Goal: Use online tool/utility: Utilize a website feature to perform a specific function

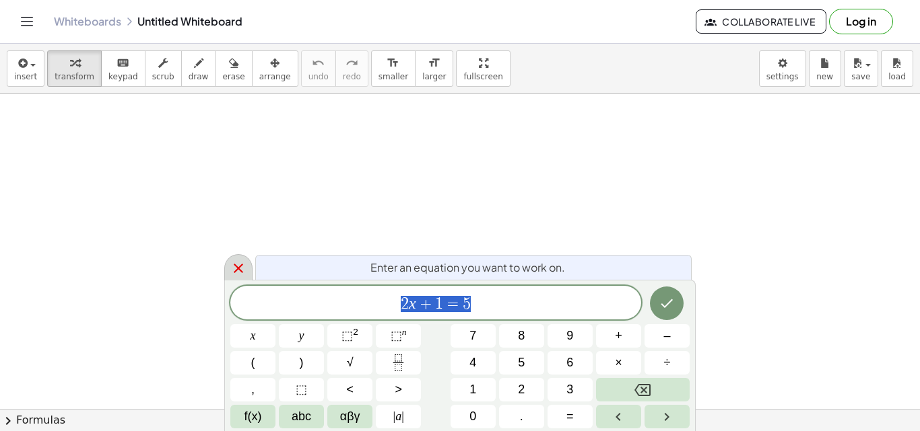
click at [226, 263] on div at bounding box center [238, 267] width 28 height 26
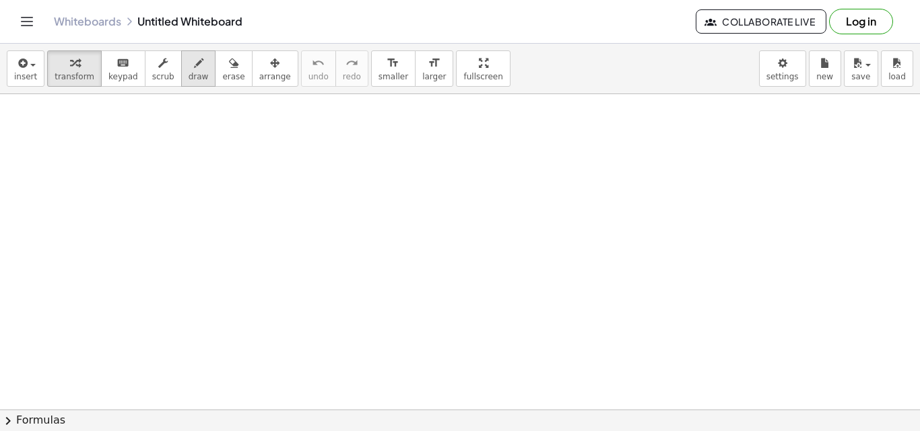
click at [192, 71] on button "draw" at bounding box center [198, 68] width 35 height 36
drag, startPoint x: 49, startPoint y: 150, endPoint x: 66, endPoint y: 174, distance: 29.0
drag, startPoint x: 85, startPoint y: 160, endPoint x: 123, endPoint y: 160, distance: 37.7
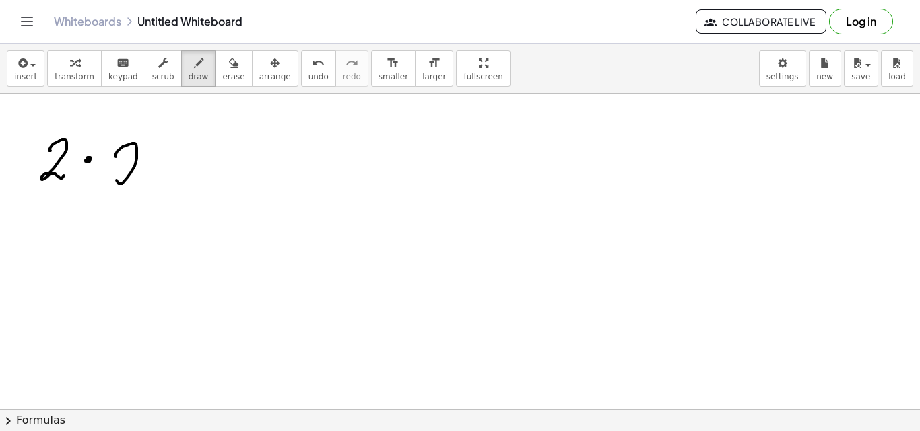
drag, startPoint x: 117, startPoint y: 151, endPoint x: 160, endPoint y: 174, distance: 48.2
drag, startPoint x: 165, startPoint y: 168, endPoint x: 166, endPoint y: 159, distance: 8.8
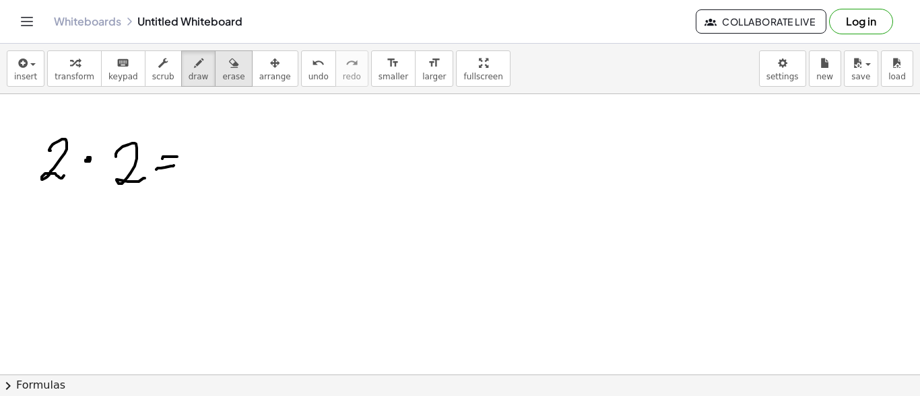
click at [222, 77] on span "erase" at bounding box center [233, 76] width 22 height 9
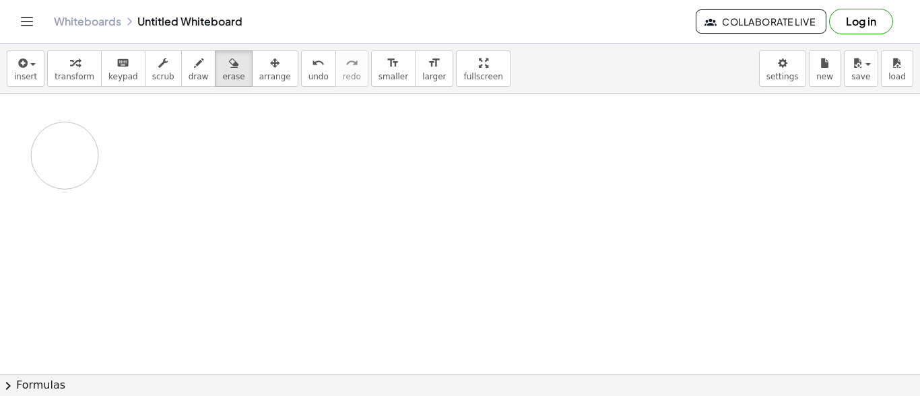
drag, startPoint x: 137, startPoint y: 165, endPoint x: 67, endPoint y: 155, distance: 70.7
click at [188, 77] on span "draw" at bounding box center [198, 76] width 20 height 9
drag, startPoint x: 56, startPoint y: 112, endPoint x: 59, endPoint y: 128, distance: 15.7
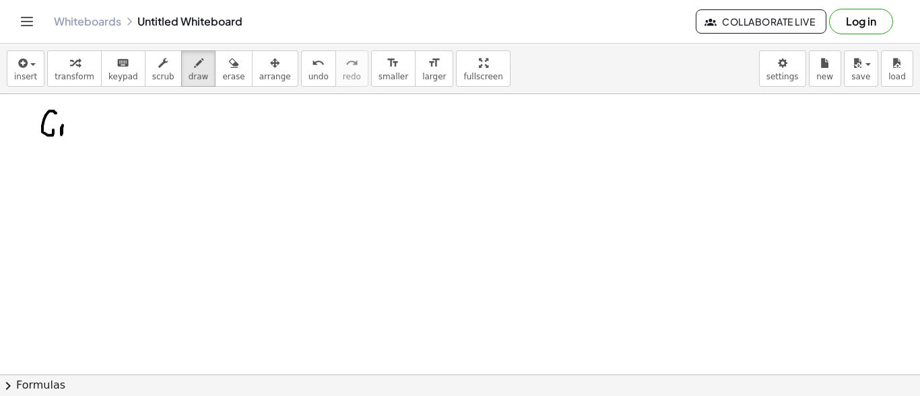
drag, startPoint x: 63, startPoint y: 125, endPoint x: 77, endPoint y: 125, distance: 14.8
drag, startPoint x: 72, startPoint y: 125, endPoint x: 81, endPoint y: 123, distance: 9.5
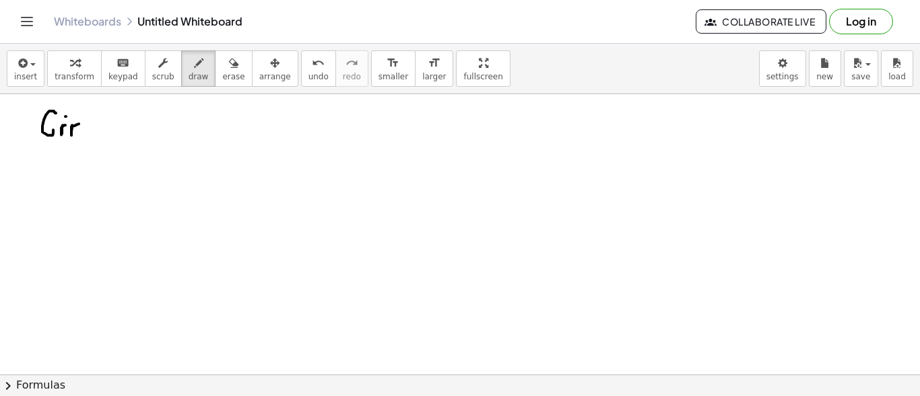
drag, startPoint x: 89, startPoint y: 124, endPoint x: 92, endPoint y: 131, distance: 7.3
drag, startPoint x: 95, startPoint y: 125, endPoint x: 126, endPoint y: 135, distance: 32.4
drag, startPoint x: 113, startPoint y: 127, endPoint x: 129, endPoint y: 129, distance: 16.3
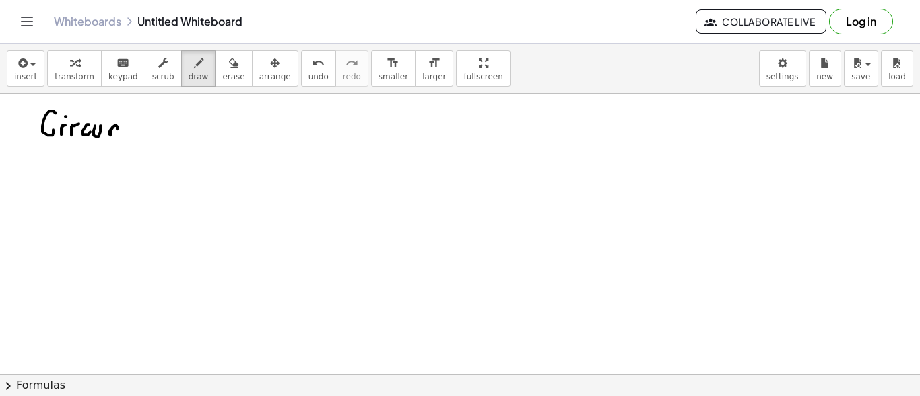
drag, startPoint x: 139, startPoint y: 123, endPoint x: 132, endPoint y: 140, distance: 19.0
drag, startPoint x: 144, startPoint y: 129, endPoint x: 151, endPoint y: 127, distance: 7.7
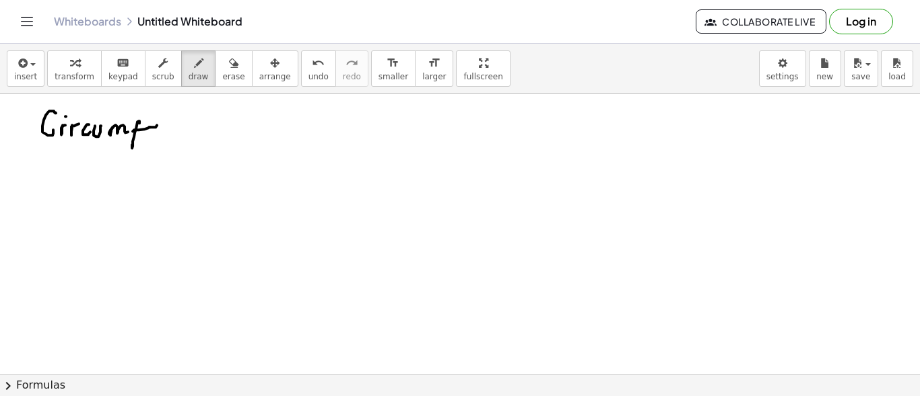
drag, startPoint x: 162, startPoint y: 126, endPoint x: 176, endPoint y: 125, distance: 13.5
drag, startPoint x: 175, startPoint y: 128, endPoint x: 184, endPoint y: 129, distance: 9.4
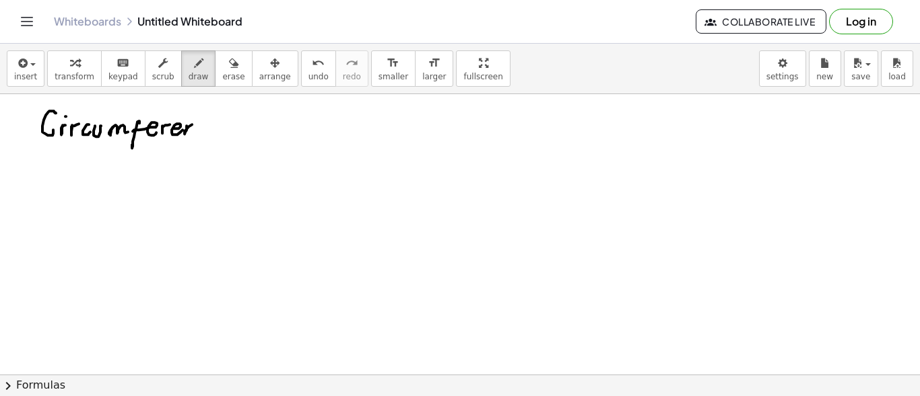
drag, startPoint x: 186, startPoint y: 125, endPoint x: 195, endPoint y: 130, distance: 9.4
drag, startPoint x: 209, startPoint y: 124, endPoint x: 214, endPoint y: 132, distance: 9.4
drag, startPoint x: 214, startPoint y: 132, endPoint x: 235, endPoint y: 130, distance: 21.0
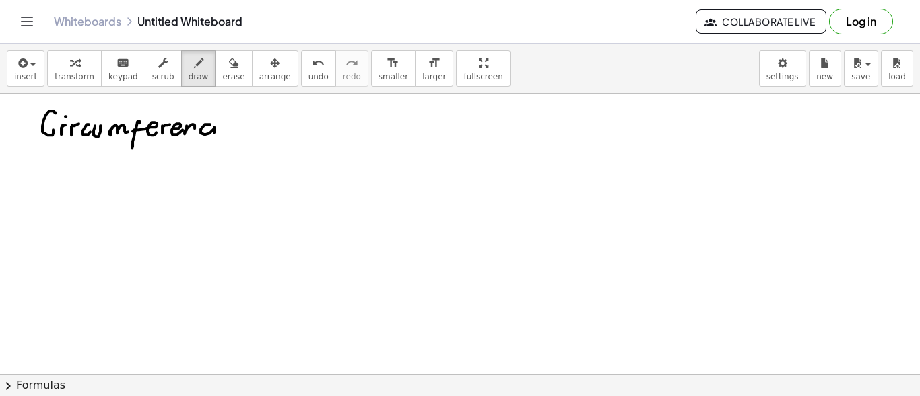
drag, startPoint x: 232, startPoint y: 126, endPoint x: 248, endPoint y: 127, distance: 16.8
drag, startPoint x: 104, startPoint y: 168, endPoint x: 96, endPoint y: 166, distance: 8.2
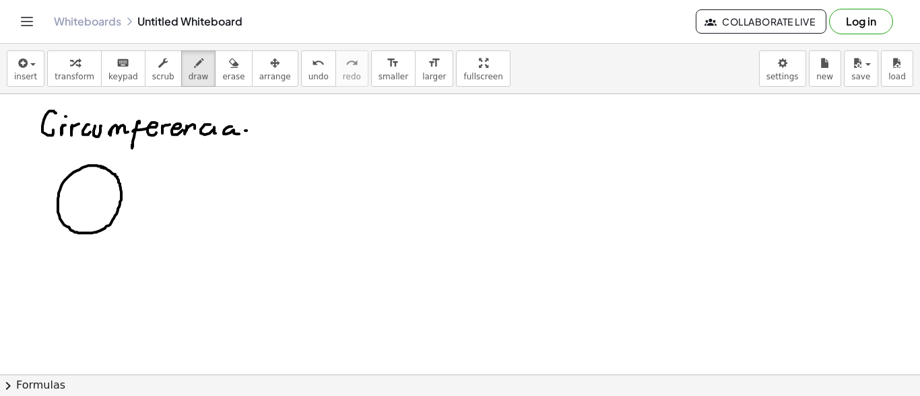
drag, startPoint x: 56, startPoint y: 213, endPoint x: 118, endPoint y: 186, distance: 68.4
drag, startPoint x: 117, startPoint y: 185, endPoint x: 112, endPoint y: 193, distance: 8.8
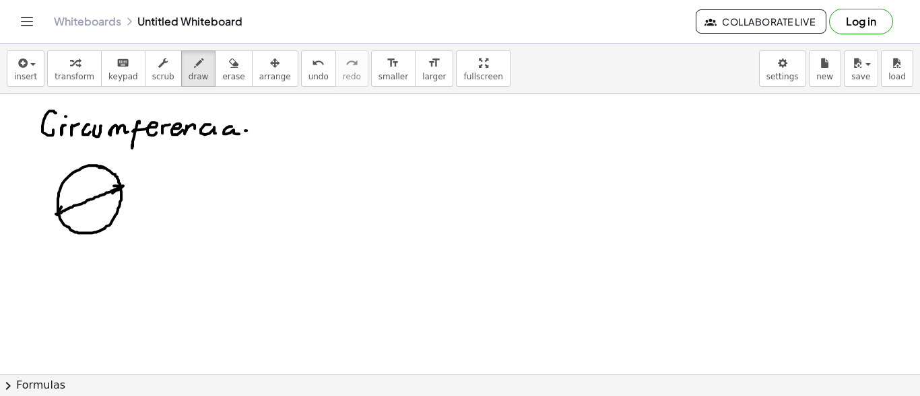
drag, startPoint x: 61, startPoint y: 206, endPoint x: 71, endPoint y: 204, distance: 10.3
drag, startPoint x: 91, startPoint y: 191, endPoint x: 101, endPoint y: 198, distance: 12.5
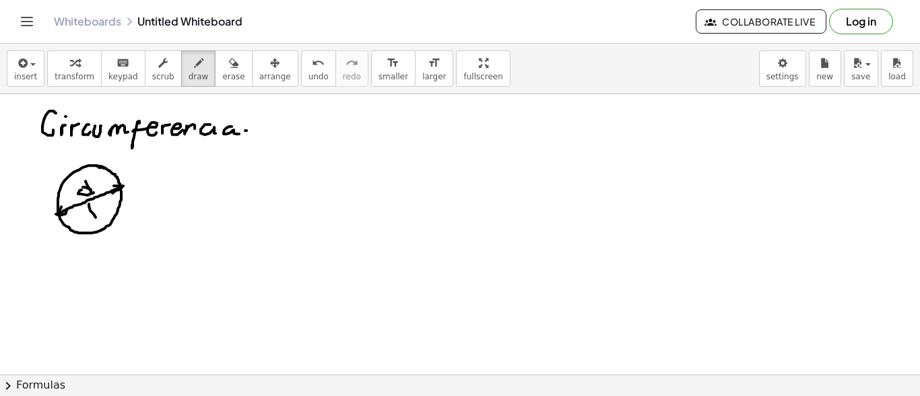
drag, startPoint x: 89, startPoint y: 203, endPoint x: 99, endPoint y: 221, distance: 20.2
drag, startPoint x: 87, startPoint y: 208, endPoint x: 103, endPoint y: 206, distance: 16.3
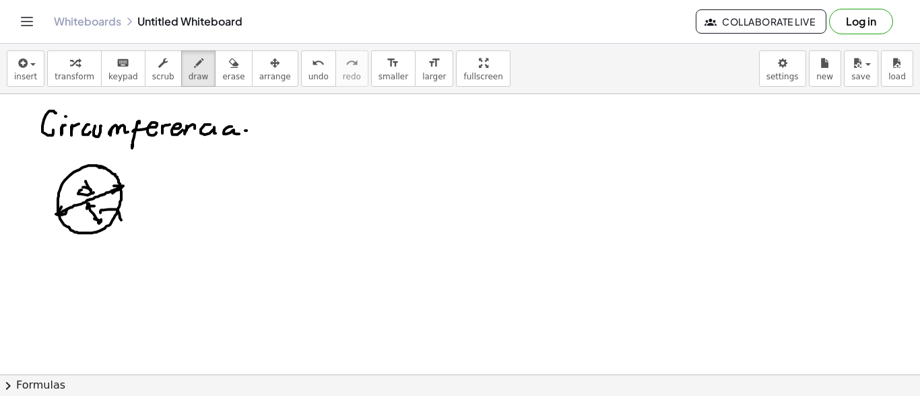
drag, startPoint x: 100, startPoint y: 212, endPoint x: 129, endPoint y: 219, distance: 29.2
drag, startPoint x: 143, startPoint y: 215, endPoint x: 158, endPoint y: 216, distance: 15.5
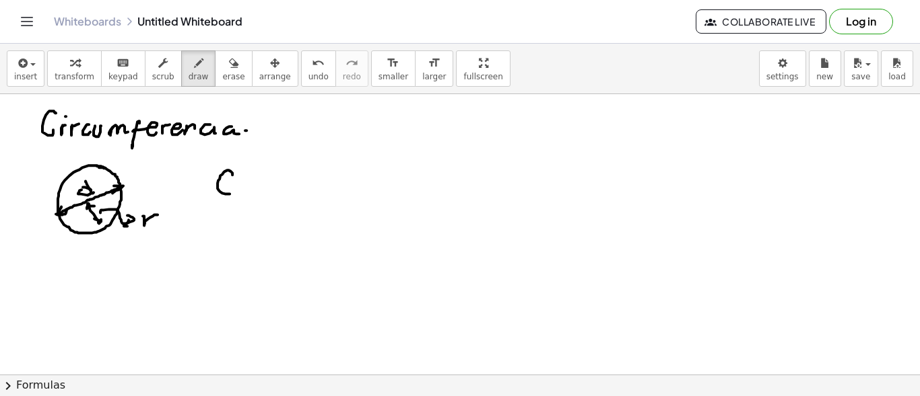
drag, startPoint x: 232, startPoint y: 174, endPoint x: 232, endPoint y: 191, distance: 16.2
drag, startPoint x: 245, startPoint y: 188, endPoint x: 253, endPoint y: 185, distance: 8.5
drag, startPoint x: 244, startPoint y: 181, endPoint x: 256, endPoint y: 180, distance: 11.5
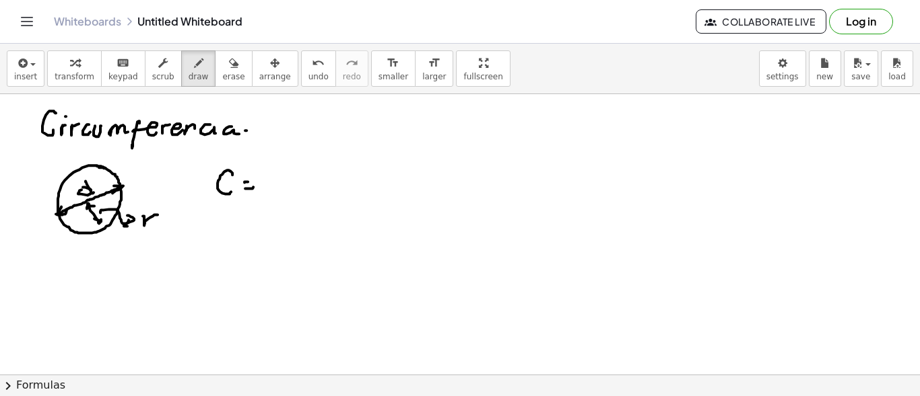
drag, startPoint x: 271, startPoint y: 172, endPoint x: 284, endPoint y: 188, distance: 20.6
drag, startPoint x: 312, startPoint y: 174, endPoint x: 310, endPoint y: 186, distance: 12.9
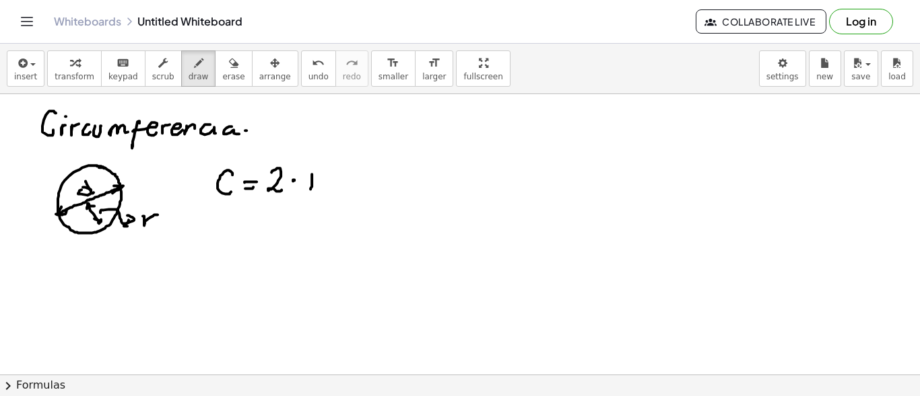
drag, startPoint x: 305, startPoint y: 172, endPoint x: 329, endPoint y: 170, distance: 24.3
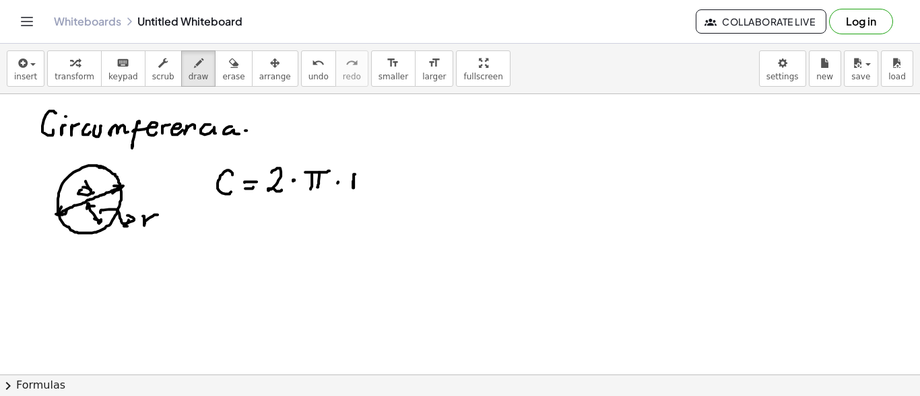
drag, startPoint x: 355, startPoint y: 174, endPoint x: 370, endPoint y: 171, distance: 15.7
drag, startPoint x: 231, startPoint y: 213, endPoint x: 235, endPoint y: 236, distance: 23.2
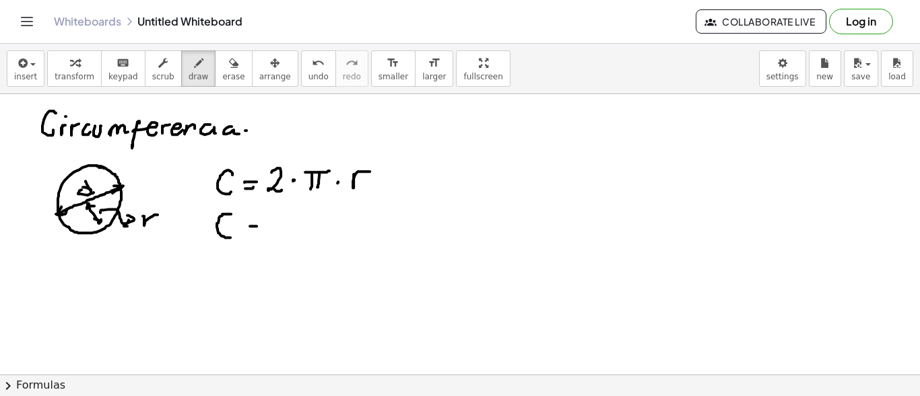
drag, startPoint x: 251, startPoint y: 219, endPoint x: 259, endPoint y: 218, distance: 8.1
drag, startPoint x: 271, startPoint y: 215, endPoint x: 302, endPoint y: 219, distance: 31.2
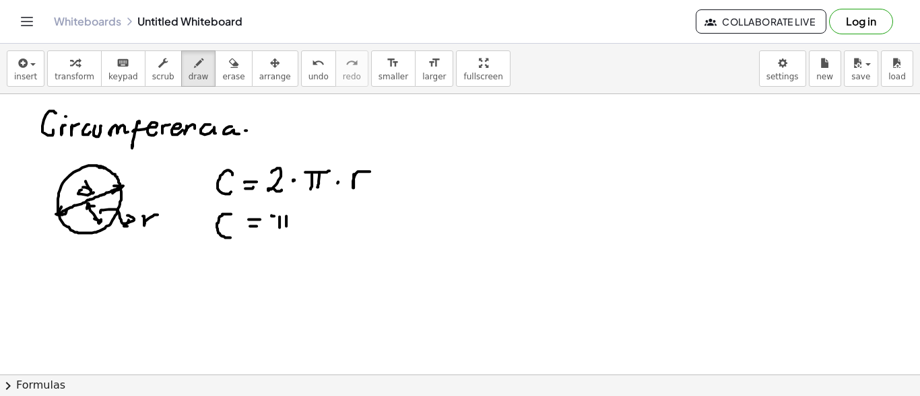
drag, startPoint x: 320, startPoint y: 203, endPoint x: 324, endPoint y: 223, distance: 20.6
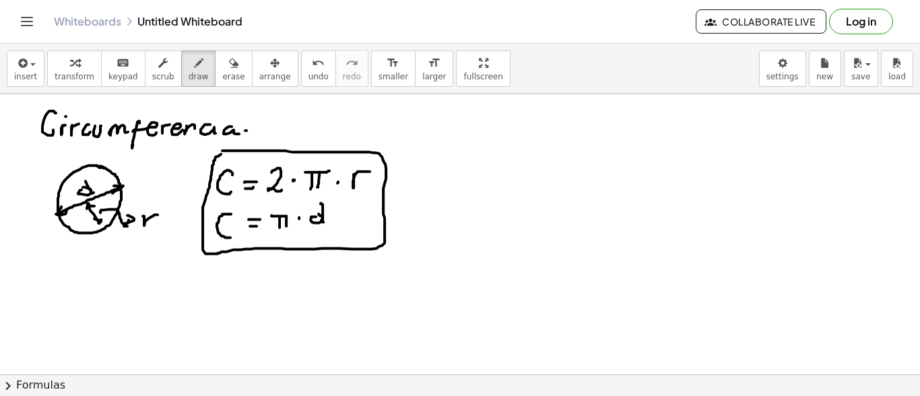
drag, startPoint x: 222, startPoint y: 150, endPoint x: 228, endPoint y: 144, distance: 8.1
drag, startPoint x: 485, startPoint y: 139, endPoint x: 489, endPoint y: 156, distance: 16.7
drag, startPoint x: 494, startPoint y: 149, endPoint x: 503, endPoint y: 148, distance: 8.8
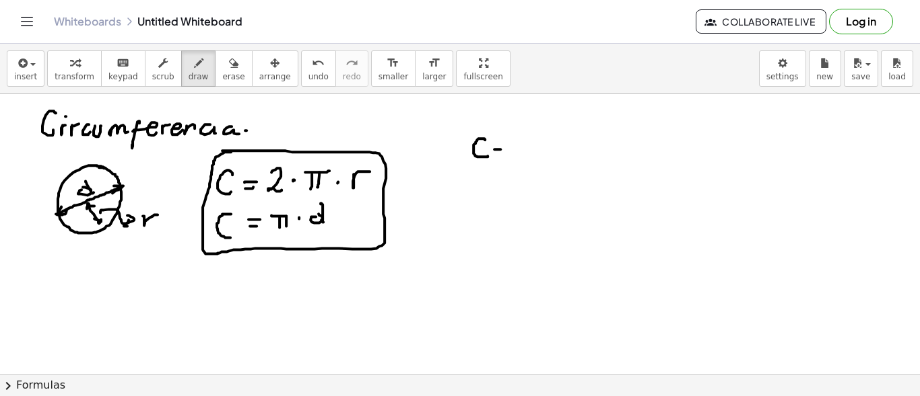
drag, startPoint x: 529, startPoint y: 135, endPoint x: 526, endPoint y: 144, distance: 10.0
drag, startPoint x: 518, startPoint y: 137, endPoint x: 537, endPoint y: 140, distance: 19.7
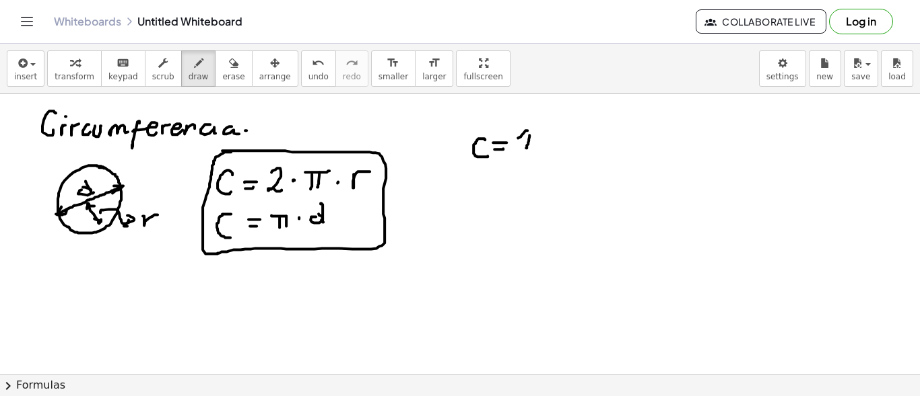
drag, startPoint x: 541, startPoint y: 144, endPoint x: 545, endPoint y: 133, distance: 11.8
drag, startPoint x: 579, startPoint y: 129, endPoint x: 585, endPoint y: 147, distance: 19.2
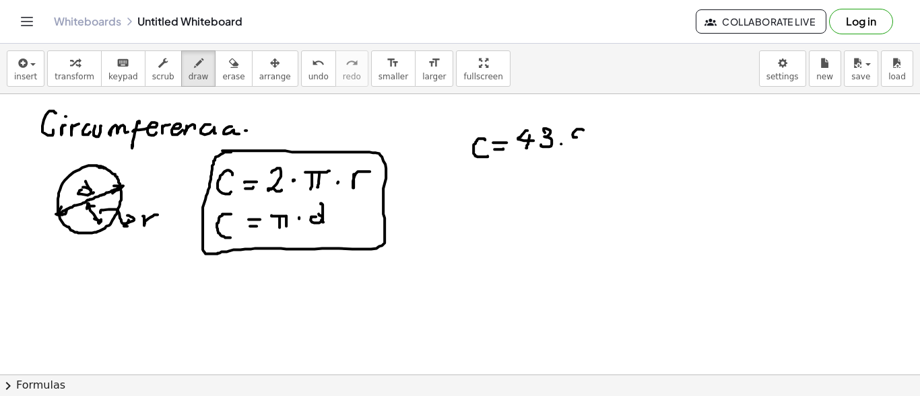
drag, startPoint x: 605, startPoint y: 129, endPoint x: 625, endPoint y: 145, distance: 26.8
drag, startPoint x: 617, startPoint y: 146, endPoint x: 629, endPoint y: 143, distance: 12.4
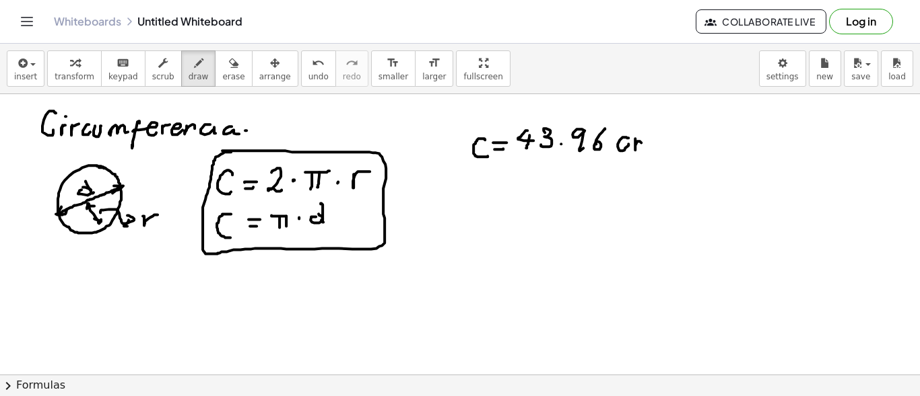
drag, startPoint x: 635, startPoint y: 138, endPoint x: 650, endPoint y: 147, distance: 18.1
drag, startPoint x: 198, startPoint y: 169, endPoint x: 195, endPoint y: 176, distance: 7.3
drag, startPoint x: 187, startPoint y: 171, endPoint x: 184, endPoint y: 178, distance: 7.3
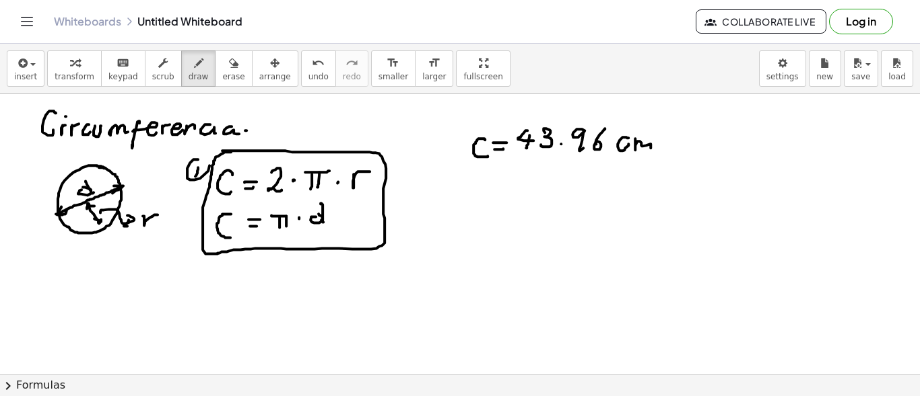
drag, startPoint x: 184, startPoint y: 217, endPoint x: 188, endPoint y: 226, distance: 8.8
drag, startPoint x: 190, startPoint y: 205, endPoint x: 182, endPoint y: 217, distance: 14.8
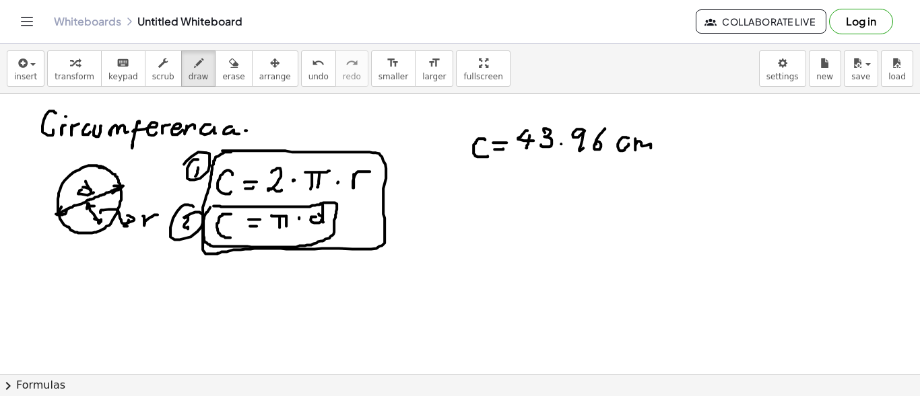
drag, startPoint x: 479, startPoint y: 195, endPoint x: 498, endPoint y: 209, distance: 24.1
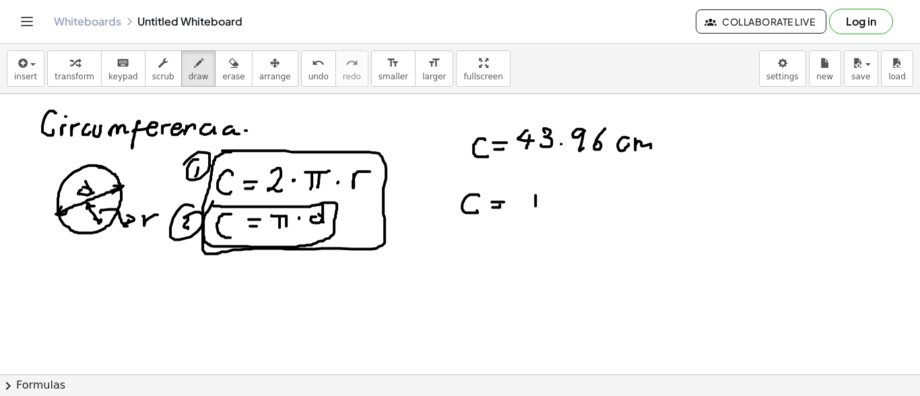
drag, startPoint x: 524, startPoint y: 195, endPoint x: 551, endPoint y: 193, distance: 27.0
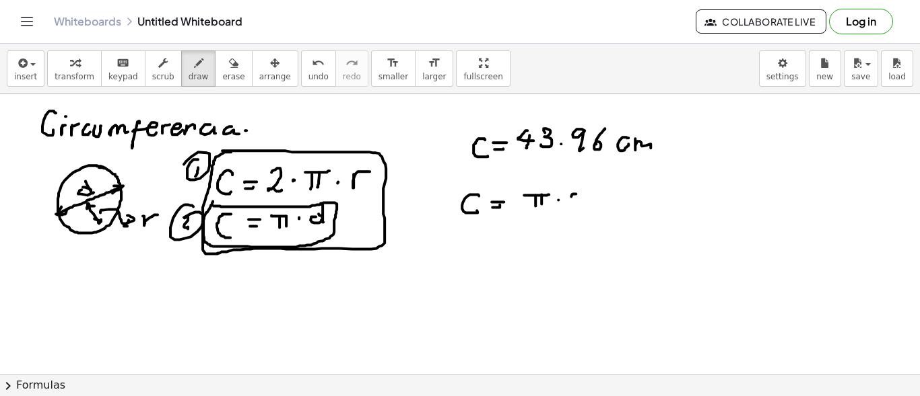
drag, startPoint x: 571, startPoint y: 196, endPoint x: 580, endPoint y: 184, distance: 14.4
drag, startPoint x: 580, startPoint y: 179, endPoint x: 580, endPoint y: 203, distance: 24.2
drag, startPoint x: 444, startPoint y: 238, endPoint x: 440, endPoint y: 246, distance: 9.0
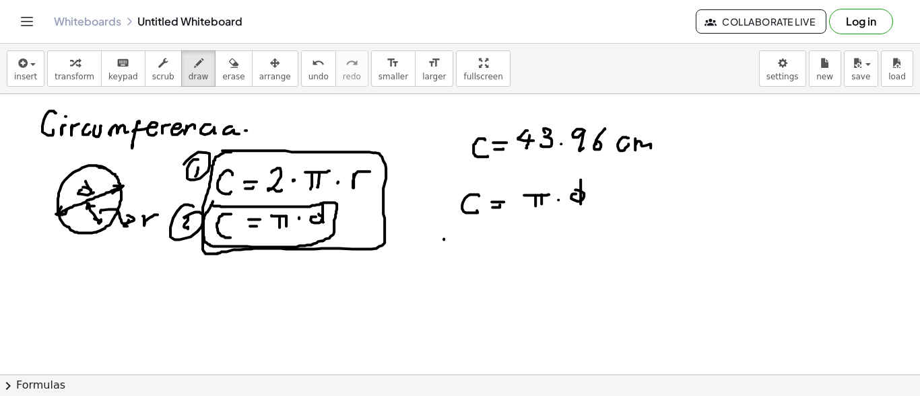
drag, startPoint x: 440, startPoint y: 236, endPoint x: 463, endPoint y: 246, distance: 25.9
click at [301, 73] on button "undo undo" at bounding box center [318, 68] width 35 height 36
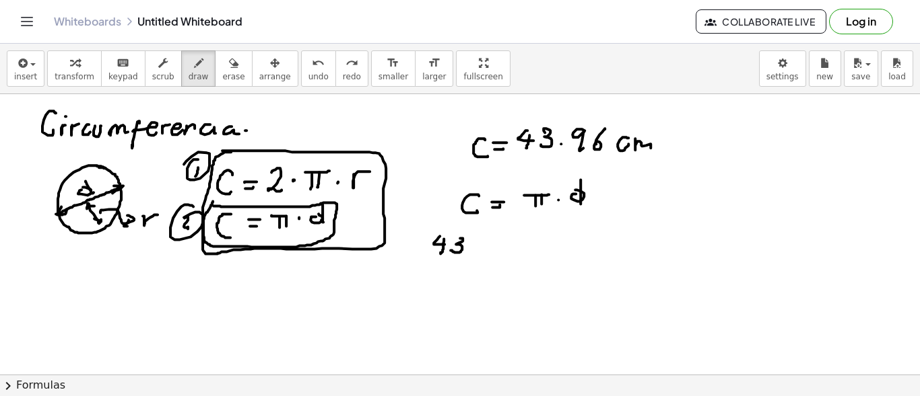
drag, startPoint x: 450, startPoint y: 250, endPoint x: 477, endPoint y: 245, distance: 26.7
drag, startPoint x: 498, startPoint y: 234, endPoint x: 499, endPoint y: 248, distance: 13.5
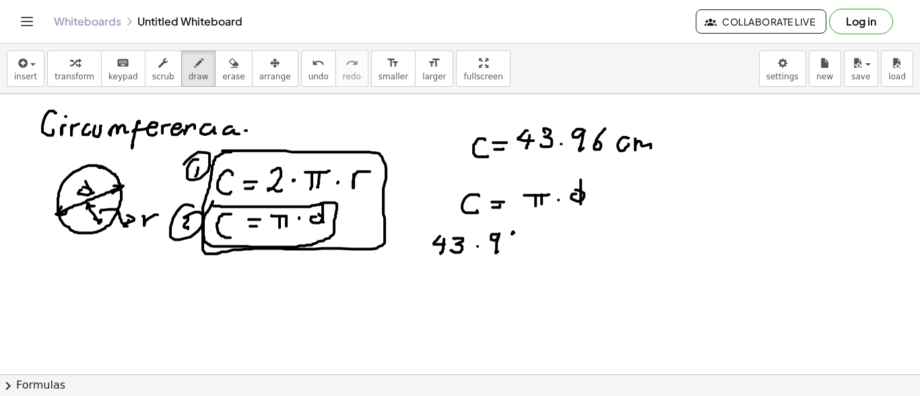
drag, startPoint x: 512, startPoint y: 234, endPoint x: 506, endPoint y: 247, distance: 14.8
drag, startPoint x: 532, startPoint y: 209, endPoint x: 578, endPoint y: 210, distance: 45.1
drag, startPoint x: 533, startPoint y: 241, endPoint x: 541, endPoint y: 241, distance: 7.4
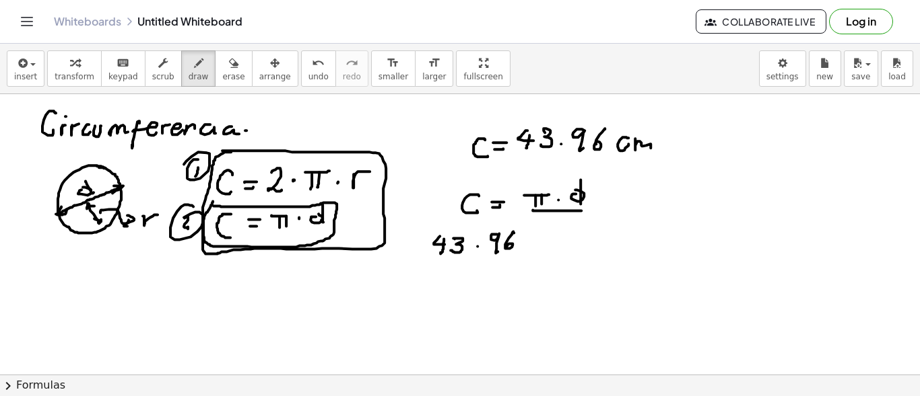
drag, startPoint x: 534, startPoint y: 236, endPoint x: 543, endPoint y: 236, distance: 8.8
drag, startPoint x: 563, startPoint y: 240, endPoint x: 564, endPoint y: 230, distance: 10.8
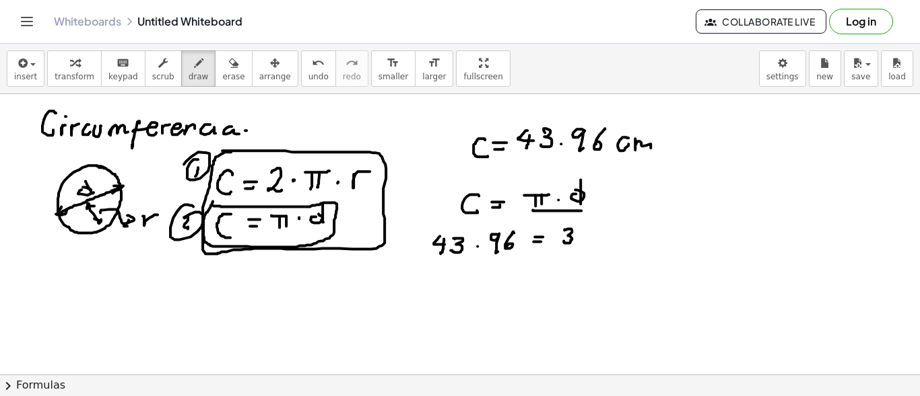
drag, startPoint x: 595, startPoint y: 228, endPoint x: 598, endPoint y: 238, distance: 10.6
drag, startPoint x: 607, startPoint y: 221, endPoint x: 612, endPoint y: 231, distance: 10.5
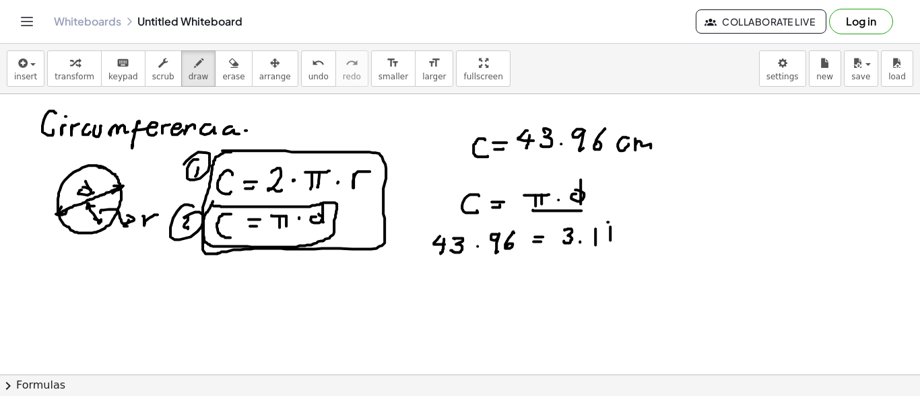
drag, startPoint x: 633, startPoint y: 231, endPoint x: 658, endPoint y: 234, distance: 25.1
drag, startPoint x: 664, startPoint y: 208, endPoint x: 666, endPoint y: 228, distance: 19.6
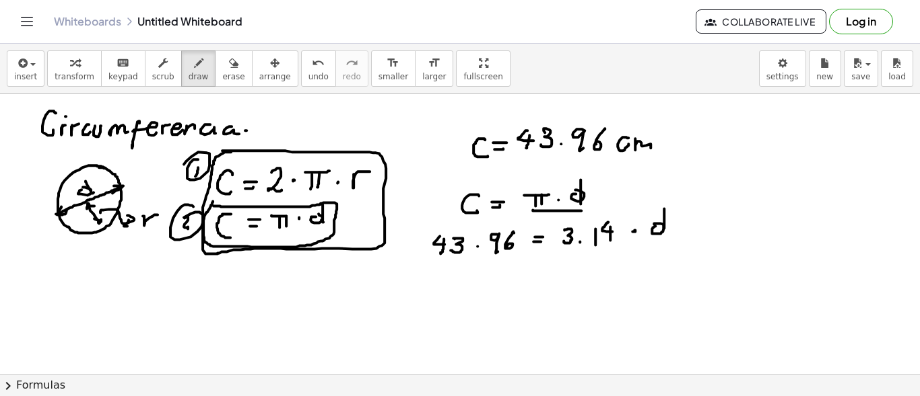
drag, startPoint x: 565, startPoint y: 253, endPoint x: 617, endPoint y: 256, distance: 51.2
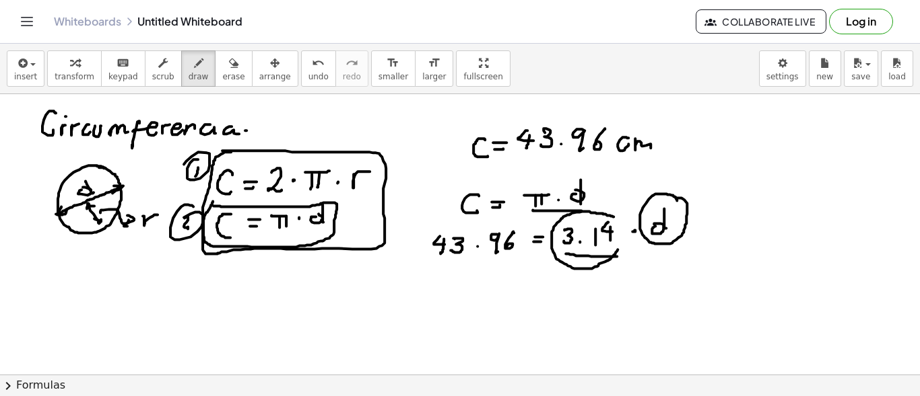
drag, startPoint x: 613, startPoint y: 216, endPoint x: 603, endPoint y: 221, distance: 10.5
drag, startPoint x: 558, startPoint y: 262, endPoint x: 523, endPoint y: 263, distance: 35.0
drag, startPoint x: 518, startPoint y: 271, endPoint x: 531, endPoint y: 261, distance: 16.3
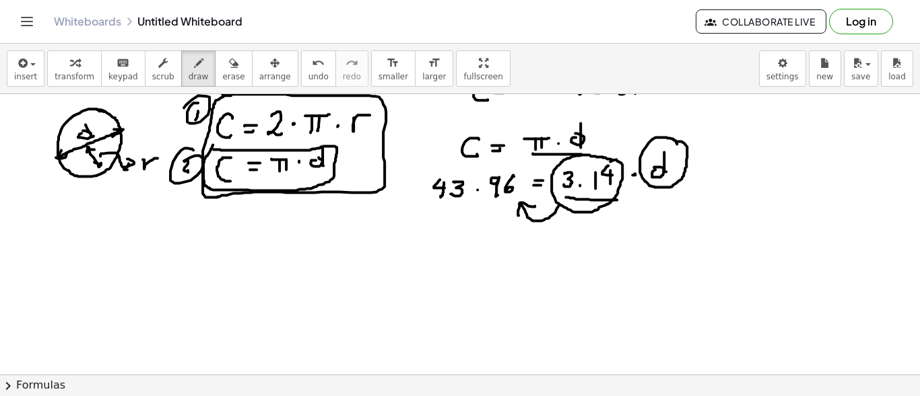
scroll to position [65, 0]
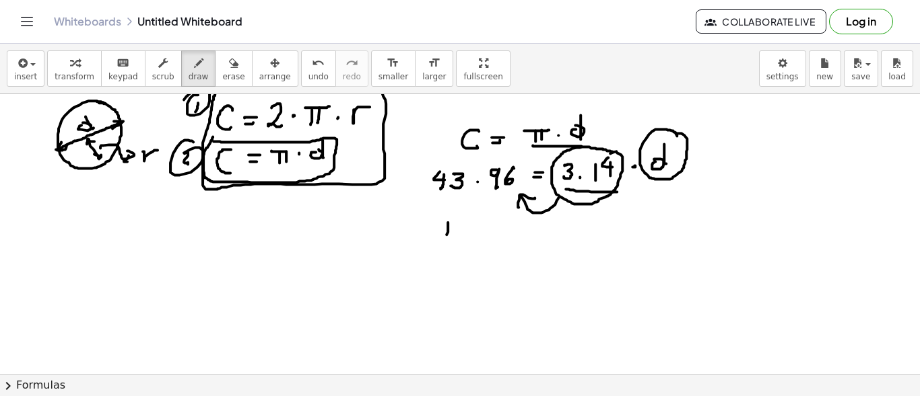
drag, startPoint x: 448, startPoint y: 221, endPoint x: 446, endPoint y: 236, distance: 14.3
click at [446, 236] on div at bounding box center [460, 389] width 920 height 719
drag, startPoint x: 446, startPoint y: 221, endPoint x: 449, endPoint y: 229, distance: 8.1
click at [444, 229] on div at bounding box center [460, 389] width 920 height 719
drag, startPoint x: 454, startPoint y: 234, endPoint x: 452, endPoint y: 219, distance: 14.4
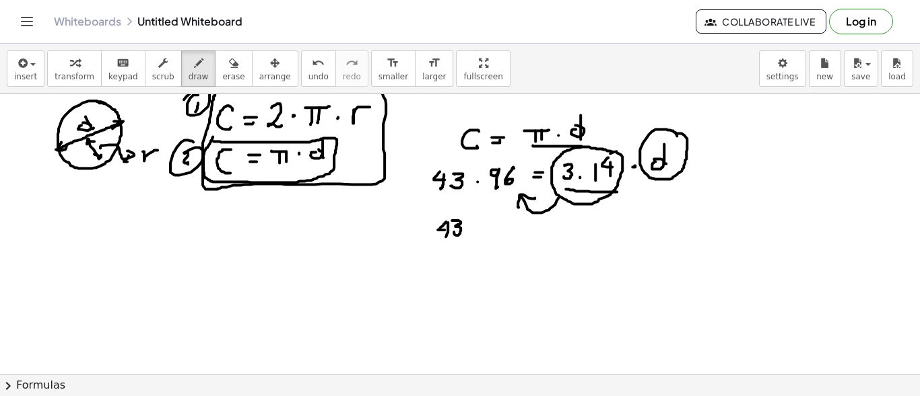
click at [452, 219] on div at bounding box center [460, 389] width 920 height 719
drag, startPoint x: 467, startPoint y: 230, endPoint x: 479, endPoint y: 227, distance: 12.6
click at [467, 230] on div at bounding box center [460, 389] width 920 height 719
drag, startPoint x: 485, startPoint y: 219, endPoint x: 485, endPoint y: 232, distance: 12.1
click at [485, 232] on div at bounding box center [460, 389] width 920 height 719
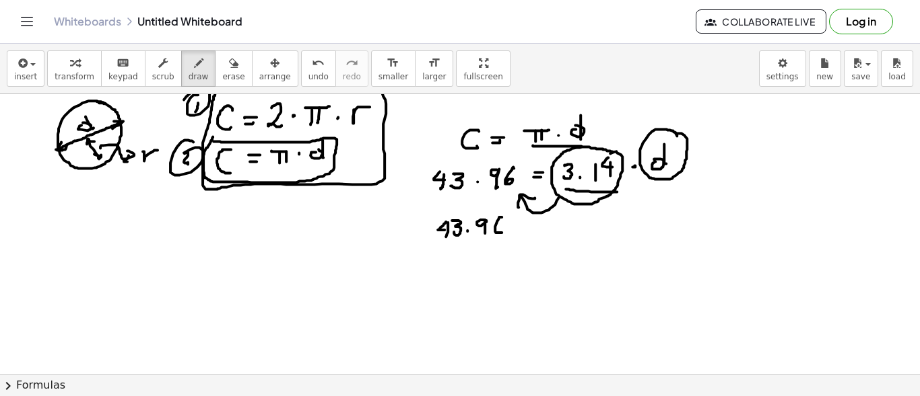
drag, startPoint x: 502, startPoint y: 216, endPoint x: 495, endPoint y: 235, distance: 20.0
click at [494, 231] on div at bounding box center [460, 389] width 920 height 719
drag, startPoint x: 423, startPoint y: 251, endPoint x: 519, endPoint y: 244, distance: 95.8
click at [523, 244] on div at bounding box center [460, 389] width 920 height 719
drag, startPoint x: 454, startPoint y: 281, endPoint x: 461, endPoint y: 267, distance: 16.3
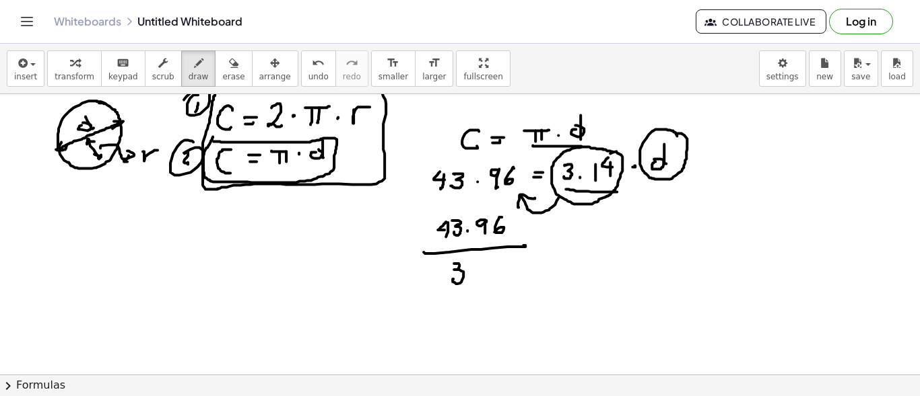
click at [454, 265] on div at bounding box center [460, 389] width 920 height 719
click at [471, 275] on div at bounding box center [460, 389] width 920 height 719
drag, startPoint x: 487, startPoint y: 264, endPoint x: 489, endPoint y: 273, distance: 9.8
click at [488, 277] on div at bounding box center [460, 389] width 920 height 719
drag, startPoint x: 504, startPoint y: 266, endPoint x: 504, endPoint y: 276, distance: 10.1
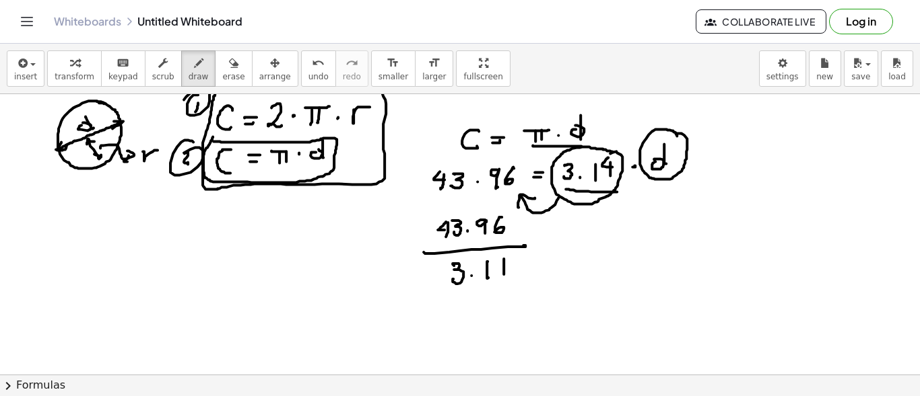
click at [504, 276] on div at bounding box center [460, 389] width 920 height 719
drag, startPoint x: 497, startPoint y: 263, endPoint x: 508, endPoint y: 267, distance: 11.5
click at [504, 269] on div at bounding box center [460, 389] width 920 height 719
click at [554, 240] on div at bounding box center [460, 389] width 920 height 719
drag, startPoint x: 544, startPoint y: 235, endPoint x: 571, endPoint y: 235, distance: 26.9
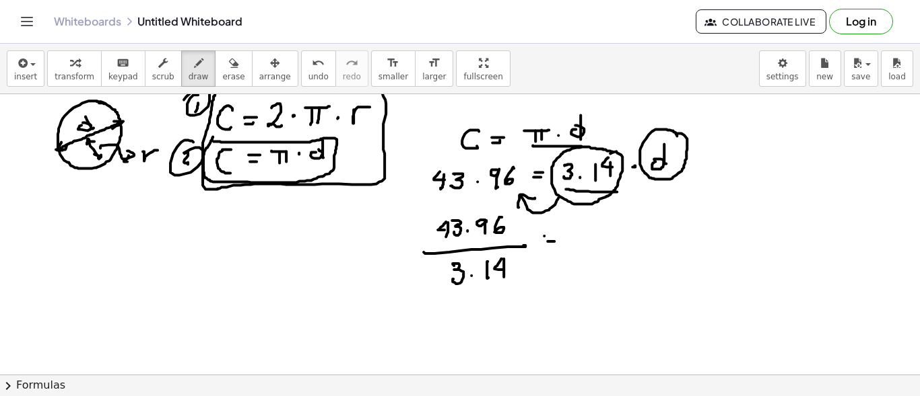
click at [554, 235] on div at bounding box center [460, 389] width 920 height 719
click at [579, 228] on div at bounding box center [460, 389] width 920 height 719
drag, startPoint x: 590, startPoint y: 217, endPoint x: 588, endPoint y: 236, distance: 19.0
click at [588, 236] on div at bounding box center [460, 389] width 920 height 719
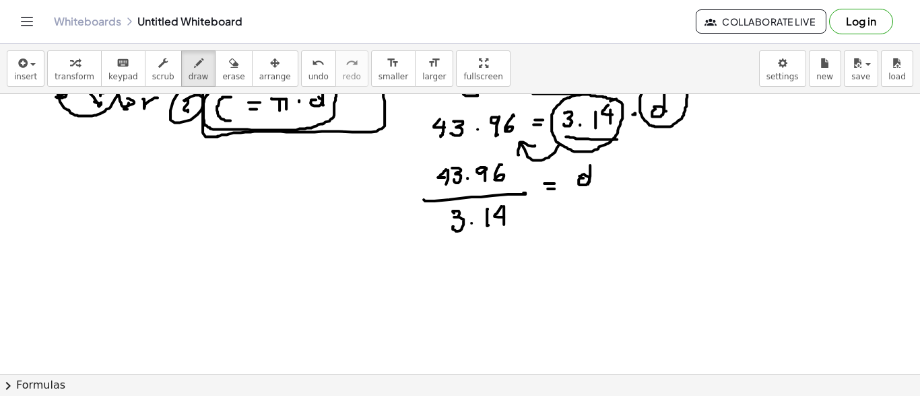
scroll to position [118, 0]
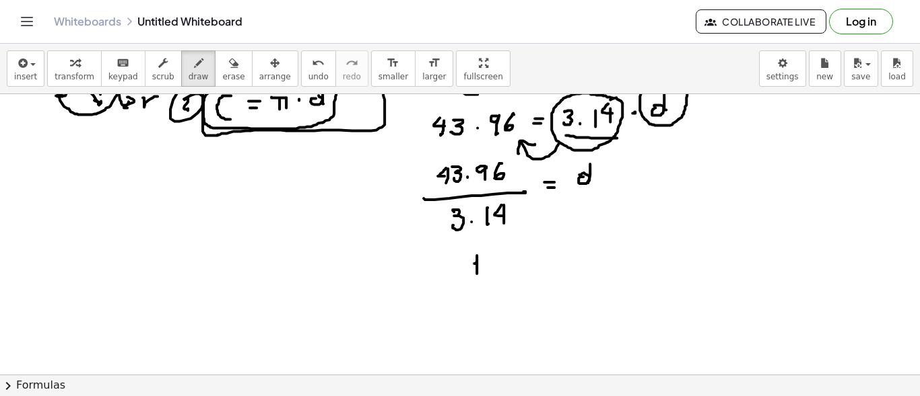
drag, startPoint x: 474, startPoint y: 263, endPoint x: 477, endPoint y: 276, distance: 13.7
click at [477, 277] on div at bounding box center [460, 335] width 920 height 719
click at [481, 275] on div at bounding box center [460, 335] width 920 height 719
drag, startPoint x: 499, startPoint y: 260, endPoint x: 499, endPoint y: 269, distance: 9.4
click at [499, 271] on div at bounding box center [460, 335] width 920 height 719
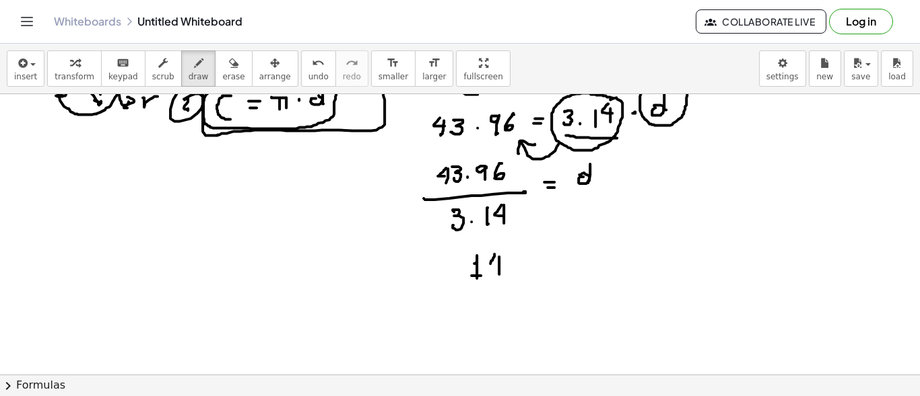
drag, startPoint x: 494, startPoint y: 255, endPoint x: 502, endPoint y: 263, distance: 11.0
click at [499, 263] on div at bounding box center [460, 335] width 920 height 719
drag, startPoint x: 521, startPoint y: 259, endPoint x: 528, endPoint y: 268, distance: 11.0
click at [528, 269] on div at bounding box center [460, 335] width 920 height 719
drag, startPoint x: 530, startPoint y: 258, endPoint x: 549, endPoint y: 263, distance: 19.4
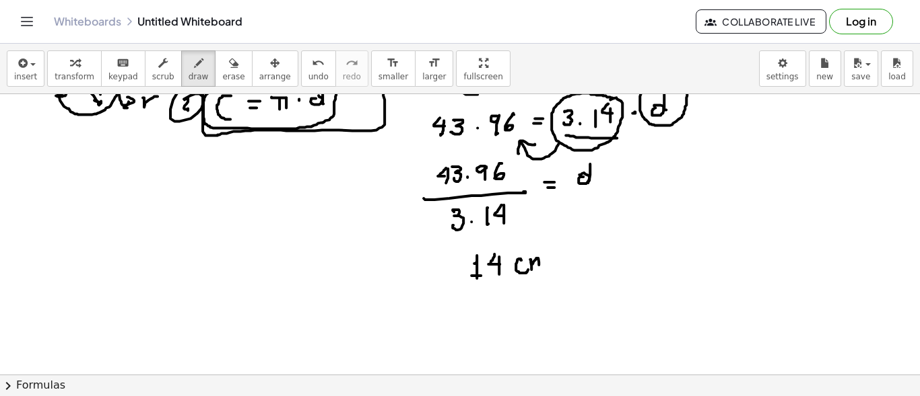
click at [549, 263] on div at bounding box center [460, 335] width 920 height 719
click at [578, 258] on div at bounding box center [460, 335] width 920 height 719
drag, startPoint x: 573, startPoint y: 255, endPoint x: 584, endPoint y: 254, distance: 10.9
click at [578, 255] on div at bounding box center [460, 335] width 920 height 719
click at [592, 248] on div at bounding box center [460, 335] width 920 height 719
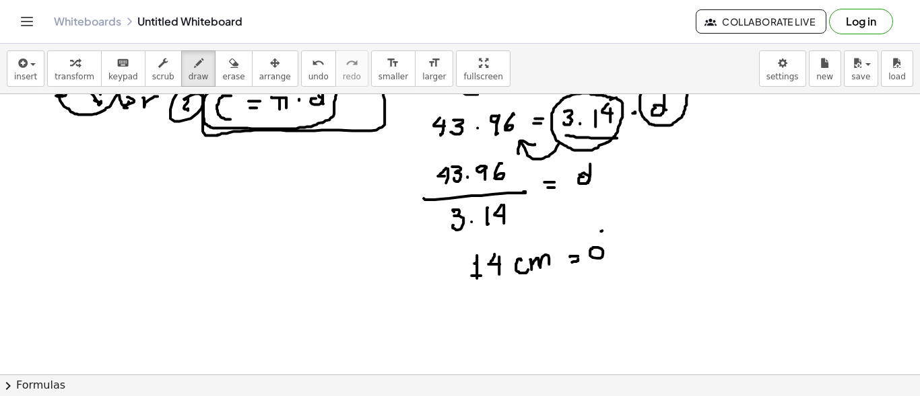
drag, startPoint x: 602, startPoint y: 230, endPoint x: 607, endPoint y: 261, distance: 32.1
click at [605, 262] on div at bounding box center [460, 335] width 920 height 719
drag, startPoint x: 491, startPoint y: 292, endPoint x: 619, endPoint y: 272, distance: 129.5
click at [615, 278] on div at bounding box center [460, 335] width 920 height 719
drag, startPoint x: 629, startPoint y: 244, endPoint x: 660, endPoint y: 217, distance: 41.0
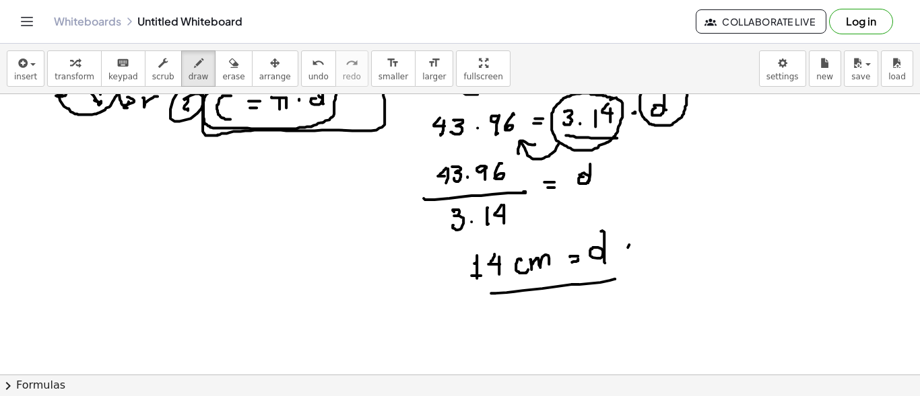
click at [666, 212] on div at bounding box center [460, 335] width 920 height 719
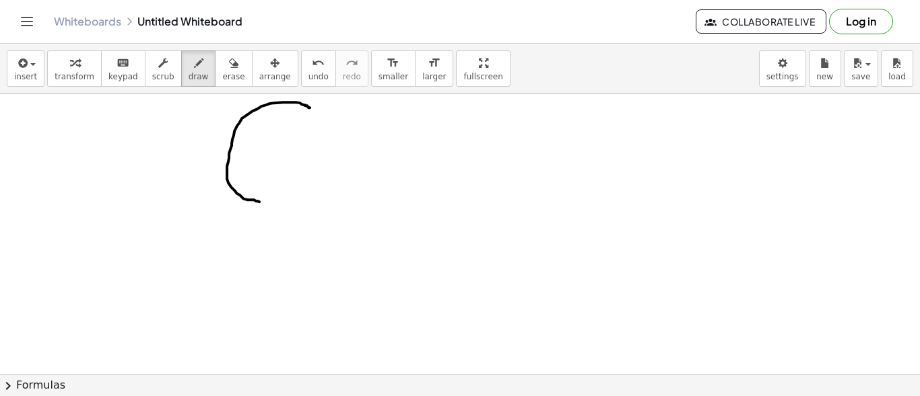
scroll to position [376, 0]
drag, startPoint x: 229, startPoint y: 188, endPoint x: 274, endPoint y: 205, distance: 47.9
click at [286, 147] on div at bounding box center [460, 78] width 920 height 719
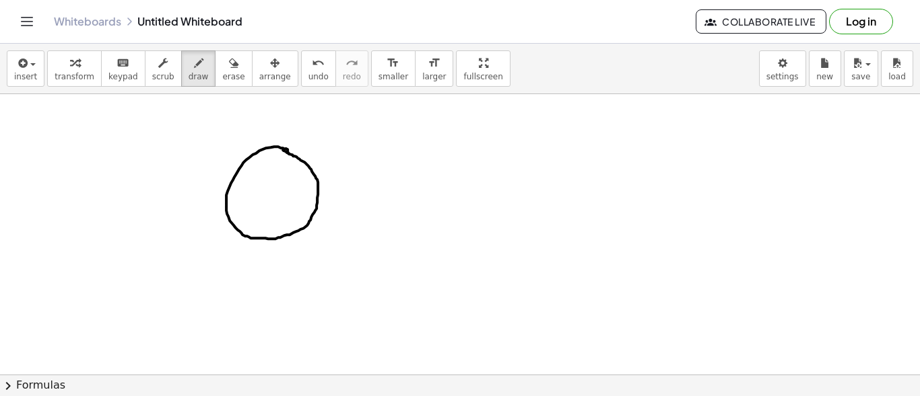
drag, startPoint x: 282, startPoint y: 147, endPoint x: 271, endPoint y: 147, distance: 11.5
click at [271, 147] on div at bounding box center [460, 78] width 920 height 719
drag, startPoint x: 310, startPoint y: 162, endPoint x: 335, endPoint y: 144, distance: 30.4
click at [335, 143] on div at bounding box center [460, 78] width 920 height 719
drag, startPoint x: 328, startPoint y: 138, endPoint x: 338, endPoint y: 147, distance: 13.4
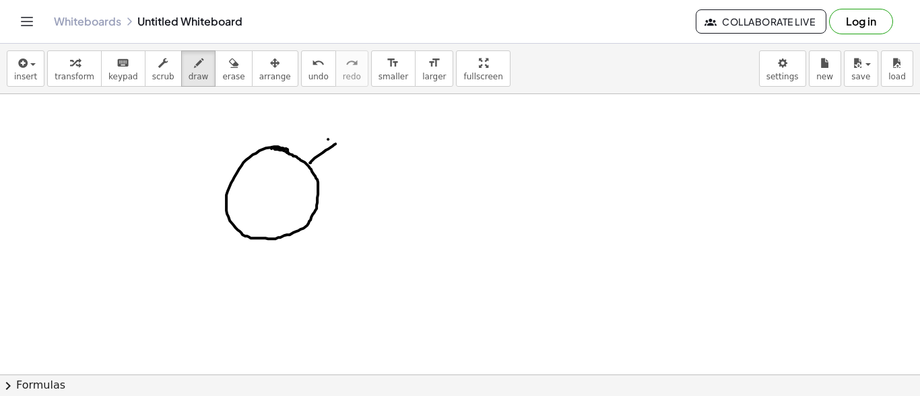
click at [338, 147] on div at bounding box center [460, 78] width 920 height 719
drag, startPoint x: 357, startPoint y: 137, endPoint x: 371, endPoint y: 132, distance: 14.9
click at [366, 131] on div at bounding box center [460, 78] width 920 height 719
click at [382, 139] on div at bounding box center [460, 78] width 920 height 719
drag, startPoint x: 376, startPoint y: 135, endPoint x: 388, endPoint y: 132, distance: 12.6
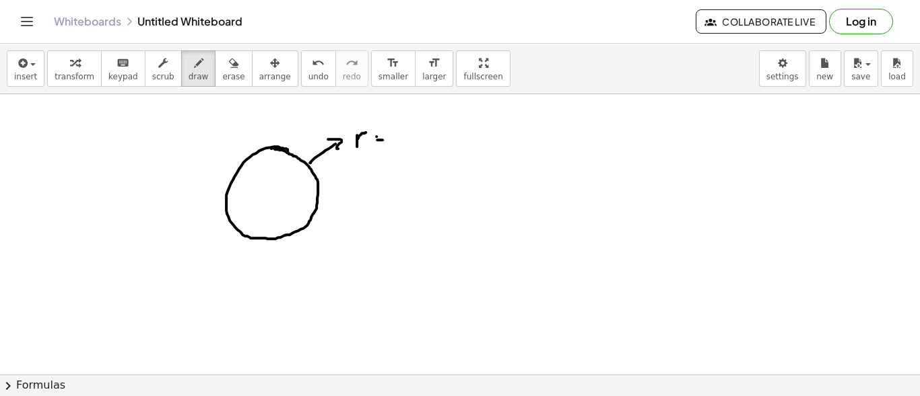
click at [383, 134] on div at bounding box center [460, 78] width 920 height 719
drag, startPoint x: 400, startPoint y: 127, endPoint x: 406, endPoint y: 139, distance: 12.9
click at [407, 145] on div at bounding box center [460, 78] width 920 height 719
drag, startPoint x: 406, startPoint y: 135, endPoint x: 418, endPoint y: 129, distance: 13.5
click at [413, 134] on div at bounding box center [460, 78] width 920 height 719
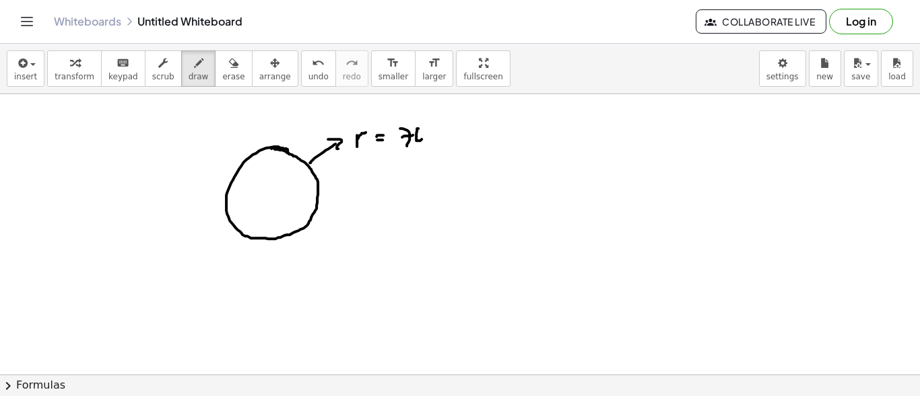
drag, startPoint x: 416, startPoint y: 135, endPoint x: 424, endPoint y: 129, distance: 10.5
click at [418, 128] on div at bounding box center [460, 78] width 920 height 719
drag, startPoint x: 425, startPoint y: 137, endPoint x: 448, endPoint y: 133, distance: 22.7
click at [427, 127] on div at bounding box center [460, 78] width 920 height 719
drag, startPoint x: 442, startPoint y: 131, endPoint x: 441, endPoint y: 141, distance: 10.8
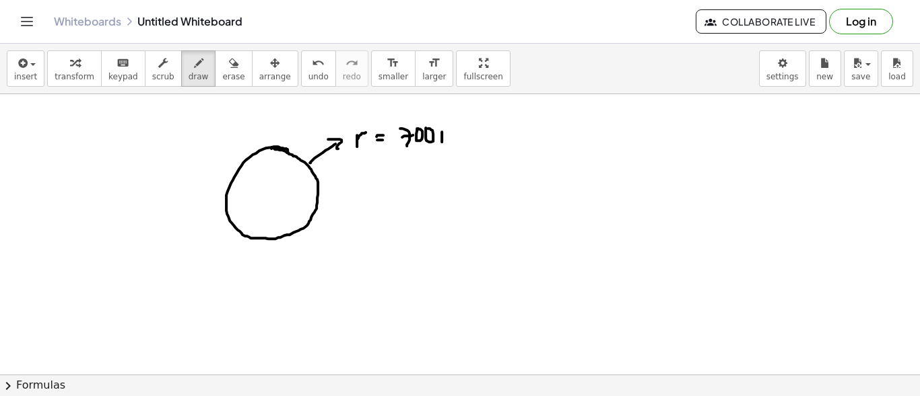
click at [442, 141] on div at bounding box center [460, 78] width 920 height 719
drag, startPoint x: 441, startPoint y: 141, endPoint x: 459, endPoint y: 135, distance: 19.4
click at [455, 142] on div at bounding box center [460, 78] width 920 height 719
click at [270, 180] on div at bounding box center [460, 78] width 920 height 719
drag, startPoint x: 280, startPoint y: 193, endPoint x: 329, endPoint y: 191, distance: 49.2
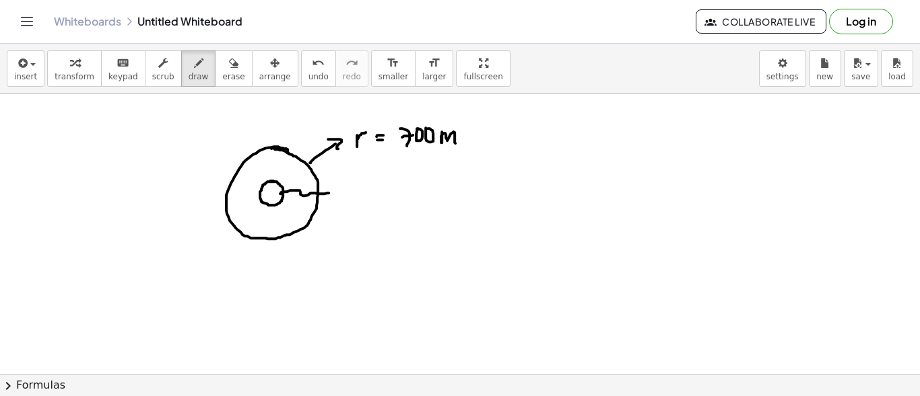
click at [329, 191] on div at bounding box center [460, 78] width 920 height 719
drag, startPoint x: 335, startPoint y: 189, endPoint x: 331, endPoint y: 196, distance: 7.9
click at [331, 196] on div at bounding box center [460, 78] width 920 height 719
drag, startPoint x: 353, startPoint y: 195, endPoint x: 362, endPoint y: 188, distance: 11.5
click at [360, 186] on div at bounding box center [460, 78] width 920 height 719
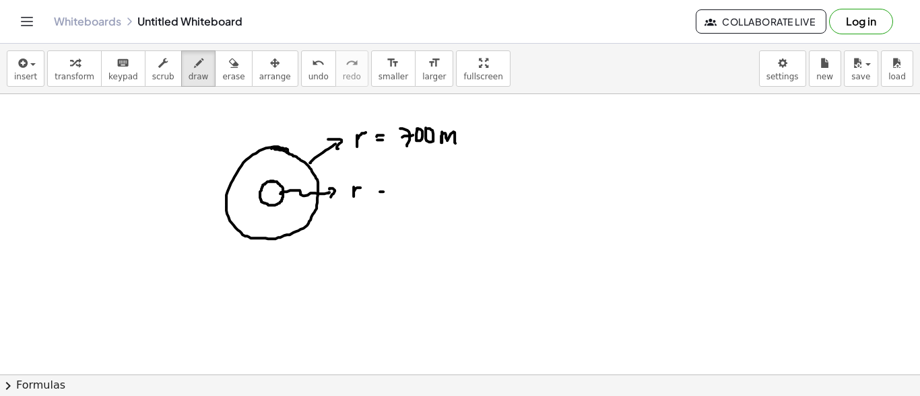
click at [384, 191] on div at bounding box center [460, 78] width 920 height 719
drag, startPoint x: 379, startPoint y: 185, endPoint x: 390, endPoint y: 184, distance: 11.5
click at [386, 184] on div at bounding box center [460, 78] width 920 height 719
click at [415, 175] on div at bounding box center [460, 78] width 920 height 719
click at [408, 188] on div at bounding box center [460, 78] width 920 height 719
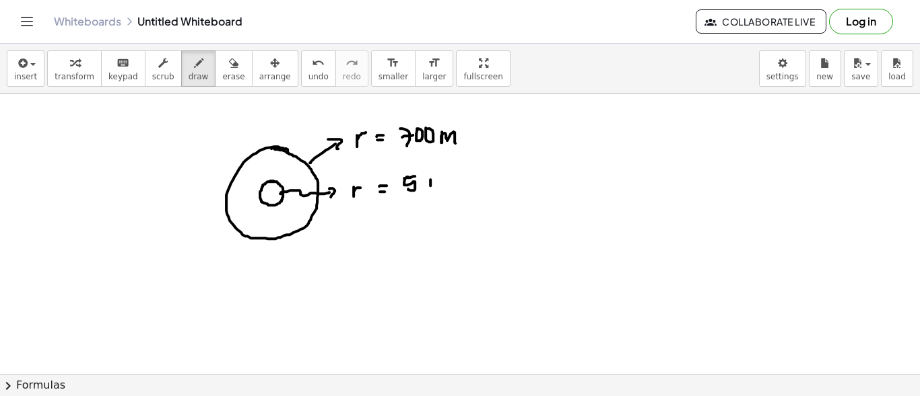
drag, startPoint x: 430, startPoint y: 178, endPoint x: 430, endPoint y: 188, distance: 9.4
click at [430, 188] on div at bounding box center [460, 78] width 920 height 719
drag, startPoint x: 434, startPoint y: 181, endPoint x: 446, endPoint y: 188, distance: 13.9
click at [443, 189] on div at bounding box center [460, 78] width 920 height 719
drag, startPoint x: 357, startPoint y: 156, endPoint x: 446, endPoint y: 147, distance: 88.6
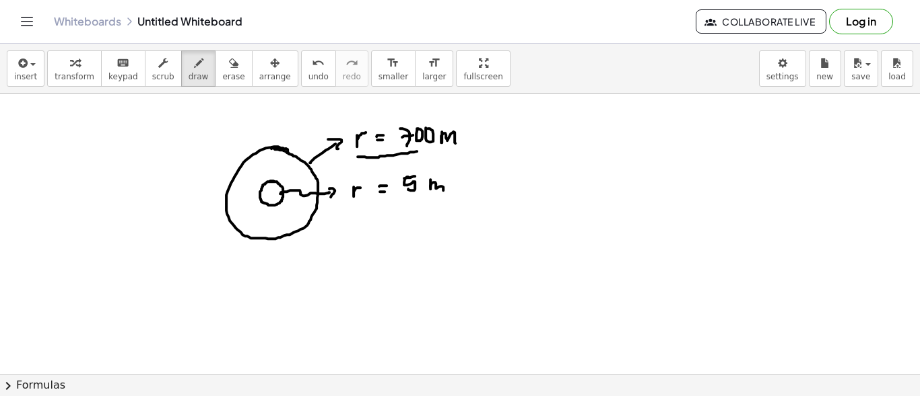
click at [454, 149] on div at bounding box center [460, 78] width 920 height 719
drag, startPoint x: 342, startPoint y: 230, endPoint x: 357, endPoint y: 248, distance: 23.4
click at [339, 255] on div at bounding box center [460, 78] width 920 height 719
drag, startPoint x: 357, startPoint y: 243, endPoint x: 364, endPoint y: 242, distance: 6.8
click at [364, 243] on div at bounding box center [460, 78] width 920 height 719
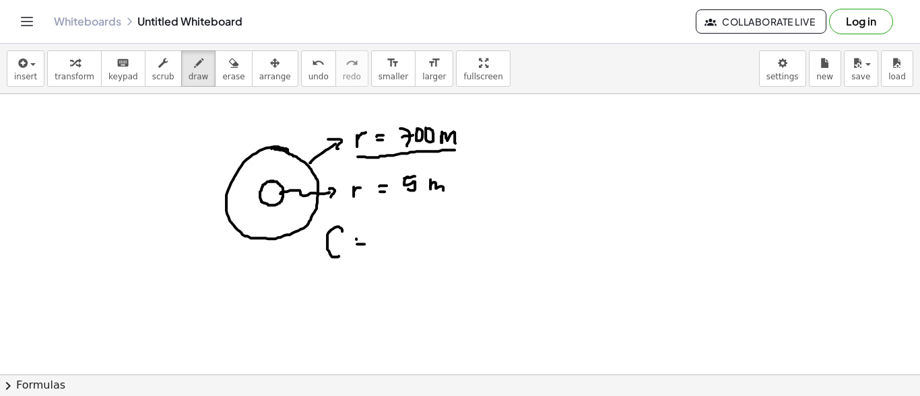
drag, startPoint x: 356, startPoint y: 238, endPoint x: 383, endPoint y: 234, distance: 27.2
click at [364, 238] on div at bounding box center [460, 78] width 920 height 719
drag, startPoint x: 386, startPoint y: 229, endPoint x: 399, endPoint y: 240, distance: 16.7
click at [399, 241] on div at bounding box center [460, 78] width 920 height 719
drag, startPoint x: 408, startPoint y: 232, endPoint x: 430, endPoint y: 232, distance: 22.2
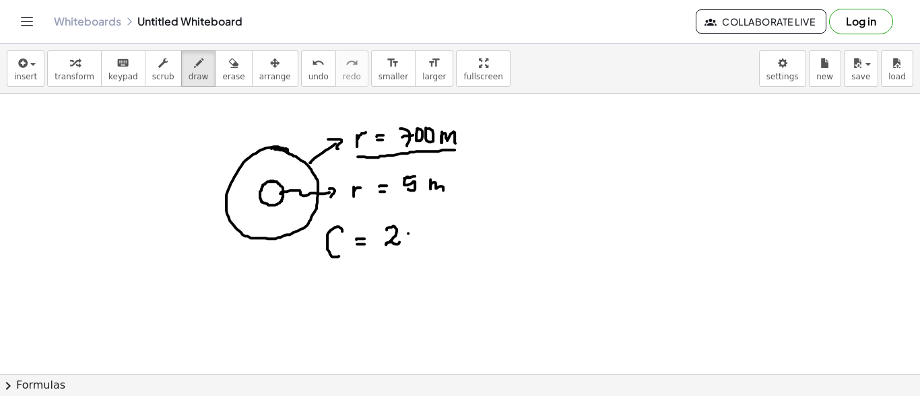
click at [409, 232] on div at bounding box center [460, 78] width 920 height 719
drag, startPoint x: 423, startPoint y: 229, endPoint x: 424, endPoint y: 238, distance: 8.8
click at [424, 238] on div at bounding box center [460, 78] width 920 height 719
click at [431, 236] on div at bounding box center [460, 78] width 920 height 719
drag, startPoint x: 421, startPoint y: 229, endPoint x: 438, endPoint y: 227, distance: 17.6
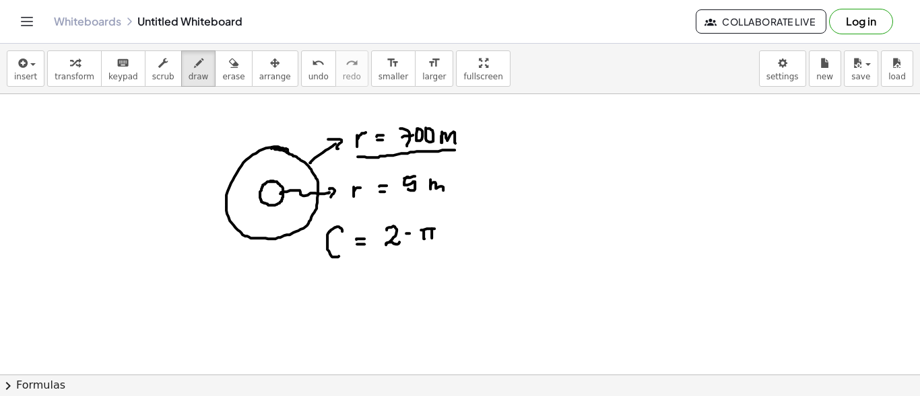
click at [438, 227] on div at bounding box center [460, 78] width 920 height 719
click at [451, 231] on div at bounding box center [460, 78] width 920 height 719
drag, startPoint x: 462, startPoint y: 224, endPoint x: 475, endPoint y: 221, distance: 13.1
click at [474, 221] on div at bounding box center [460, 78] width 920 height 719
drag, startPoint x: 340, startPoint y: 269, endPoint x: 356, endPoint y: 286, distance: 23.8
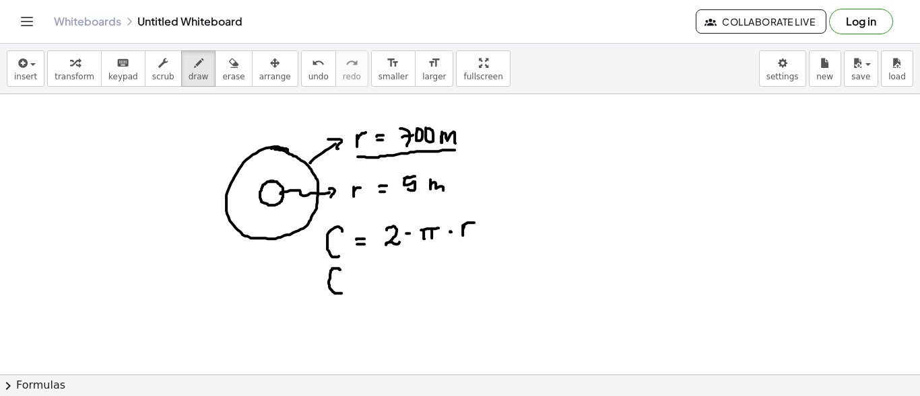
click at [343, 291] on div at bounding box center [460, 78] width 920 height 719
drag, startPoint x: 355, startPoint y: 283, endPoint x: 364, endPoint y: 281, distance: 9.0
click at [364, 281] on div at bounding box center [460, 78] width 920 height 719
drag, startPoint x: 355, startPoint y: 275, endPoint x: 368, endPoint y: 274, distance: 13.5
click at [366, 274] on div at bounding box center [460, 78] width 920 height 719
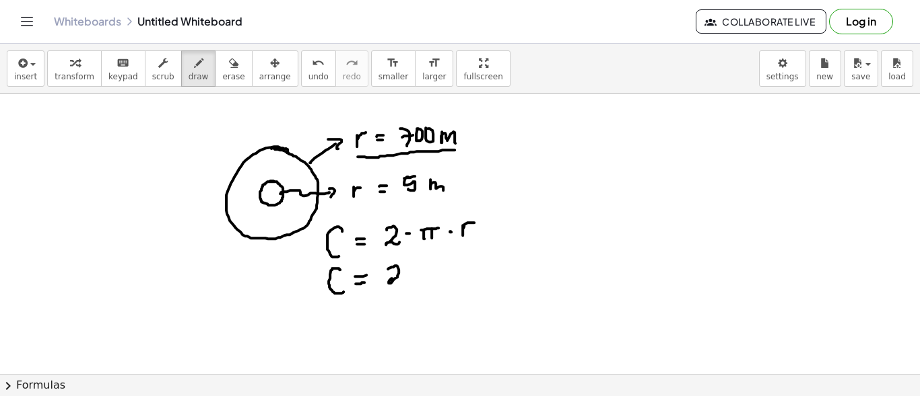
drag, startPoint x: 388, startPoint y: 268, endPoint x: 413, endPoint y: 277, distance: 26.6
click at [403, 279] on div at bounding box center [460, 78] width 920 height 719
click at [414, 271] on div at bounding box center [460, 78] width 920 height 719
drag, startPoint x: 427, startPoint y: 271, endPoint x: 427, endPoint y: 261, distance: 10.8
click at [427, 259] on div at bounding box center [460, 78] width 920 height 719
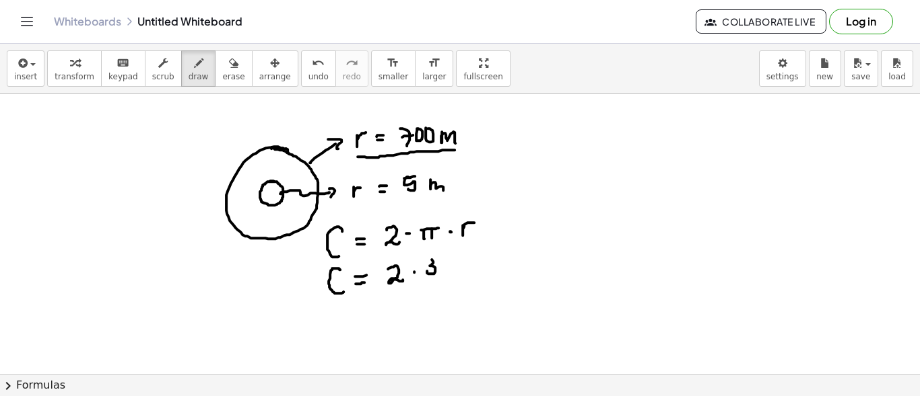
click at [445, 271] on div at bounding box center [460, 78] width 920 height 719
click at [444, 270] on div at bounding box center [460, 78] width 920 height 719
drag, startPoint x: 453, startPoint y: 267, endPoint x: 460, endPoint y: 267, distance: 6.8
click at [454, 269] on div at bounding box center [460, 78] width 920 height 719
click at [469, 269] on div at bounding box center [460, 78] width 920 height 719
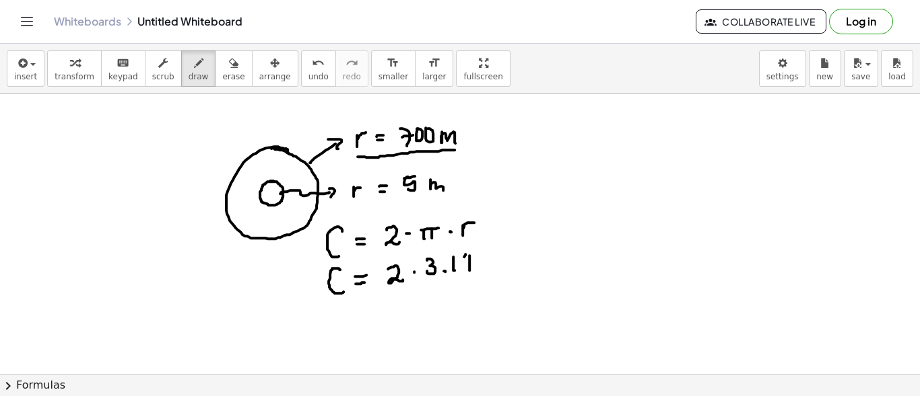
drag, startPoint x: 465, startPoint y: 254, endPoint x: 472, endPoint y: 263, distance: 11.6
click at [471, 263] on div at bounding box center [460, 78] width 920 height 719
click at [485, 261] on div at bounding box center [460, 78] width 920 height 719
drag, startPoint x: 505, startPoint y: 252, endPoint x: 505, endPoint y: 265, distance: 12.1
click at [505, 265] on div at bounding box center [460, 78] width 920 height 719
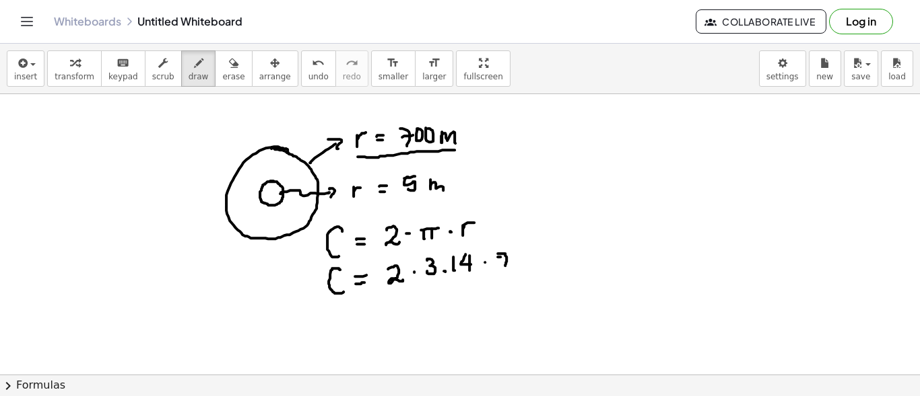
drag, startPoint x: 497, startPoint y: 256, endPoint x: 510, endPoint y: 255, distance: 12.8
click at [507, 256] on div at bounding box center [460, 78] width 920 height 719
click at [514, 252] on div at bounding box center [460, 78] width 920 height 719
click at [526, 250] on div at bounding box center [460, 78] width 920 height 719
drag, startPoint x: 344, startPoint y: 310, endPoint x: 347, endPoint y: 329, distance: 19.0
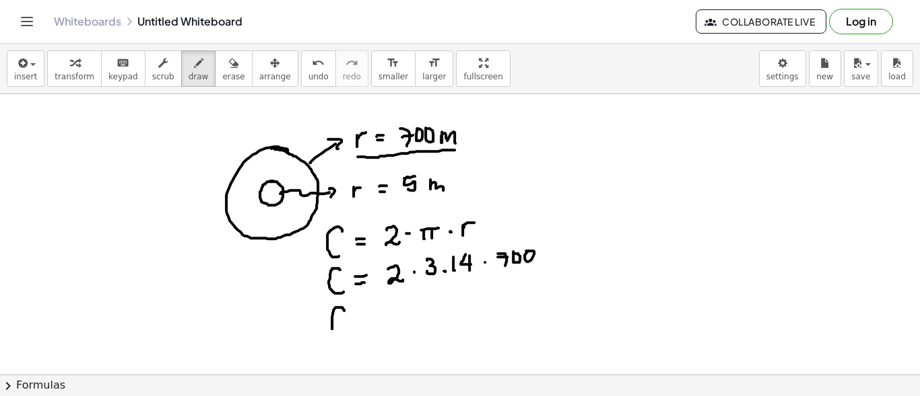
click at [346, 330] on div at bounding box center [460, 78] width 920 height 719
click at [370, 319] on div at bounding box center [460, 78] width 920 height 719
drag, startPoint x: 364, startPoint y: 312, endPoint x: 372, endPoint y: 312, distance: 8.1
click at [372, 312] on div at bounding box center [460, 78] width 920 height 719
click at [413, 269] on div at bounding box center [460, 78] width 920 height 719
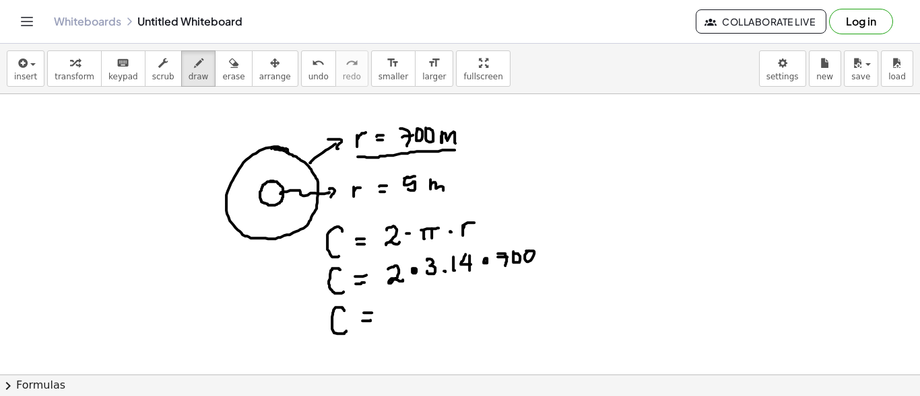
click at [483, 259] on div at bounding box center [460, 78] width 920 height 719
click at [401, 316] on div at bounding box center [460, 78] width 920 height 719
drag, startPoint x: 396, startPoint y: 303, endPoint x: 415, endPoint y: 310, distance: 20.6
click at [401, 310] on div at bounding box center [460, 78] width 920 height 719
drag, startPoint x: 414, startPoint y: 318, endPoint x: 429, endPoint y: 305, distance: 19.6
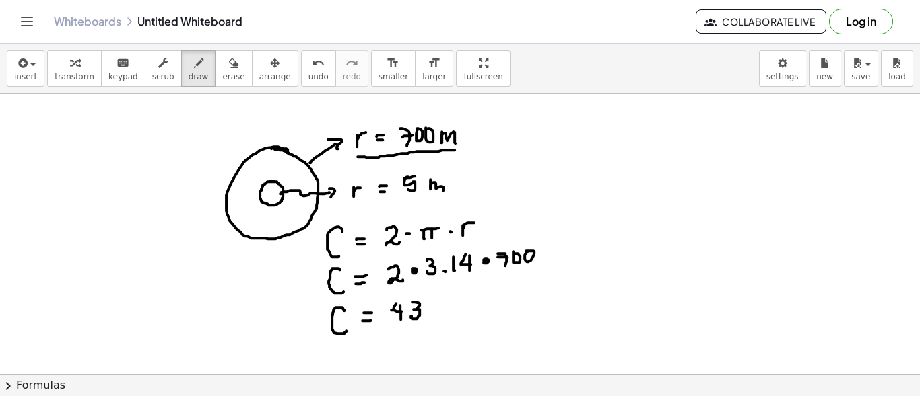
click at [413, 304] on div at bounding box center [460, 78] width 920 height 719
drag, startPoint x: 438, startPoint y: 300, endPoint x: 440, endPoint y: 313, distance: 12.9
click at [439, 314] on div at bounding box center [460, 78] width 920 height 719
drag, startPoint x: 452, startPoint y: 296, endPoint x: 451, endPoint y: 306, distance: 9.4
click at [449, 307] on div at bounding box center [460, 78] width 920 height 719
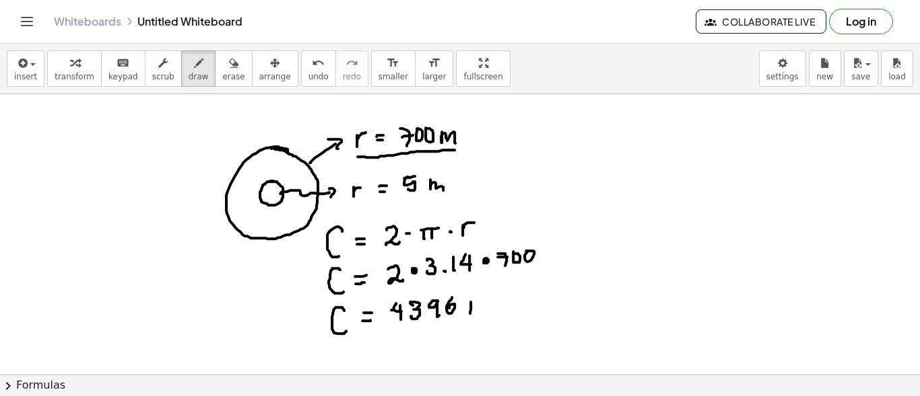
click at [470, 311] on div at bounding box center [460, 78] width 920 height 719
drag, startPoint x: 469, startPoint y: 307, endPoint x: 488, endPoint y: 299, distance: 21.1
click at [483, 306] on div at bounding box center [460, 78] width 920 height 719
drag, startPoint x: 402, startPoint y: 327, endPoint x: 458, endPoint y: 320, distance: 57.0
click at [493, 313] on div at bounding box center [460, 78] width 920 height 719
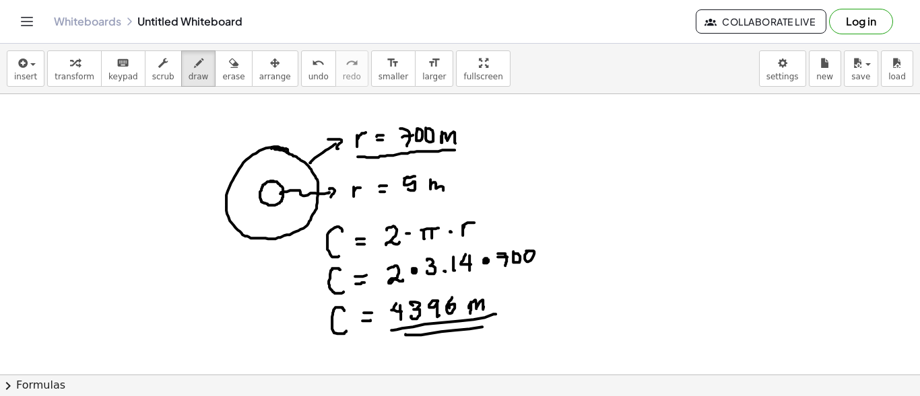
drag, startPoint x: 405, startPoint y: 333, endPoint x: 502, endPoint y: 322, distance: 97.6
click at [504, 323] on div at bounding box center [460, 78] width 920 height 719
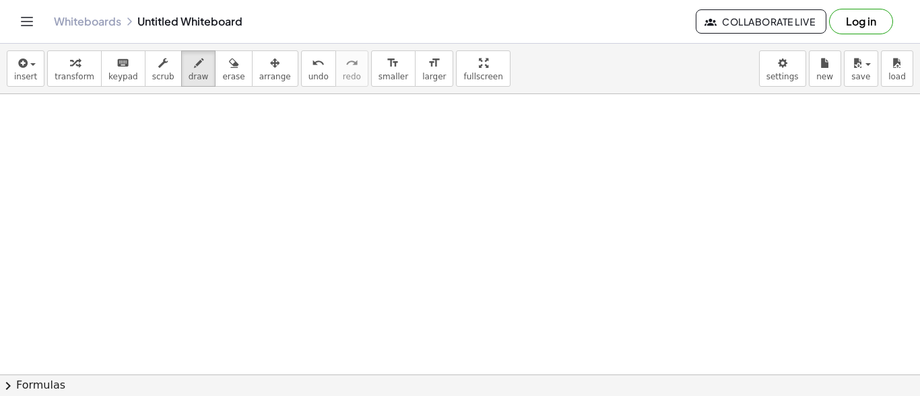
scroll to position [639, 0]
drag, startPoint x: 99, startPoint y: 134, endPoint x: 100, endPoint y: 148, distance: 14.2
click at [100, 148] on div at bounding box center [460, 19] width 920 height 1128
drag, startPoint x: 100, startPoint y: 146, endPoint x: 107, endPoint y: 145, distance: 6.9
click at [102, 146] on div at bounding box center [460, 19] width 920 height 1128
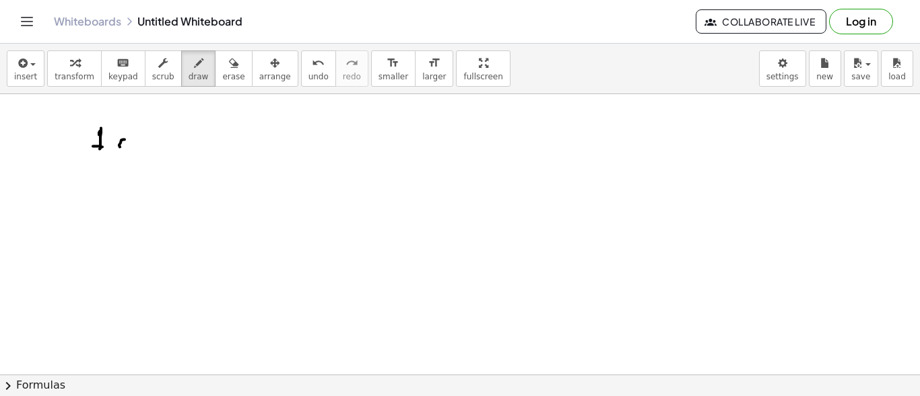
drag, startPoint x: 119, startPoint y: 144, endPoint x: 130, endPoint y: 127, distance: 20.6
click at [121, 138] on div at bounding box center [460, 19] width 920 height 1128
drag, startPoint x: 127, startPoint y: 139, endPoint x: 128, endPoint y: 148, distance: 9.4
click at [128, 149] on div at bounding box center [460, 19] width 920 height 1128
drag, startPoint x: 143, startPoint y: 137, endPoint x: 147, endPoint y: 145, distance: 9.4
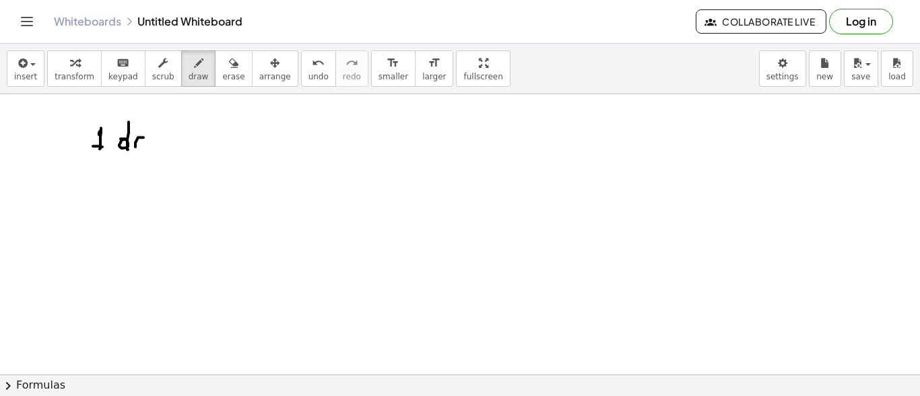
click at [147, 145] on div at bounding box center [460, 19] width 920 height 1128
drag, startPoint x: 153, startPoint y: 135, endPoint x: 151, endPoint y: 147, distance: 11.5
click at [151, 147] on div at bounding box center [460, 19] width 920 height 1128
drag, startPoint x: 151, startPoint y: 143, endPoint x: 168, endPoint y: 144, distance: 16.8
click at [166, 147] on div at bounding box center [460, 19] width 920 height 1128
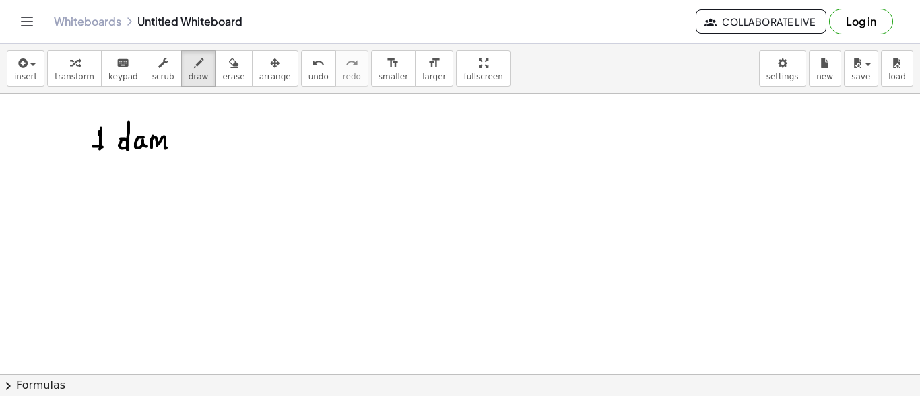
click at [203, 137] on div at bounding box center [460, 19] width 920 height 1128
click at [205, 130] on div at bounding box center [460, 19] width 920 height 1128
drag, startPoint x: 230, startPoint y: 131, endPoint x: 234, endPoint y: 139, distance: 9.6
click at [232, 141] on div at bounding box center [460, 19] width 920 height 1128
click at [243, 125] on div at bounding box center [460, 19] width 920 height 1128
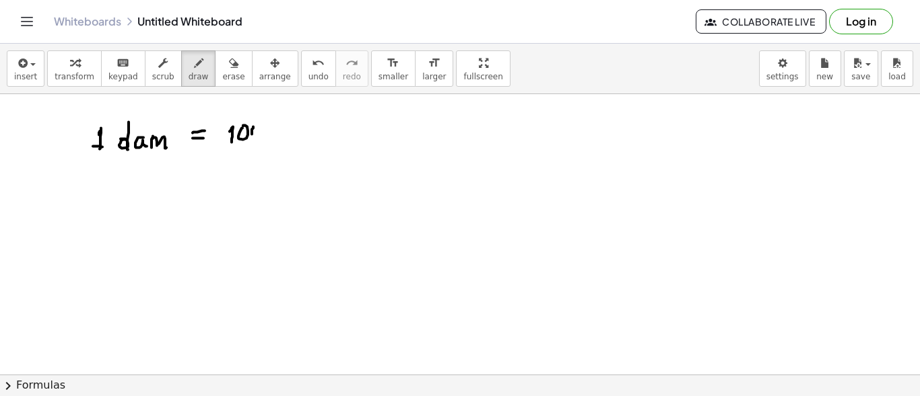
drag, startPoint x: 253, startPoint y: 126, endPoint x: 265, endPoint y: 128, distance: 11.6
click at [254, 124] on div at bounding box center [460, 19] width 920 height 1128
drag, startPoint x: 259, startPoint y: 127, endPoint x: 266, endPoint y: 123, distance: 8.2
click at [266, 121] on div at bounding box center [460, 19] width 920 height 1128
drag, startPoint x: 287, startPoint y: 125, endPoint x: 296, endPoint y: 129, distance: 9.6
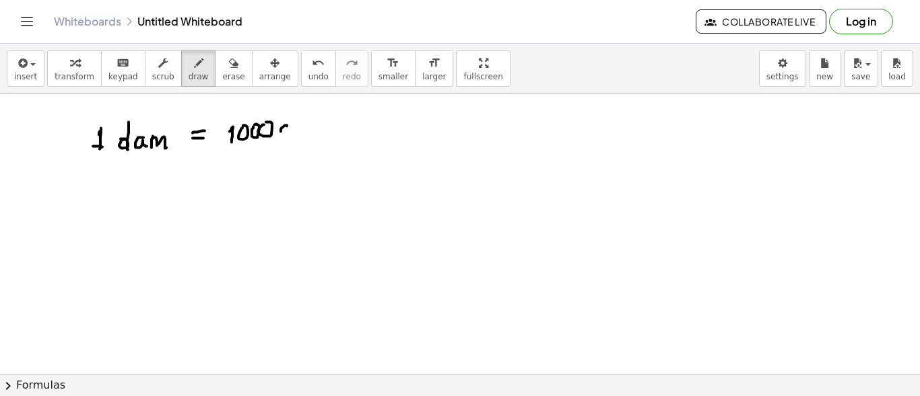
click at [291, 130] on div at bounding box center [460, 19] width 920 height 1128
drag, startPoint x: 300, startPoint y: 125, endPoint x: 316, endPoint y: 130, distance: 17.0
click at [316, 130] on div at bounding box center [460, 19] width 920 height 1128
click at [94, 170] on div at bounding box center [460, 19] width 920 height 1128
click at [93, 176] on div at bounding box center [460, 19] width 920 height 1128
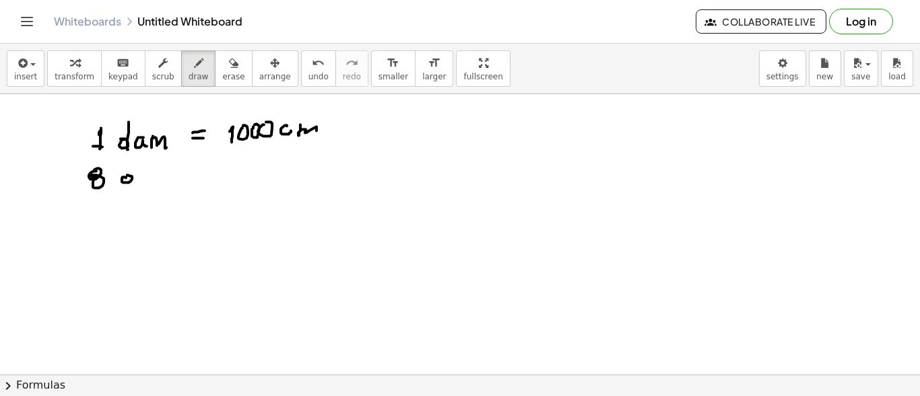
drag, startPoint x: 122, startPoint y: 180, endPoint x: 131, endPoint y: 163, distance: 19.3
click at [125, 174] on div at bounding box center [460, 19] width 920 height 1128
drag, startPoint x: 131, startPoint y: 163, endPoint x: 136, endPoint y: 178, distance: 15.5
click at [134, 179] on div at bounding box center [460, 19] width 920 height 1128
drag, startPoint x: 141, startPoint y: 175, endPoint x: 162, endPoint y: 177, distance: 21.6
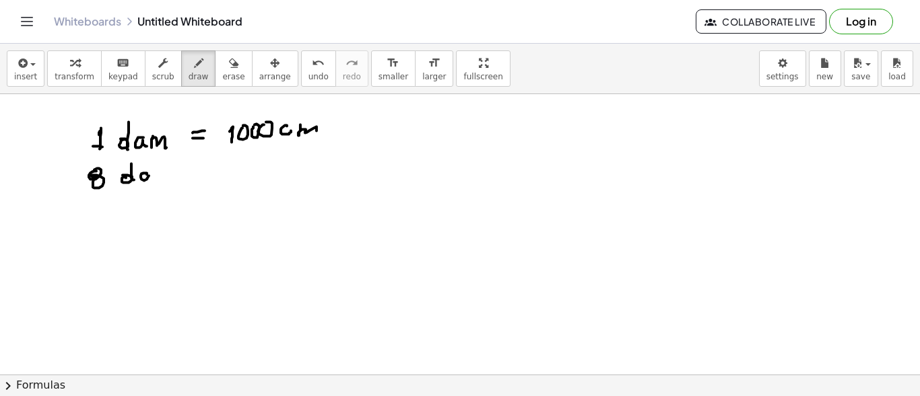
click at [152, 179] on div at bounding box center [460, 19] width 920 height 1128
drag, startPoint x: 158, startPoint y: 171, endPoint x: 192, endPoint y: 178, distance: 34.3
click at [170, 178] on div at bounding box center [460, 19] width 920 height 1128
click at [205, 176] on div at bounding box center [460, 19] width 920 height 1128
drag, startPoint x: 197, startPoint y: 171, endPoint x: 211, endPoint y: 171, distance: 14.1
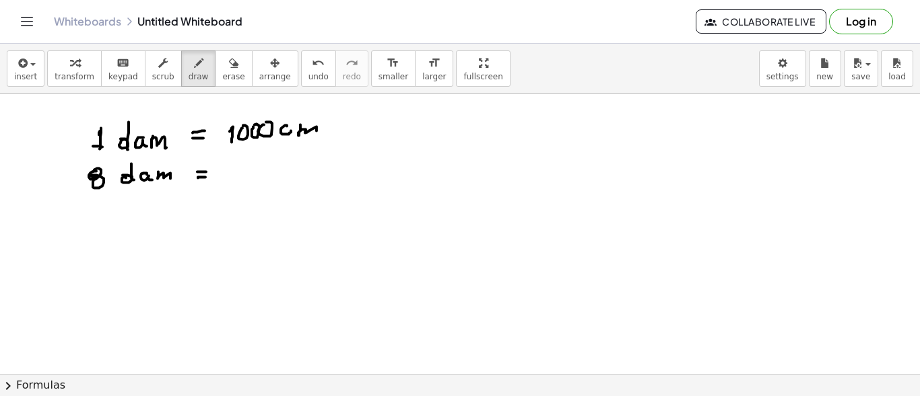
click at [209, 171] on div at bounding box center [460, 19] width 920 height 1128
click at [227, 162] on div at bounding box center [460, 19] width 920 height 1128
click at [230, 164] on div at bounding box center [460, 19] width 920 height 1128
drag, startPoint x: 243, startPoint y: 161, endPoint x: 255, endPoint y: 164, distance: 12.6
click at [242, 162] on div at bounding box center [460, 19] width 920 height 1128
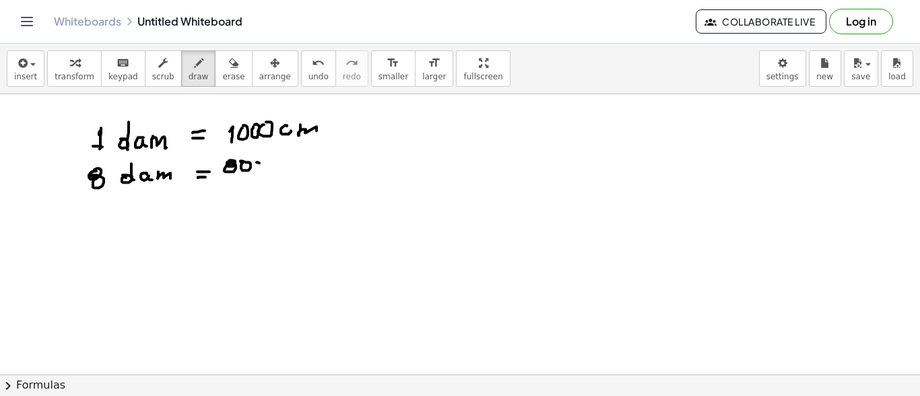
click at [256, 161] on div at bounding box center [460, 19] width 920 height 1128
drag, startPoint x: 273, startPoint y: 162, endPoint x: 295, endPoint y: 168, distance: 22.4
click at [269, 160] on div at bounding box center [460, 19] width 920 height 1128
drag, startPoint x: 293, startPoint y: 162, endPoint x: 310, endPoint y: 168, distance: 18.3
click at [298, 169] on div at bounding box center [460, 19] width 920 height 1128
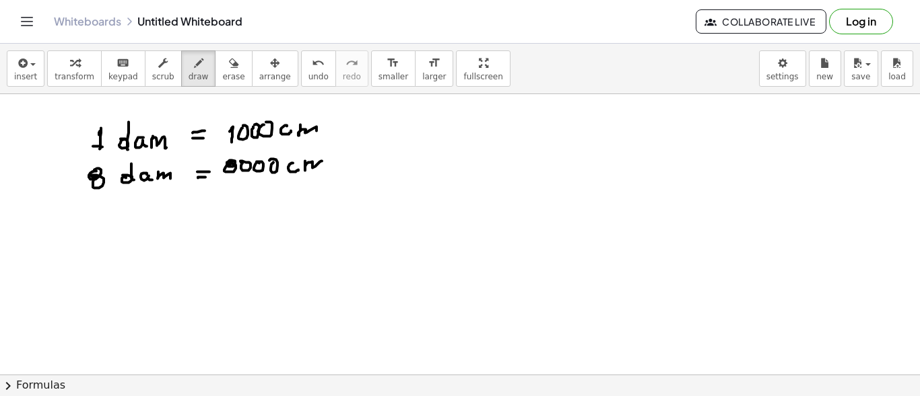
drag, startPoint x: 305, startPoint y: 169, endPoint x: 322, endPoint y: 167, distance: 16.9
click at [322, 166] on div at bounding box center [460, 19] width 920 height 1128
drag, startPoint x: 220, startPoint y: 186, endPoint x: 326, endPoint y: 190, distance: 105.8
click at [324, 191] on div at bounding box center [460, 19] width 920 height 1128
drag, startPoint x: 406, startPoint y: 143, endPoint x: 407, endPoint y: 159, distance: 16.2
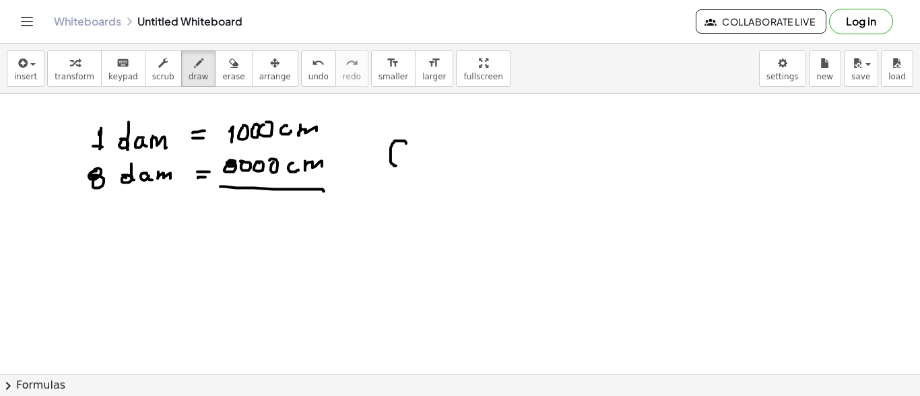
click at [403, 161] on div at bounding box center [460, 19] width 920 height 1128
click at [425, 153] on div at bounding box center [460, 19] width 920 height 1128
click at [427, 147] on div at bounding box center [460, 19] width 920 height 1128
click at [473, 145] on div at bounding box center [460, 19] width 920 height 1128
click at [495, 150] on div at bounding box center [460, 19] width 920 height 1128
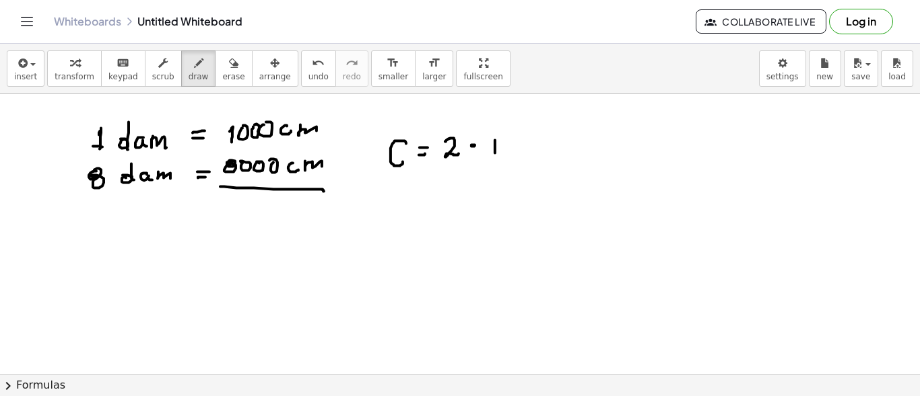
click at [501, 149] on div at bounding box center [460, 19] width 920 height 1128
drag, startPoint x: 488, startPoint y: 137, endPoint x: 509, endPoint y: 136, distance: 20.9
click at [508, 136] on div at bounding box center [460, 19] width 920 height 1128
click at [522, 144] on div at bounding box center [460, 19] width 920 height 1128
drag, startPoint x: 537, startPoint y: 139, endPoint x: 551, endPoint y: 138, distance: 14.2
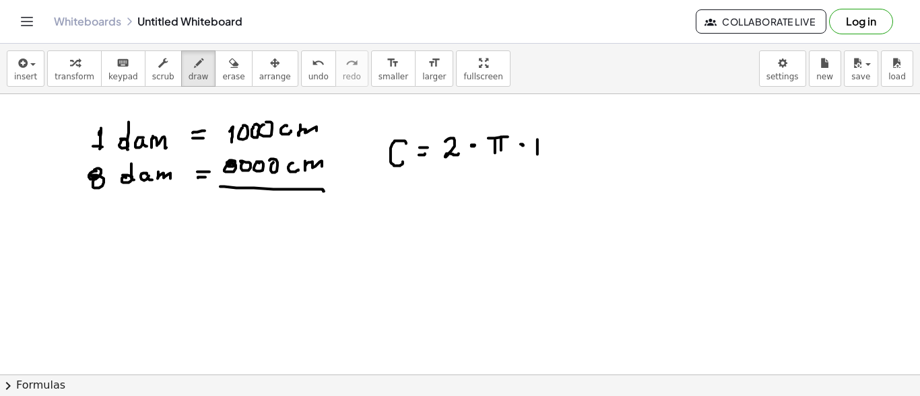
click at [545, 137] on div at bounding box center [460, 19] width 920 height 1128
drag, startPoint x: 401, startPoint y: 176, endPoint x: 406, endPoint y: 195, distance: 20.1
click at [406, 197] on div at bounding box center [460, 19] width 920 height 1128
drag, startPoint x: 425, startPoint y: 193, endPoint x: 431, endPoint y: 186, distance: 9.5
click at [431, 189] on div at bounding box center [460, 19] width 920 height 1128
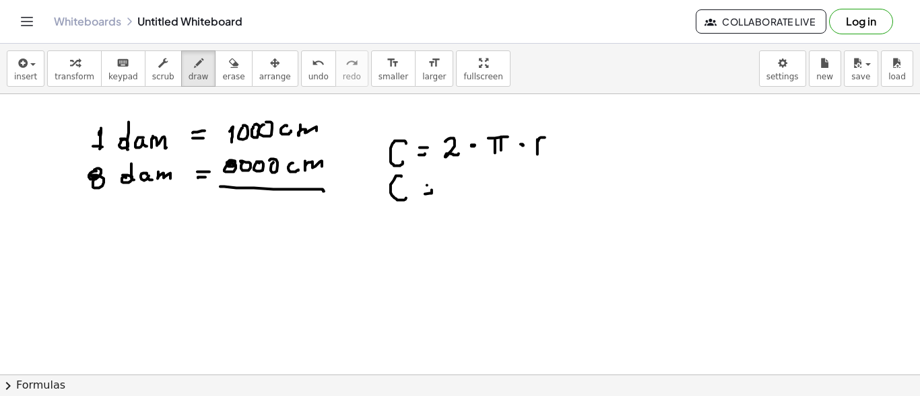
drag, startPoint x: 427, startPoint y: 184, endPoint x: 448, endPoint y: 182, distance: 21.0
click at [434, 184] on div at bounding box center [460, 19] width 920 height 1128
drag, startPoint x: 452, startPoint y: 172, endPoint x: 457, endPoint y: 186, distance: 14.5
click at [455, 190] on div at bounding box center [460, 19] width 920 height 1128
click at [470, 178] on div at bounding box center [460, 19] width 920 height 1128
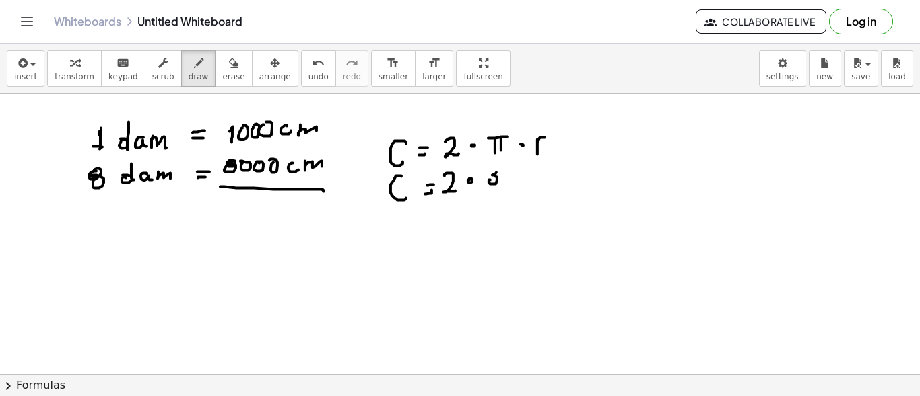
drag, startPoint x: 490, startPoint y: 179, endPoint x: 491, endPoint y: 170, distance: 8.8
click at [490, 170] on div at bounding box center [460, 19] width 920 height 1128
drag, startPoint x: 506, startPoint y: 181, endPoint x: 516, endPoint y: 180, distance: 10.9
click at [507, 181] on div at bounding box center [460, 19] width 920 height 1128
drag, startPoint x: 516, startPoint y: 171, endPoint x: 518, endPoint y: 181, distance: 10.3
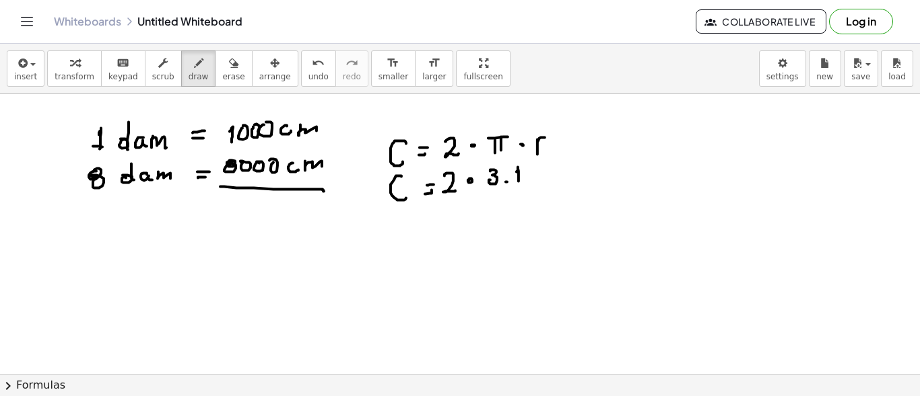
click at [518, 181] on div at bounding box center [460, 19] width 920 height 1128
click at [526, 180] on div at bounding box center [460, 19] width 920 height 1128
click at [535, 180] on div at bounding box center [460, 19] width 920 height 1128
drag, startPoint x: 534, startPoint y: 162, endPoint x: 533, endPoint y: 173, distance: 11.5
click at [533, 173] on div at bounding box center [460, 19] width 920 height 1128
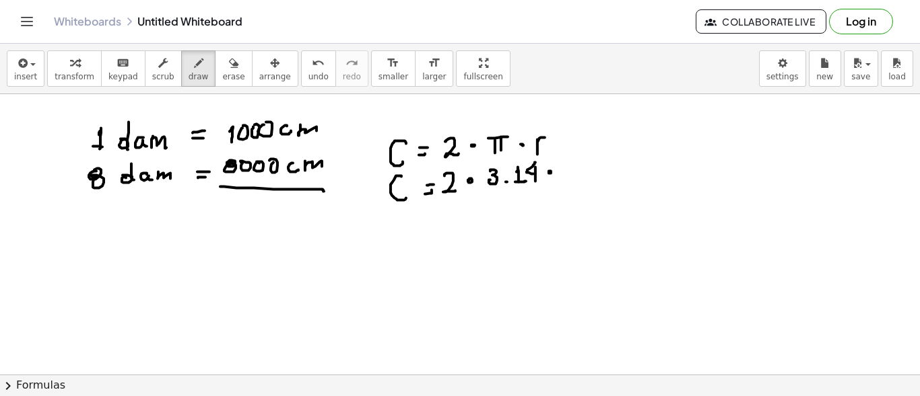
click at [551, 170] on div at bounding box center [460, 19] width 920 height 1128
click at [569, 158] on div at bounding box center [460, 19] width 920 height 1128
drag, startPoint x: 573, startPoint y: 164, endPoint x: 581, endPoint y: 168, distance: 8.8
click at [574, 167] on div at bounding box center [460, 19] width 920 height 1128
click at [588, 161] on div at bounding box center [460, 19] width 920 height 1128
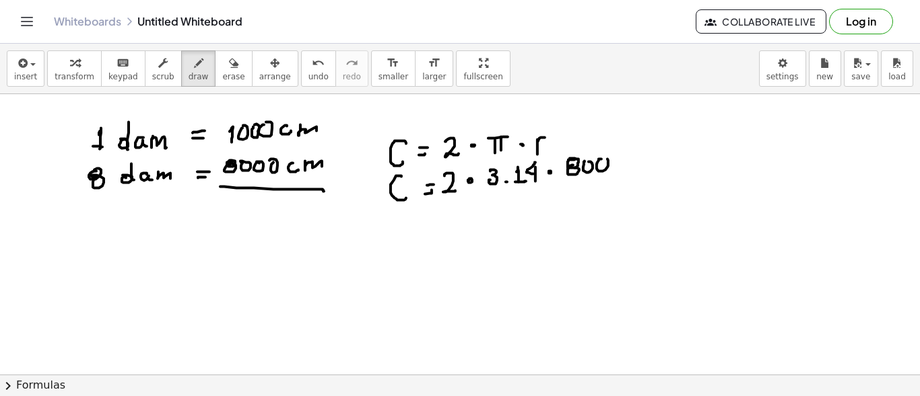
drag, startPoint x: 599, startPoint y: 158, endPoint x: 611, endPoint y: 164, distance: 13.5
click at [600, 159] on div at bounding box center [460, 19] width 920 height 1128
click at [613, 158] on div at bounding box center [460, 19] width 920 height 1128
drag, startPoint x: 639, startPoint y: 159, endPoint x: 647, endPoint y: 166, distance: 11.0
click at [641, 169] on div at bounding box center [460, 19] width 920 height 1128
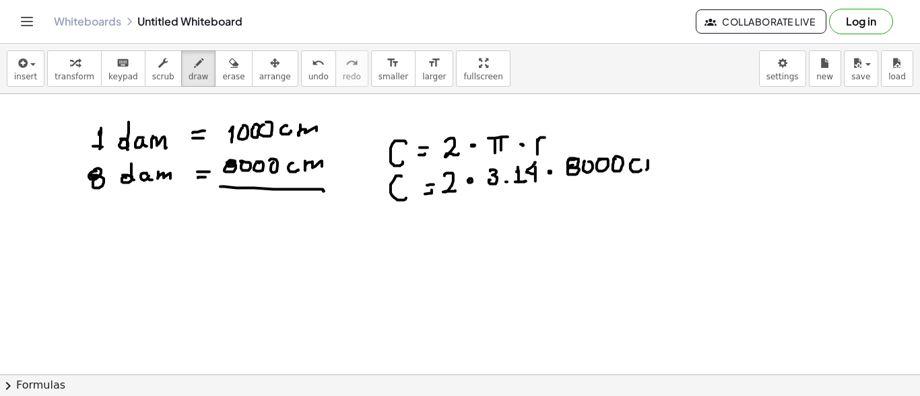
drag, startPoint x: 648, startPoint y: 160, endPoint x: 646, endPoint y: 170, distance: 10.9
click at [646, 170] on div at bounding box center [460, 19] width 920 height 1128
drag, startPoint x: 645, startPoint y: 166, endPoint x: 661, endPoint y: 170, distance: 16.7
click at [661, 170] on div at bounding box center [460, 19] width 920 height 1128
drag, startPoint x: 407, startPoint y: 219, endPoint x: 410, endPoint y: 234, distance: 15.2
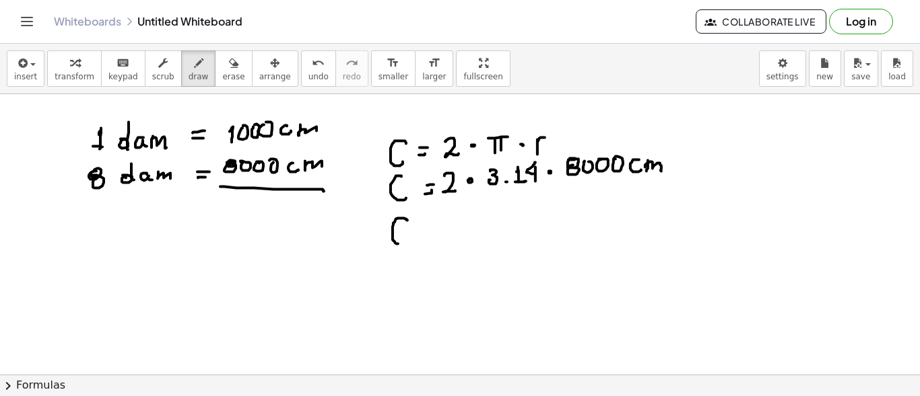
click at [410, 234] on div at bounding box center [460, 19] width 920 height 1128
click at [433, 226] on div at bounding box center [460, 19] width 920 height 1128
drag, startPoint x: 423, startPoint y: 221, endPoint x: 435, endPoint y: 221, distance: 11.5
click at [435, 221] on div at bounding box center [460, 19] width 920 height 1128
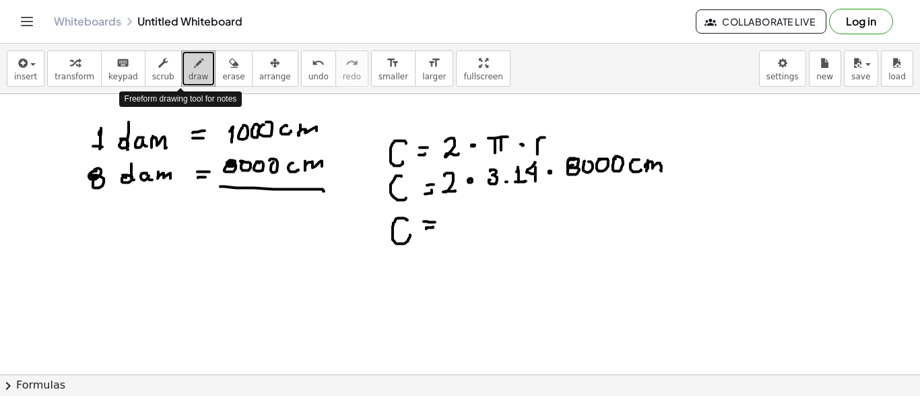
click at [194, 69] on icon "button" at bounding box center [198, 63] width 9 height 16
click at [464, 215] on div at bounding box center [460, 19] width 920 height 1128
drag, startPoint x: 454, startPoint y: 226, endPoint x: 471, endPoint y: 221, distance: 17.5
click at [456, 230] on div at bounding box center [460, 19] width 920 height 1128
click at [471, 215] on div at bounding box center [460, 19] width 920 height 1128
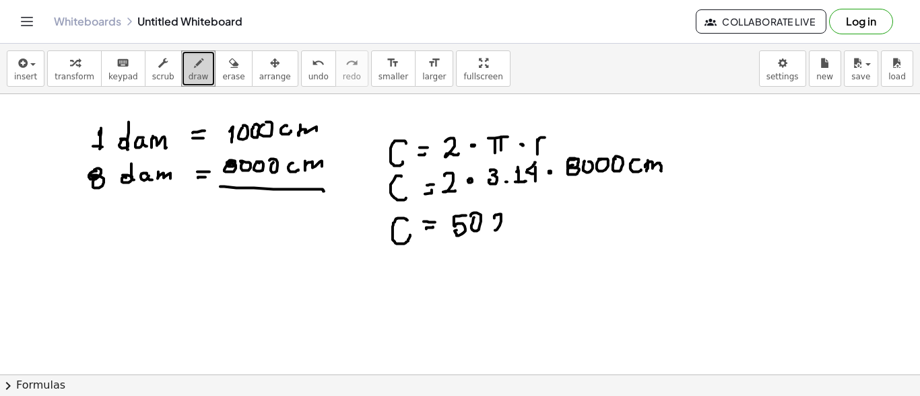
drag, startPoint x: 494, startPoint y: 217, endPoint x: 510, endPoint y: 228, distance: 18.9
click at [506, 230] on div at bounding box center [460, 19] width 920 height 1128
click at [519, 227] on div at bounding box center [460, 19] width 920 height 1128
drag, startPoint x: 513, startPoint y: 209, endPoint x: 530, endPoint y: 212, distance: 17.8
click at [522, 216] on div at bounding box center [460, 19] width 920 height 1128
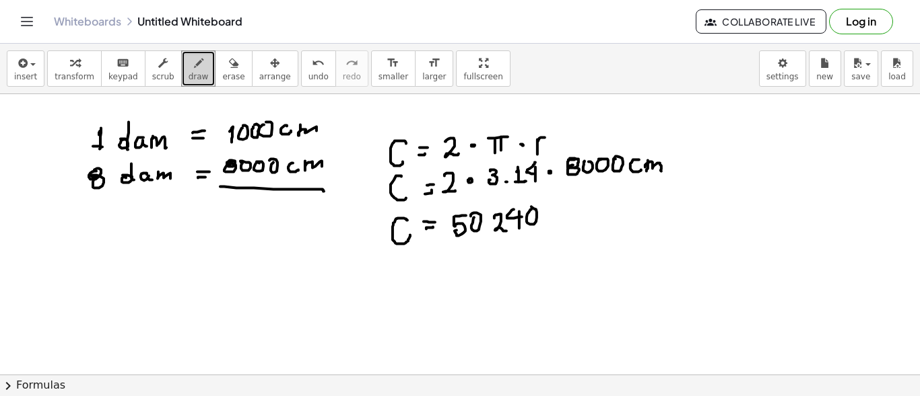
click at [530, 205] on div at bounding box center [460, 19] width 920 height 1128
drag, startPoint x: 553, startPoint y: 212, endPoint x: 561, endPoint y: 219, distance: 10.5
click at [558, 219] on div at bounding box center [460, 19] width 920 height 1128
drag, startPoint x: 560, startPoint y: 215, endPoint x: 582, endPoint y: 213, distance: 22.3
click at [576, 220] on div at bounding box center [460, 19] width 920 height 1128
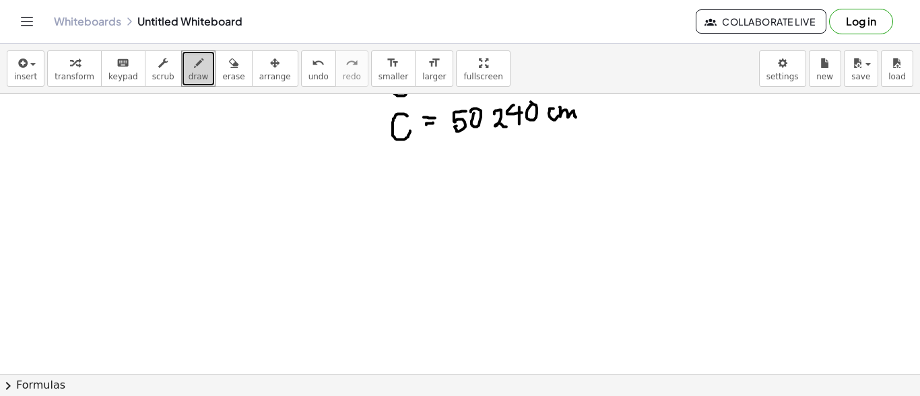
scroll to position [773, 0]
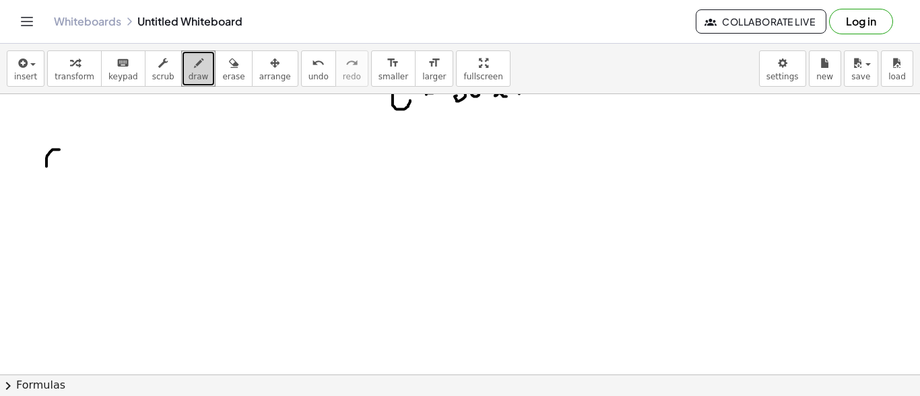
drag, startPoint x: 59, startPoint y: 149, endPoint x: 63, endPoint y: 165, distance: 16.5
drag, startPoint x: 88, startPoint y: 151, endPoint x: 86, endPoint y: 164, distance: 12.9
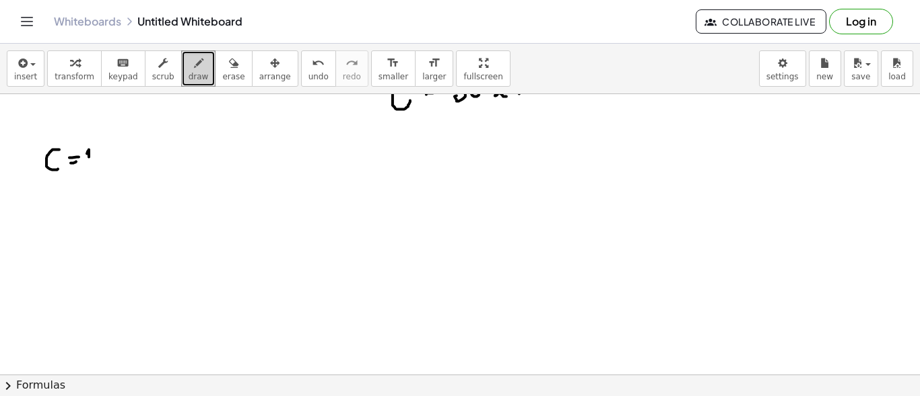
drag, startPoint x: 82, startPoint y: 163, endPoint x: 104, endPoint y: 162, distance: 21.6
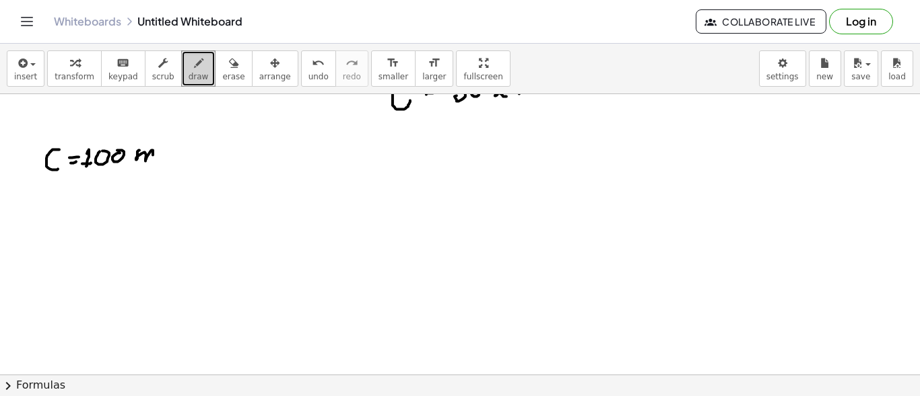
drag, startPoint x: 139, startPoint y: 149, endPoint x: 152, endPoint y: 157, distance: 14.8
drag, startPoint x: 161, startPoint y: 149, endPoint x: 178, endPoint y: 156, distance: 18.8
drag, startPoint x: 211, startPoint y: 149, endPoint x: 223, endPoint y: 134, distance: 19.3
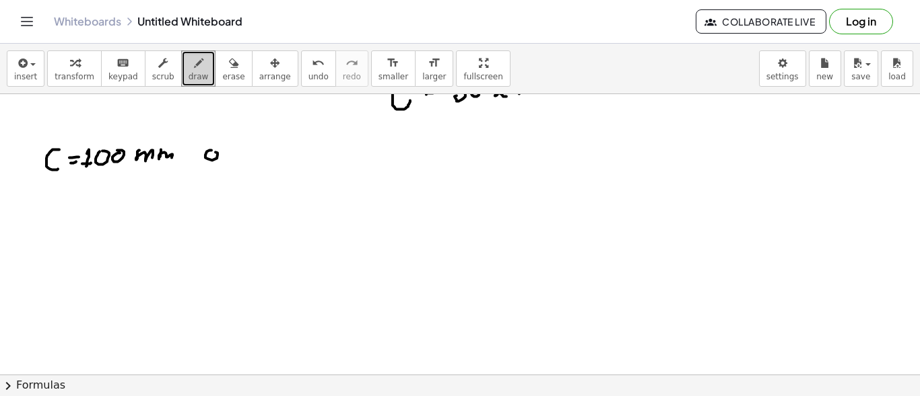
drag, startPoint x: 232, startPoint y: 147, endPoint x: 240, endPoint y: 147, distance: 8.8
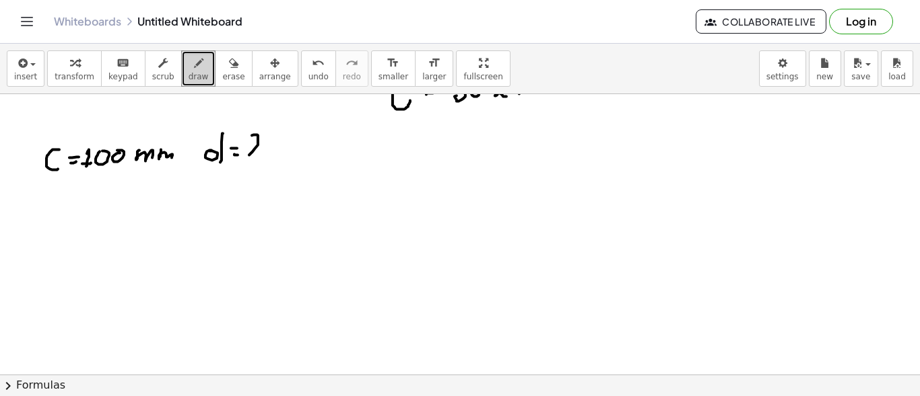
drag, startPoint x: 258, startPoint y: 144, endPoint x: 251, endPoint y: 158, distance: 15.1
drag, startPoint x: 120, startPoint y: 197, endPoint x: 124, endPoint y: 221, distance: 24.5
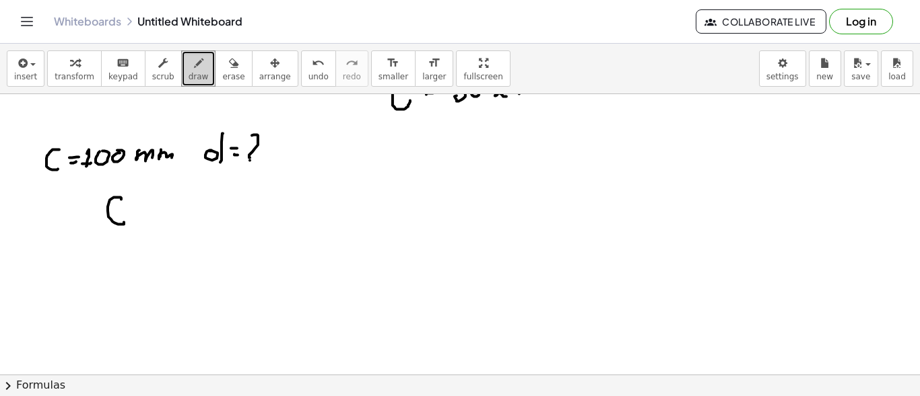
drag, startPoint x: 178, startPoint y: 198, endPoint x: 180, endPoint y: 206, distance: 8.3
drag, startPoint x: 188, startPoint y: 197, endPoint x: 187, endPoint y: 204, distance: 6.9
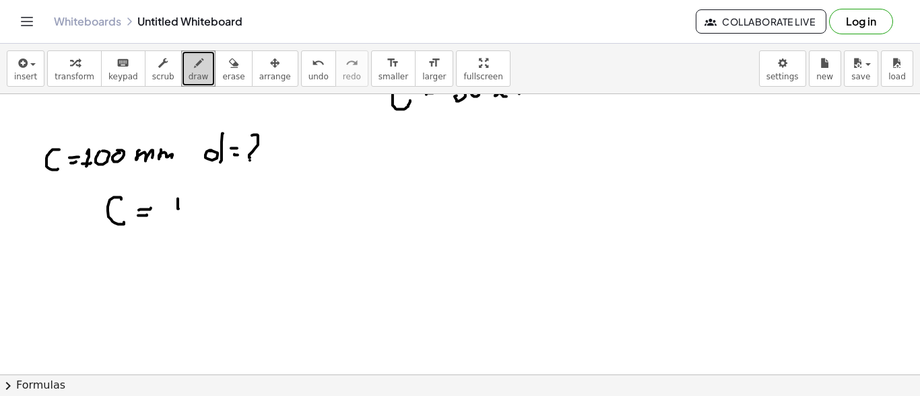
drag, startPoint x: 170, startPoint y: 195, endPoint x: 202, endPoint y: 194, distance: 31.6
drag, startPoint x: 210, startPoint y: 199, endPoint x: 227, endPoint y: 201, distance: 17.0
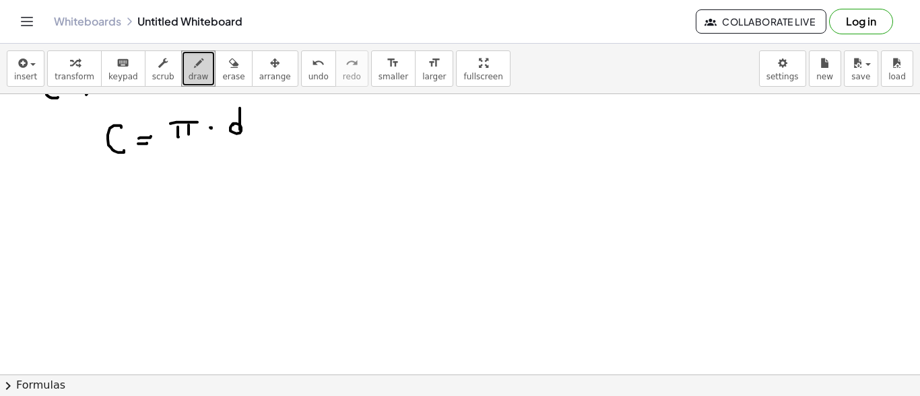
scroll to position [913, 0]
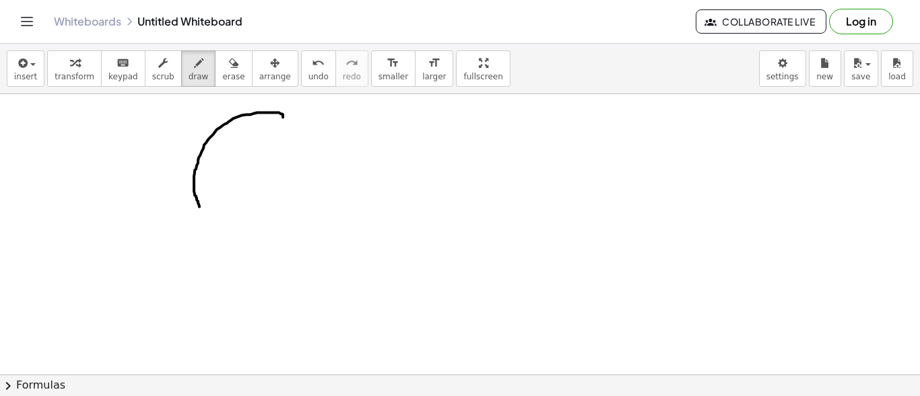
drag, startPoint x: 194, startPoint y: 195, endPoint x: 206, endPoint y: 242, distance: 48.0
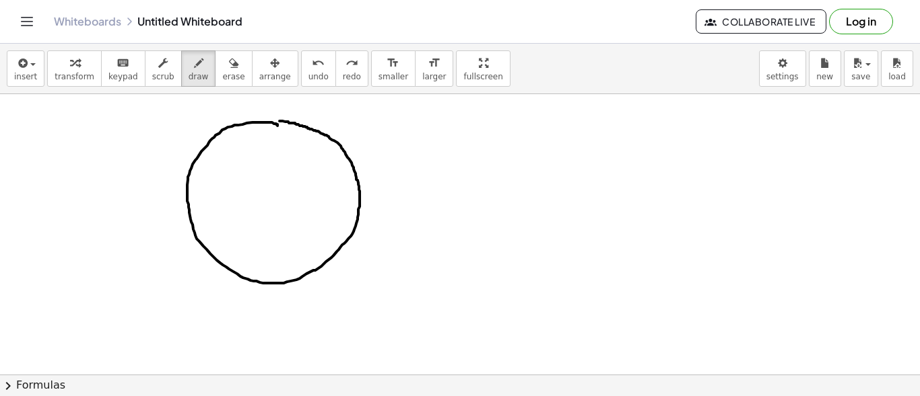
drag, startPoint x: 268, startPoint y: 191, endPoint x: 279, endPoint y: 188, distance: 11.0
drag, startPoint x: 272, startPoint y: 191, endPoint x: 314, endPoint y: 158, distance: 53.7
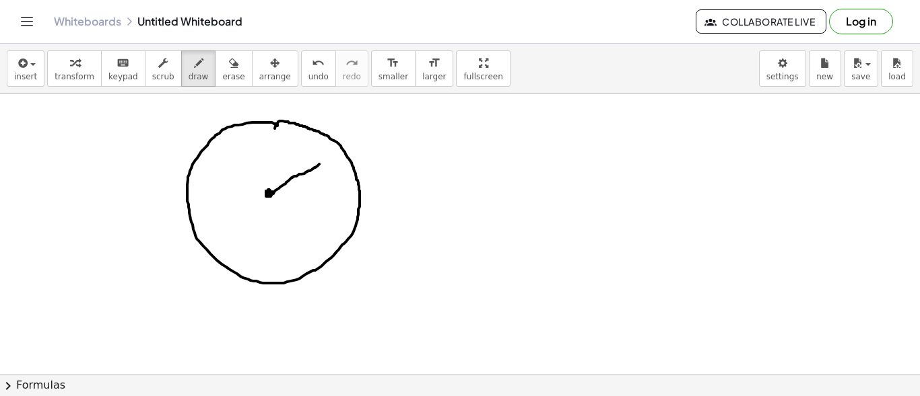
drag, startPoint x: 271, startPoint y: 185, endPoint x: 322, endPoint y: 153, distance: 60.2
drag, startPoint x: 371, startPoint y: 125, endPoint x: 347, endPoint y: 133, distance: 24.7
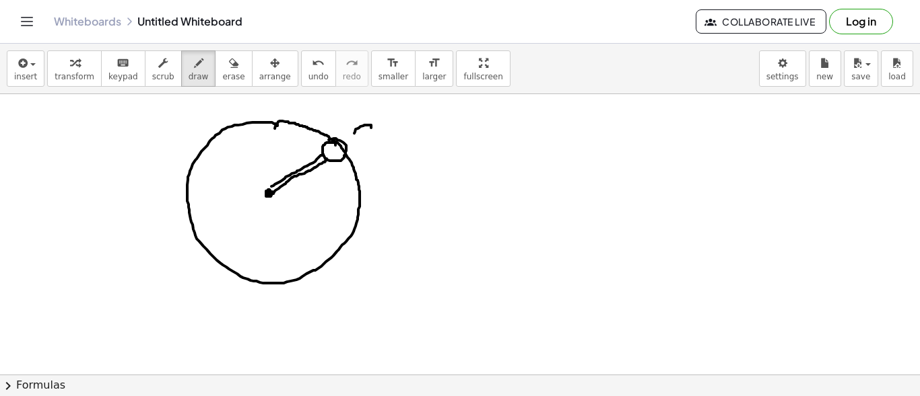
drag, startPoint x: 347, startPoint y: 131, endPoint x: 384, endPoint y: 133, distance: 36.5
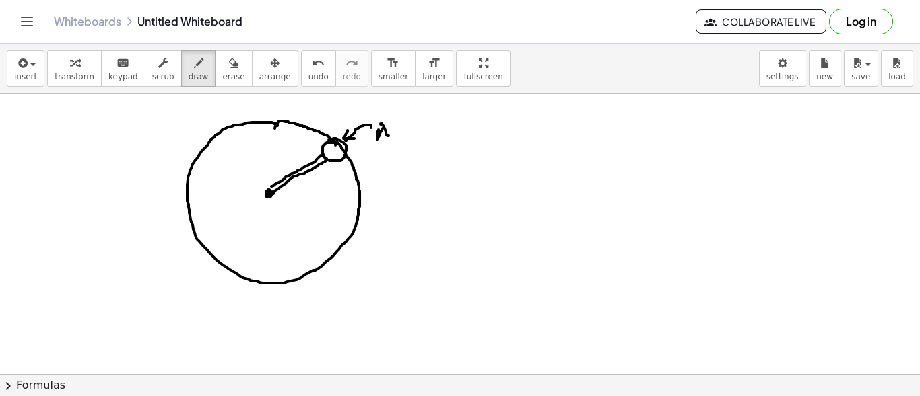
drag, startPoint x: 378, startPoint y: 131, endPoint x: 394, endPoint y: 128, distance: 15.7
drag, startPoint x: 395, startPoint y: 128, endPoint x: 413, endPoint y: 131, distance: 18.4
drag, startPoint x: 409, startPoint y: 131, endPoint x: 428, endPoint y: 128, distance: 19.8
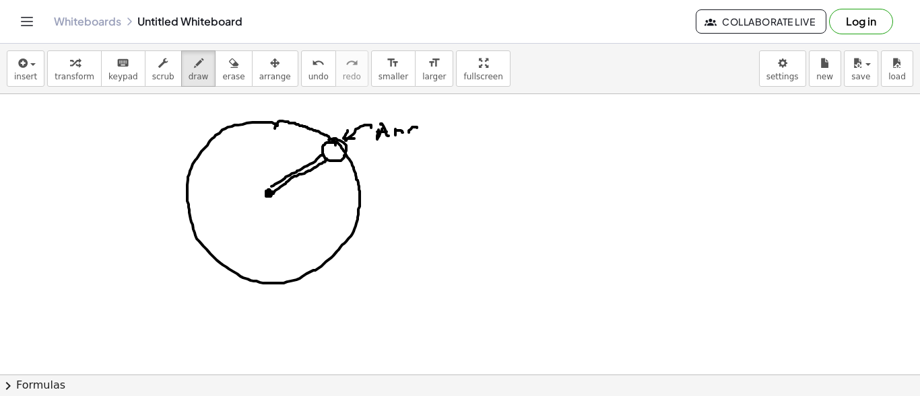
drag, startPoint x: 273, startPoint y: 172, endPoint x: 272, endPoint y: 163, distance: 8.8
drag, startPoint x: 282, startPoint y: 162, endPoint x: 290, endPoint y: 145, distance: 18.7
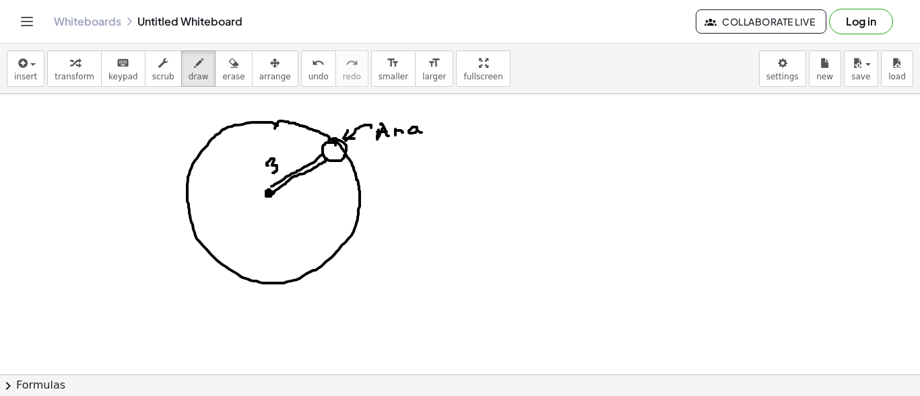
drag, startPoint x: 284, startPoint y: 151, endPoint x: 296, endPoint y: 154, distance: 12.4
drag, startPoint x: 303, startPoint y: 151, endPoint x: 315, endPoint y: 146, distance: 13.3
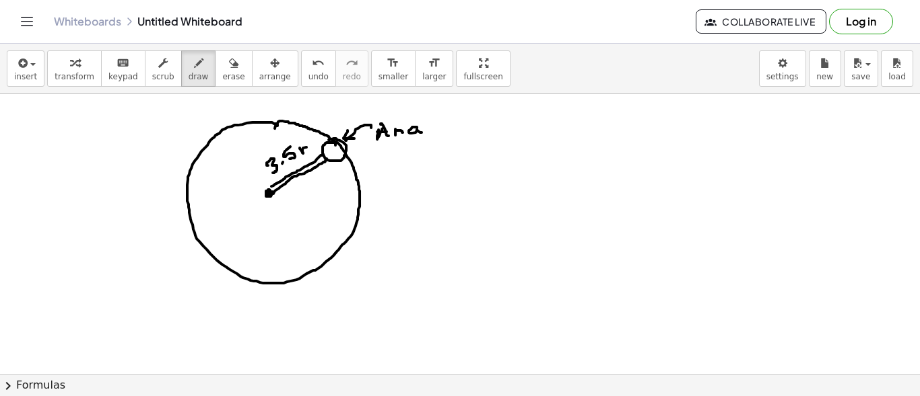
drag, startPoint x: 271, startPoint y: 195, endPoint x: 288, endPoint y: 208, distance: 21.1
drag, startPoint x: 276, startPoint y: 193, endPoint x: 300, endPoint y: 210, distance: 29.9
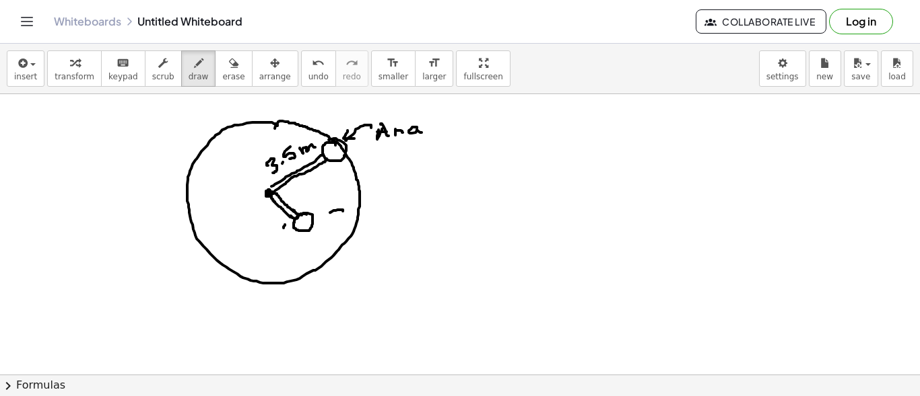
drag, startPoint x: 343, startPoint y: 210, endPoint x: 325, endPoint y: 214, distance: 18.0
drag, startPoint x: 327, startPoint y: 208, endPoint x: 357, endPoint y: 211, distance: 30.5
drag, startPoint x: 367, startPoint y: 198, endPoint x: 368, endPoint y: 213, distance: 14.9
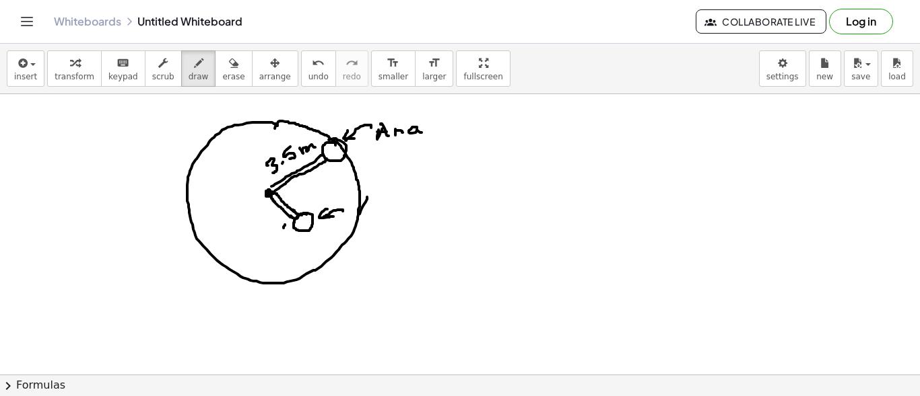
drag, startPoint x: 376, startPoint y: 207, endPoint x: 388, endPoint y: 207, distance: 11.5
drag, startPoint x: 388, startPoint y: 207, endPoint x: 403, endPoint y: 211, distance: 15.4
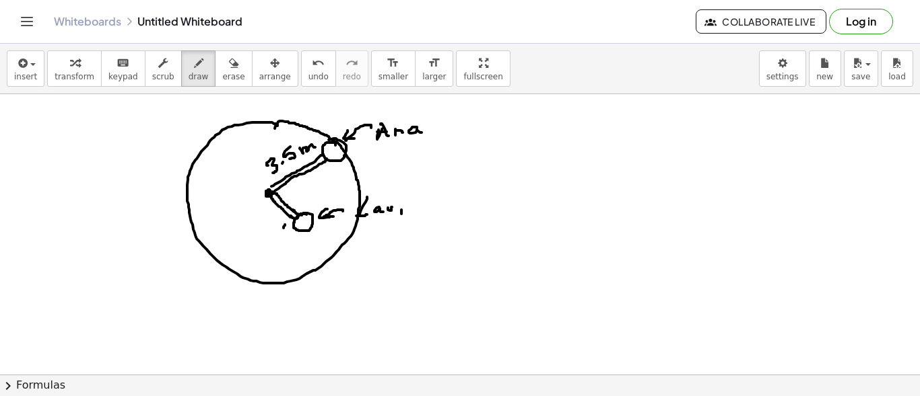
drag, startPoint x: 401, startPoint y: 209, endPoint x: 415, endPoint y: 206, distance: 13.7
drag, startPoint x: 415, startPoint y: 205, endPoint x: 421, endPoint y: 210, distance: 8.1
drag, startPoint x: 290, startPoint y: 194, endPoint x: 302, endPoint y: 199, distance: 12.4
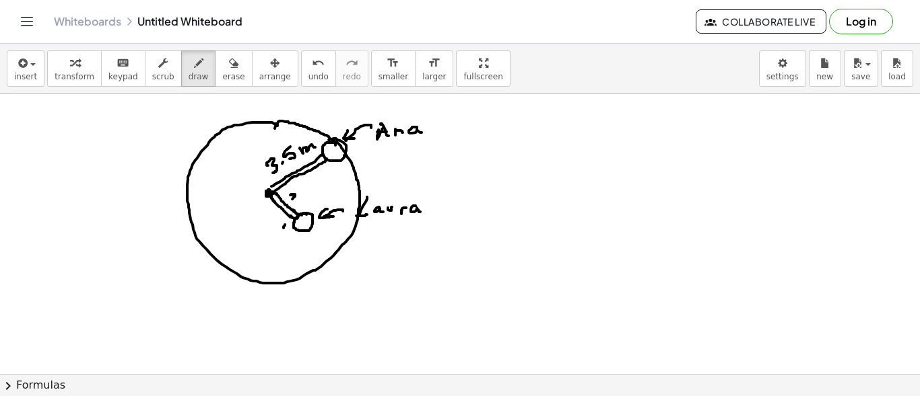
drag, startPoint x: 305, startPoint y: 199, endPoint x: 320, endPoint y: 200, distance: 14.9
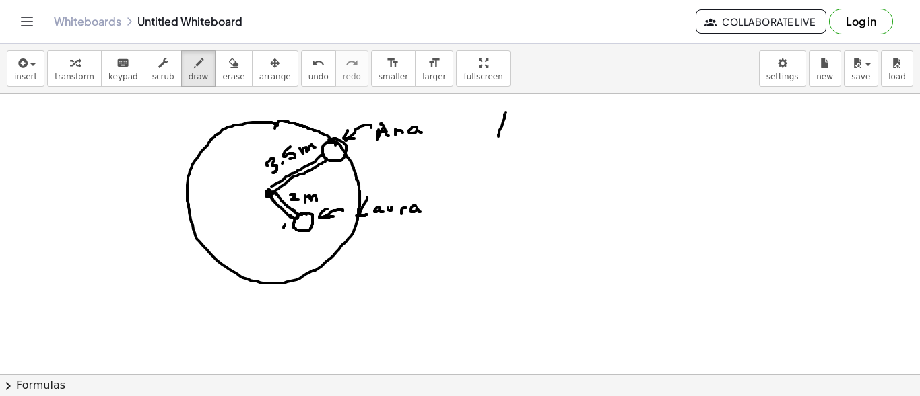
drag, startPoint x: 506, startPoint y: 111, endPoint x: 507, endPoint y: 134, distance: 22.9
drag, startPoint x: 504, startPoint y: 126, endPoint x: 522, endPoint y: 124, distance: 17.6
drag, startPoint x: 516, startPoint y: 126, endPoint x: 531, endPoint y: 128, distance: 15.6
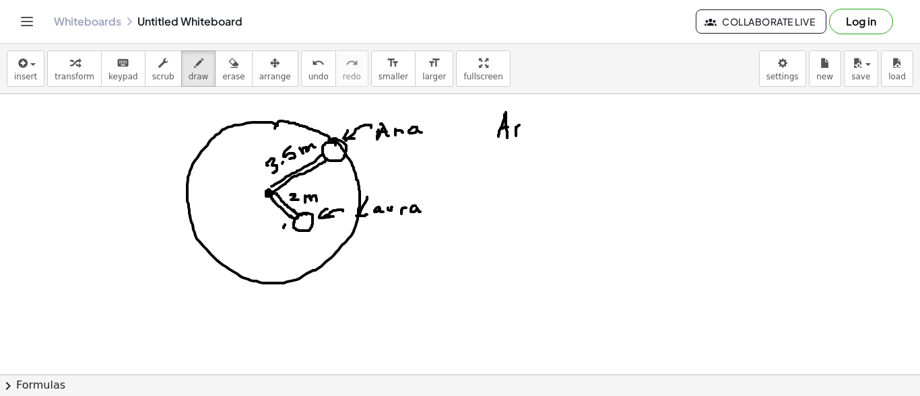
drag, startPoint x: 532, startPoint y: 123, endPoint x: 538, endPoint y: 129, distance: 9.1
drag, startPoint x: 497, startPoint y: 145, endPoint x: 548, endPoint y: 136, distance: 51.9
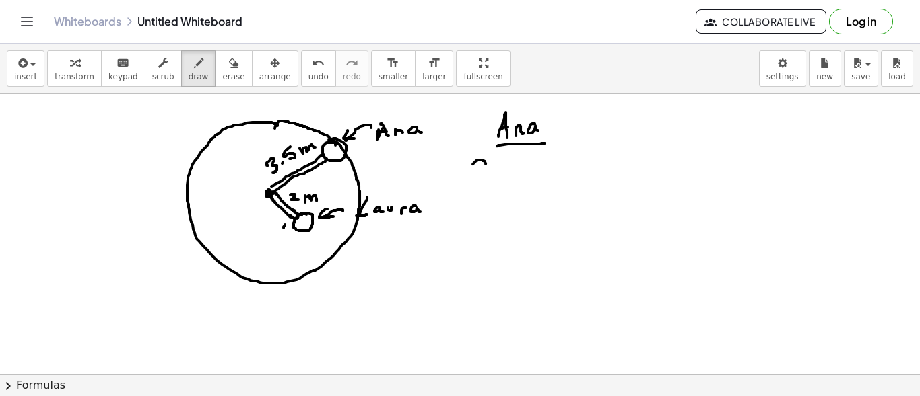
drag, startPoint x: 485, startPoint y: 163, endPoint x: 484, endPoint y: 182, distance: 18.9
drag, startPoint x: 504, startPoint y: 168, endPoint x: 524, endPoint y: 166, distance: 21.0
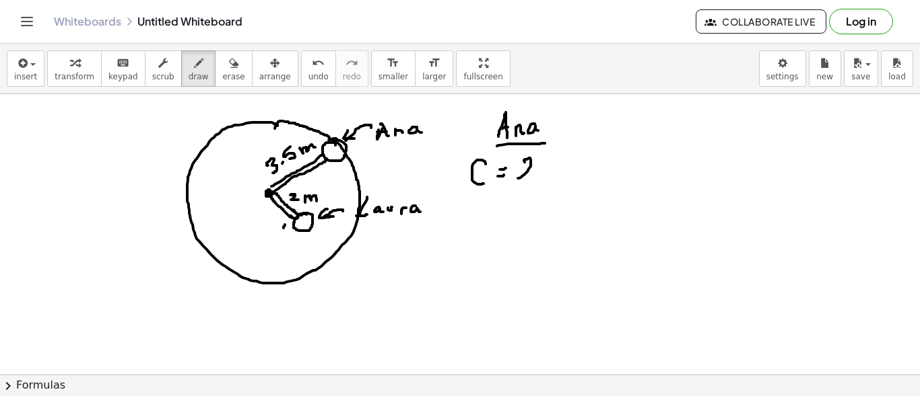
drag, startPoint x: 524, startPoint y: 158, endPoint x: 538, endPoint y: 172, distance: 19.0
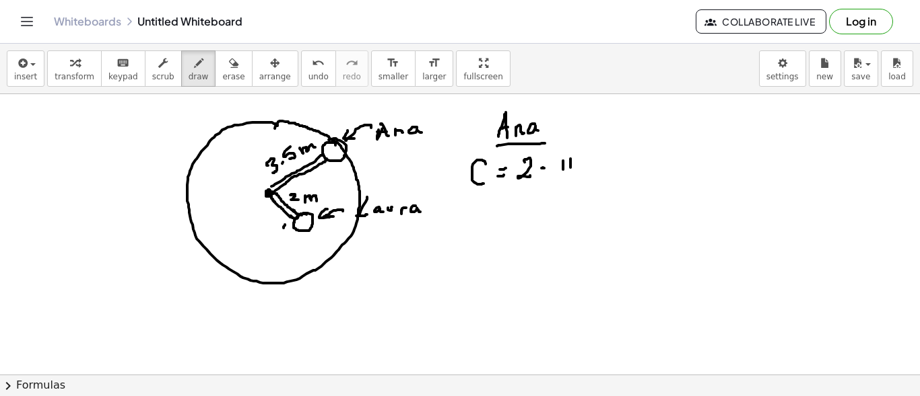
drag, startPoint x: 558, startPoint y: 158, endPoint x: 578, endPoint y: 156, distance: 20.2
drag, startPoint x: 603, startPoint y: 161, endPoint x: 619, endPoint y: 158, distance: 15.8
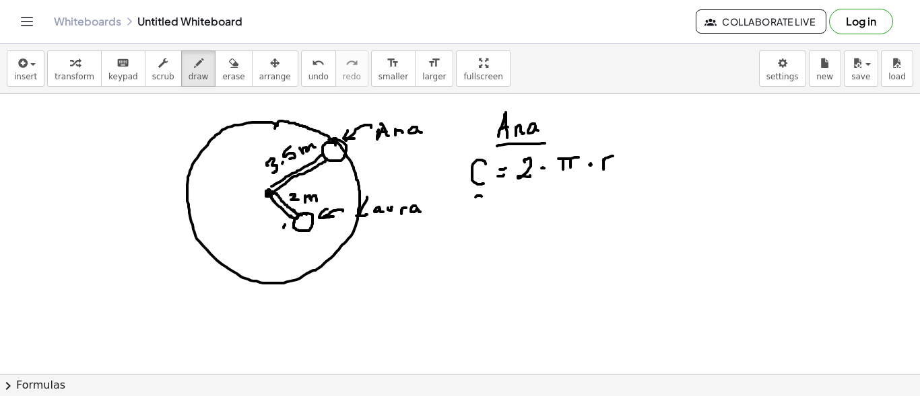
drag, startPoint x: 481, startPoint y: 195, endPoint x: 486, endPoint y: 206, distance: 11.8
drag, startPoint x: 520, startPoint y: 190, endPoint x: 538, endPoint y: 197, distance: 19.6
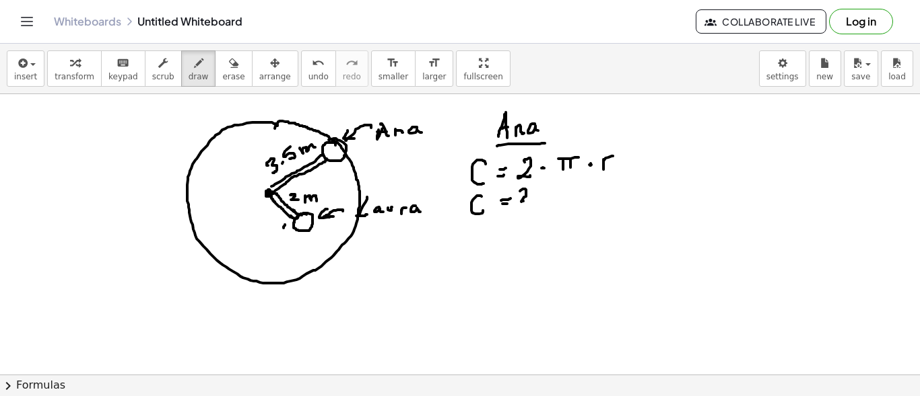
drag, startPoint x: 561, startPoint y: 195, endPoint x: 564, endPoint y: 183, distance: 12.4
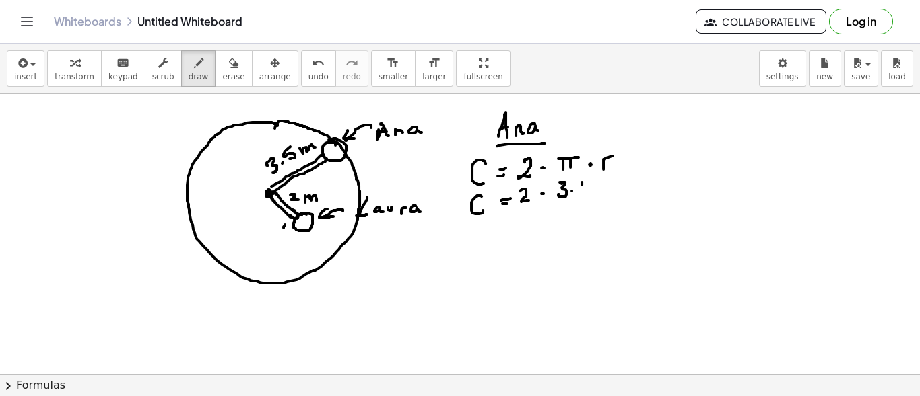
drag, startPoint x: 582, startPoint y: 182, endPoint x: 582, endPoint y: 193, distance: 10.1
drag, startPoint x: 590, startPoint y: 177, endPoint x: 604, endPoint y: 186, distance: 16.4
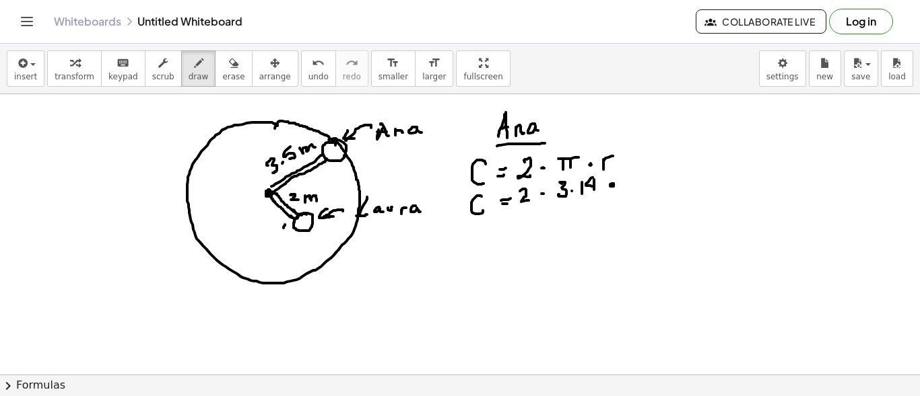
drag, startPoint x: 610, startPoint y: 183, endPoint x: 618, endPoint y: 182, distance: 8.1
drag, startPoint x: 635, startPoint y: 186, endPoint x: 633, endPoint y: 176, distance: 10.2
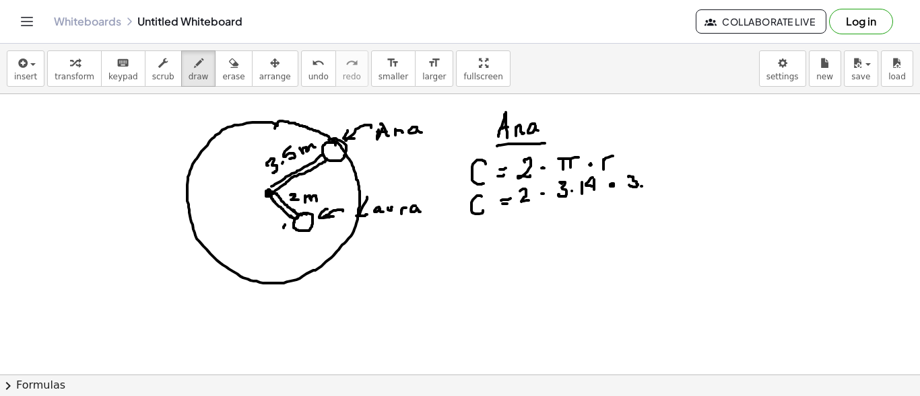
drag, startPoint x: 627, startPoint y: 184, endPoint x: 627, endPoint y: 174, distance: 10.1
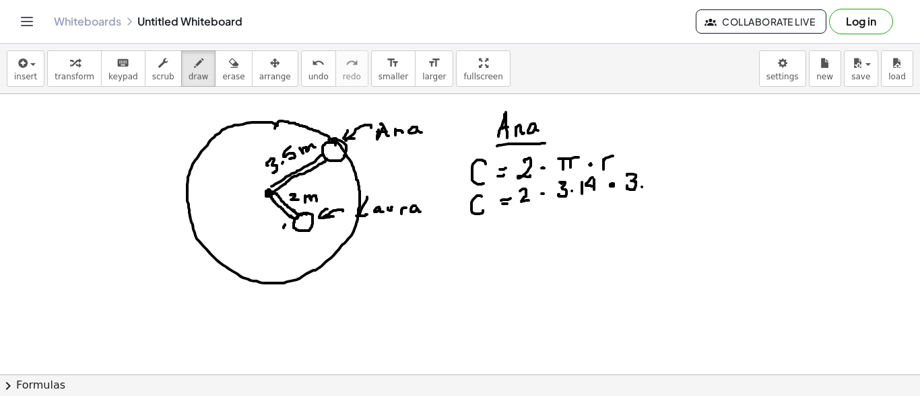
drag, startPoint x: 484, startPoint y: 230, endPoint x: 491, endPoint y: 244, distance: 15.4
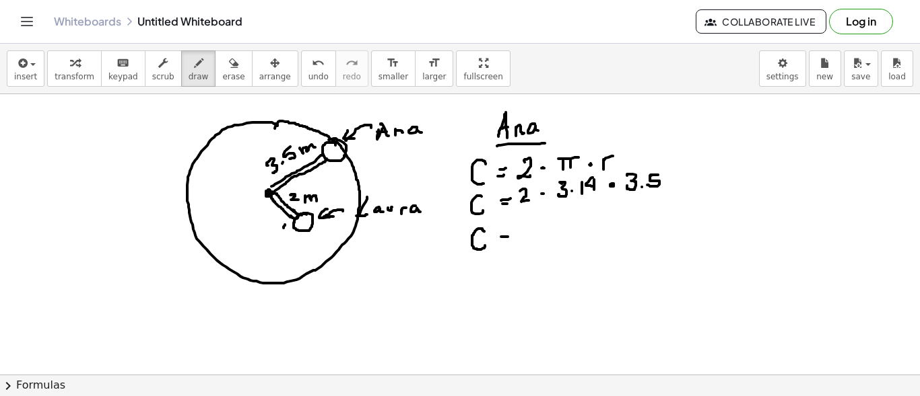
drag, startPoint x: 530, startPoint y: 228, endPoint x: 551, endPoint y: 232, distance: 21.4
drag, startPoint x: 551, startPoint y: 224, endPoint x: 553, endPoint y: 235, distance: 11.1
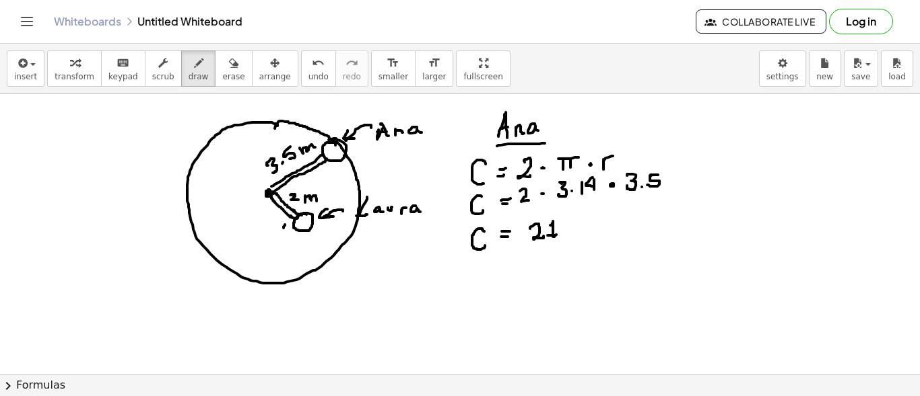
drag, startPoint x: 547, startPoint y: 234, endPoint x: 557, endPoint y: 234, distance: 10.1
drag, startPoint x: 591, startPoint y: 220, endPoint x: 593, endPoint y: 230, distance: 9.6
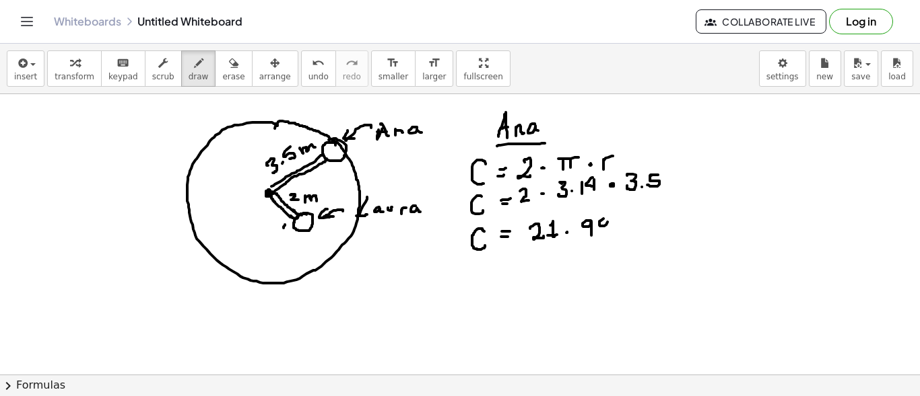
drag, startPoint x: 602, startPoint y: 234, endPoint x: 606, endPoint y: 223, distance: 10.9
drag, startPoint x: 621, startPoint y: 219, endPoint x: 621, endPoint y: 226, distance: 6.8
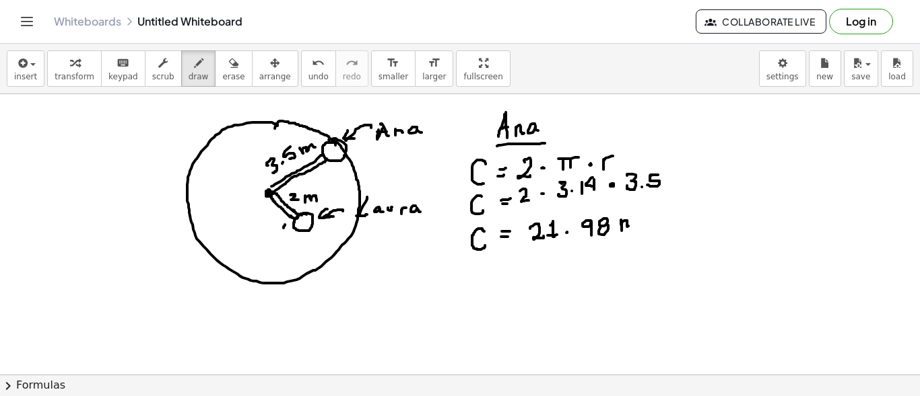
drag, startPoint x: 621, startPoint y: 224, endPoint x: 635, endPoint y: 227, distance: 14.4
drag, startPoint x: 473, startPoint y: 257, endPoint x: 633, endPoint y: 242, distance: 160.9
drag, startPoint x: 510, startPoint y: 268, endPoint x: 510, endPoint y: 279, distance: 11.4
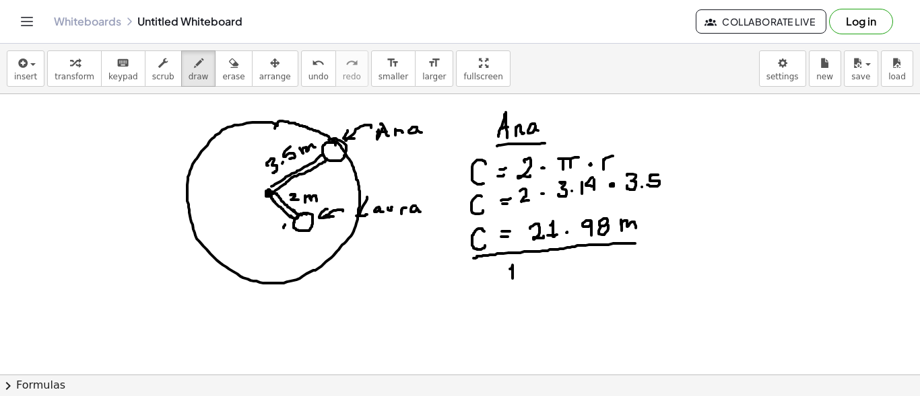
drag, startPoint x: 505, startPoint y: 279, endPoint x: 520, endPoint y: 277, distance: 15.7
drag, startPoint x: 542, startPoint y: 268, endPoint x: 553, endPoint y: 267, distance: 10.9
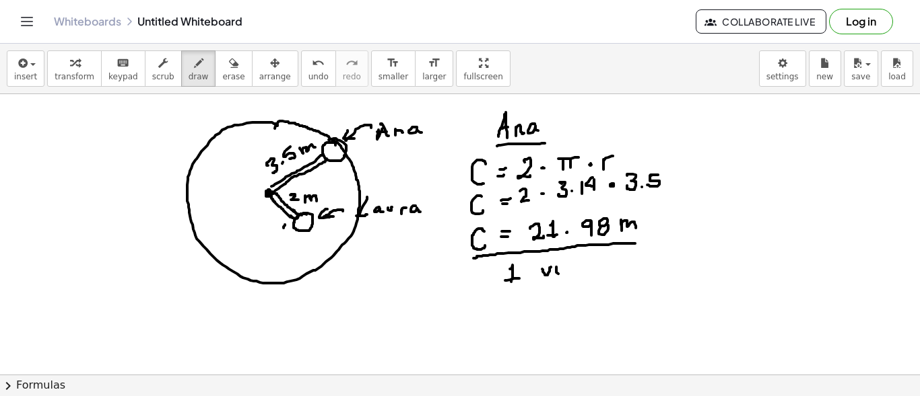
drag, startPoint x: 556, startPoint y: 266, endPoint x: 572, endPoint y: 267, distance: 15.5
drag, startPoint x: 571, startPoint y: 269, endPoint x: 581, endPoint y: 268, distance: 10.2
drag, startPoint x: 586, startPoint y: 254, endPoint x: 588, endPoint y: 268, distance: 13.6
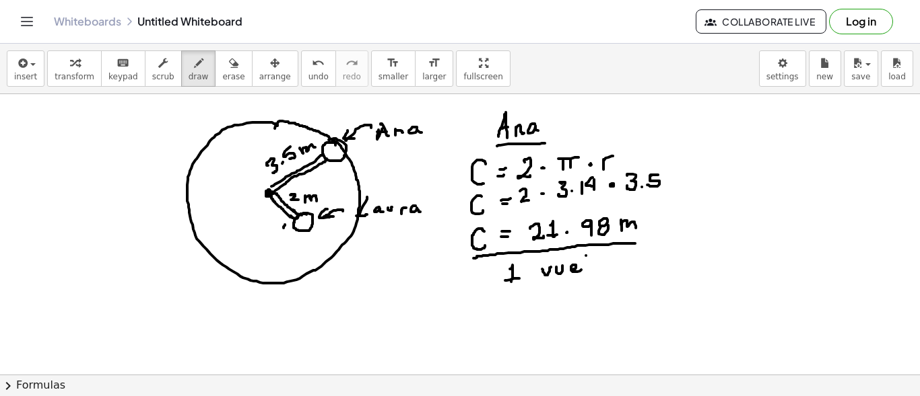
drag, startPoint x: 602, startPoint y: 250, endPoint x: 602, endPoint y: 263, distance: 13.5
drag, startPoint x: 596, startPoint y: 259, endPoint x: 611, endPoint y: 259, distance: 14.8
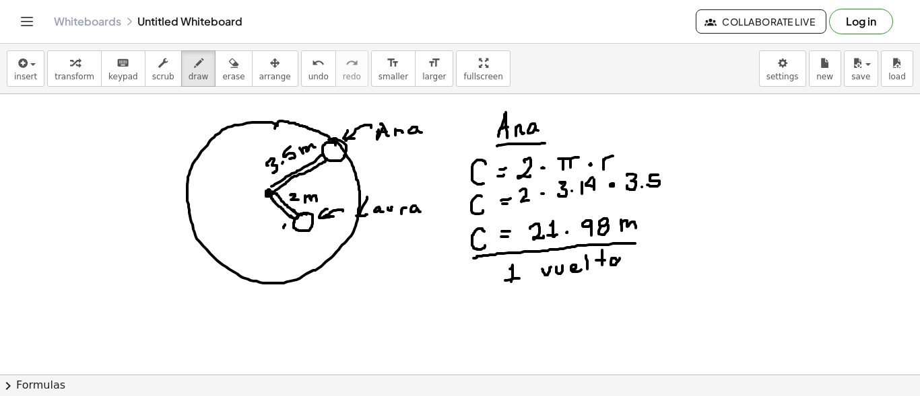
drag, startPoint x: 615, startPoint y: 257, endPoint x: 625, endPoint y: 259, distance: 10.3
drag, startPoint x: 448, startPoint y: 302, endPoint x: 450, endPoint y: 310, distance: 8.2
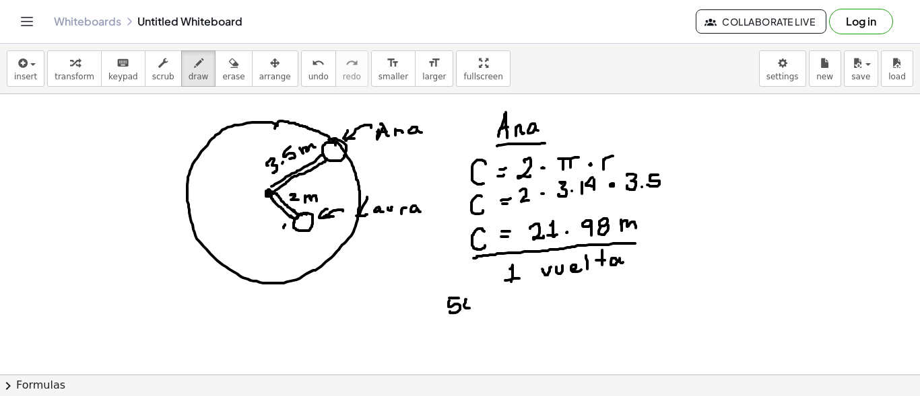
drag, startPoint x: 483, startPoint y: 301, endPoint x: 506, endPoint y: 304, distance: 23.1
drag, startPoint x: 512, startPoint y: 302, endPoint x: 524, endPoint y: 300, distance: 11.6
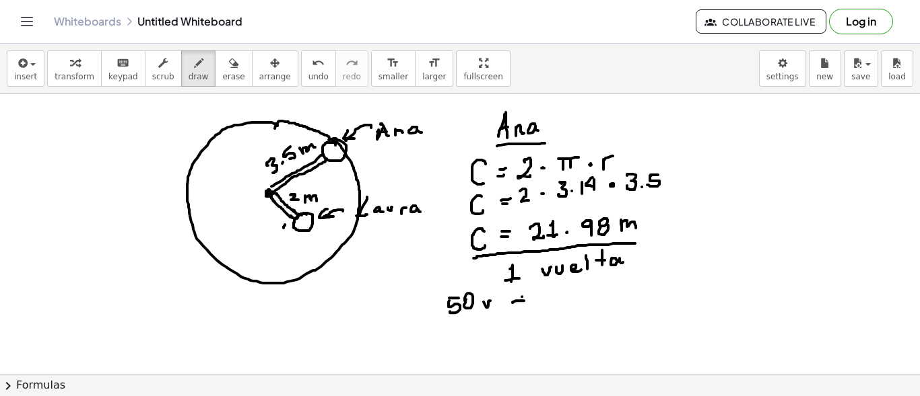
drag, startPoint x: 522, startPoint y: 296, endPoint x: 522, endPoint y: 304, distance: 8.8
drag, startPoint x: 551, startPoint y: 293, endPoint x: 565, endPoint y: 297, distance: 14.1
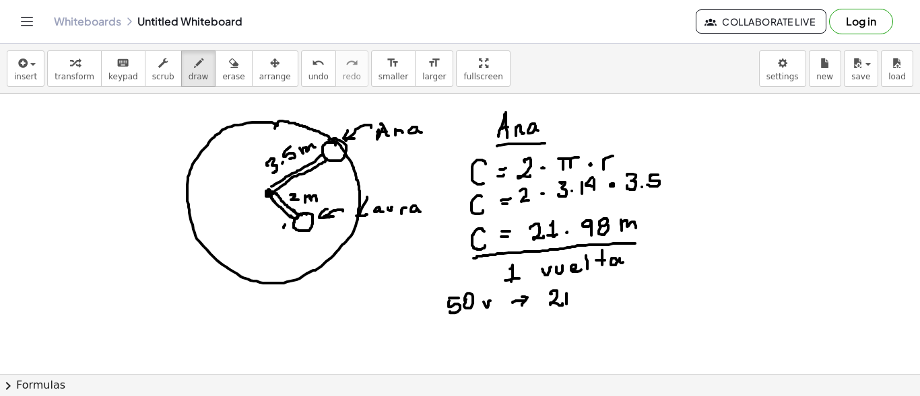
drag, startPoint x: 589, startPoint y: 287, endPoint x: 591, endPoint y: 301, distance: 13.6
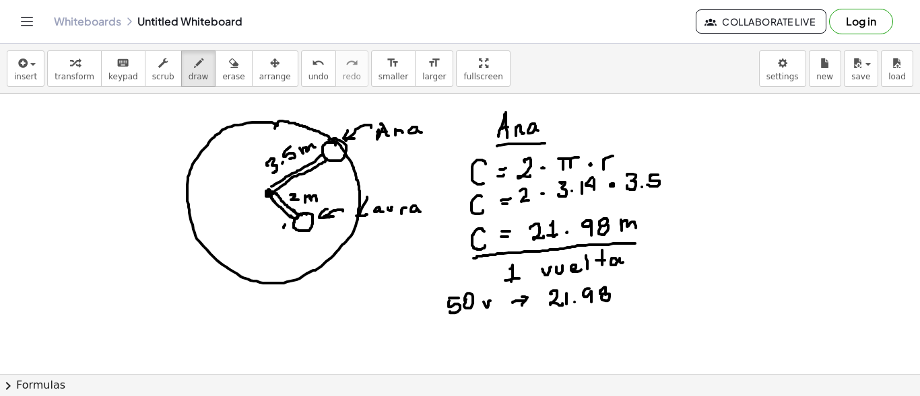
drag, startPoint x: 636, startPoint y: 282, endPoint x: 643, endPoint y: 281, distance: 6.8
drag, startPoint x: 633, startPoint y: 286, endPoint x: 643, endPoint y: 295, distance: 12.9
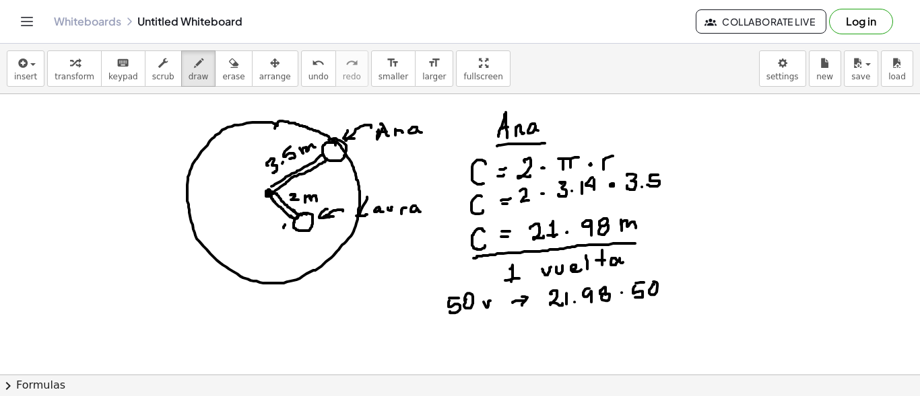
drag, startPoint x: 654, startPoint y: 283, endPoint x: 640, endPoint y: 295, distance: 18.2
drag, startPoint x: 600, startPoint y: 306, endPoint x: 619, endPoint y: 309, distance: 18.5
drag, startPoint x: 623, startPoint y: 301, endPoint x: 615, endPoint y: 312, distance: 14.0
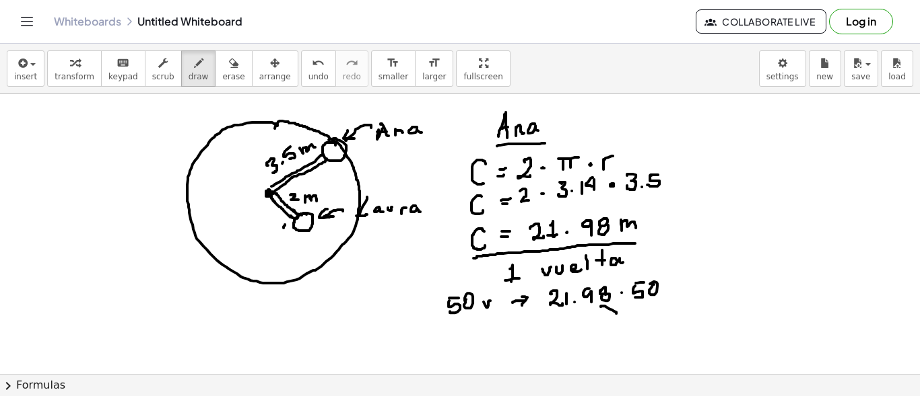
drag, startPoint x: 585, startPoint y: 322, endPoint x: 602, endPoint y: 328, distance: 18.5
drag, startPoint x: 605, startPoint y: 320, endPoint x: 621, endPoint y: 326, distance: 18.1
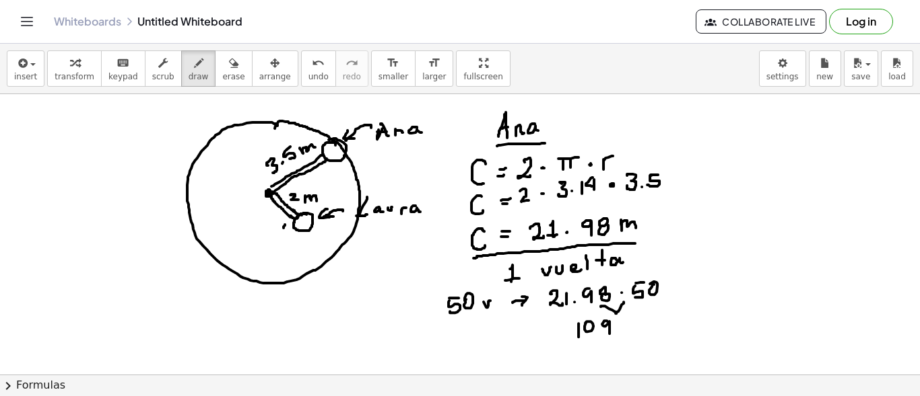
drag
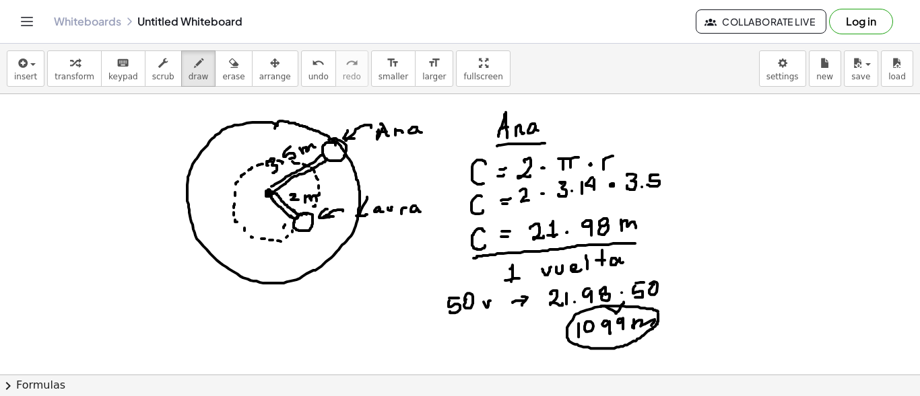
drag, startPoint x: 164, startPoint y: 299, endPoint x: 167, endPoint y: 318, distance: 19.0
drag, startPoint x: 181, startPoint y: 310, endPoint x: 190, endPoint y: 316, distance: 11.0
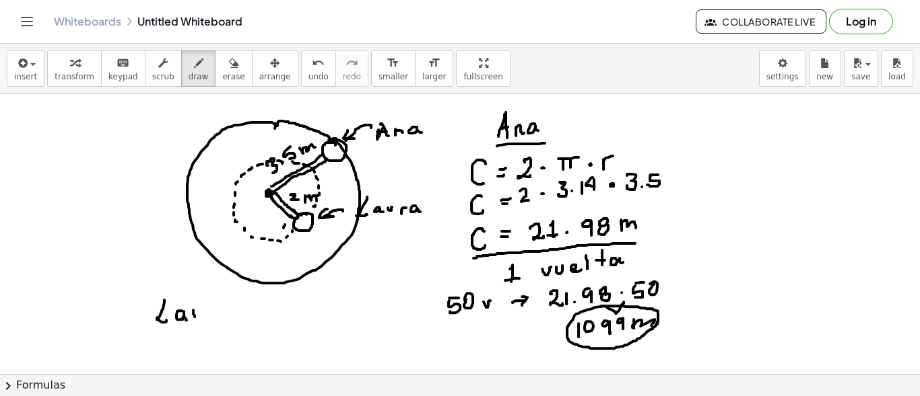
drag, startPoint x: 193, startPoint y: 313, endPoint x: 199, endPoint y: 308, distance: 7.6
drag, startPoint x: 222, startPoint y: 310, endPoint x: 230, endPoint y: 318, distance: 11.5
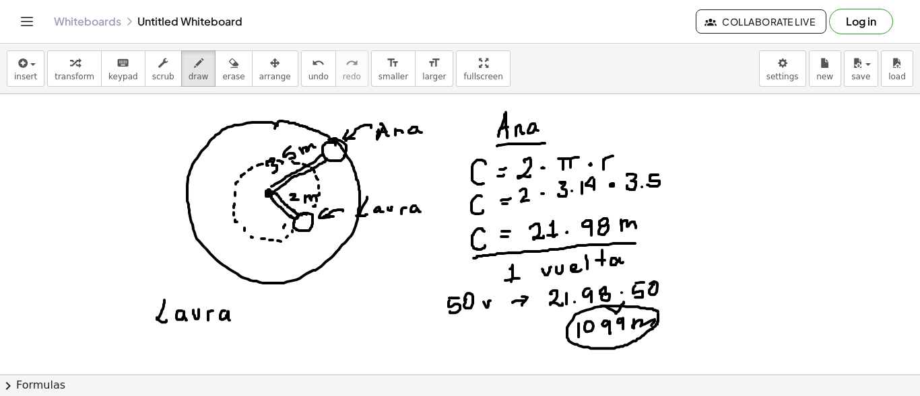
drag, startPoint x: 284, startPoint y: 298, endPoint x: 277, endPoint y: 312, distance: 15.1
drag, startPoint x: 296, startPoint y: 302, endPoint x: 308, endPoint y: 310, distance: 15.1
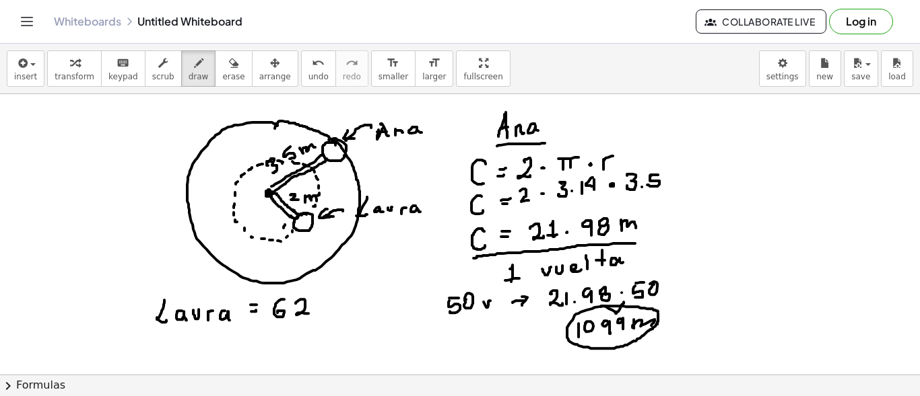
drag, startPoint x: 338, startPoint y: 308, endPoint x: 355, endPoint y: 307, distance: 17.5
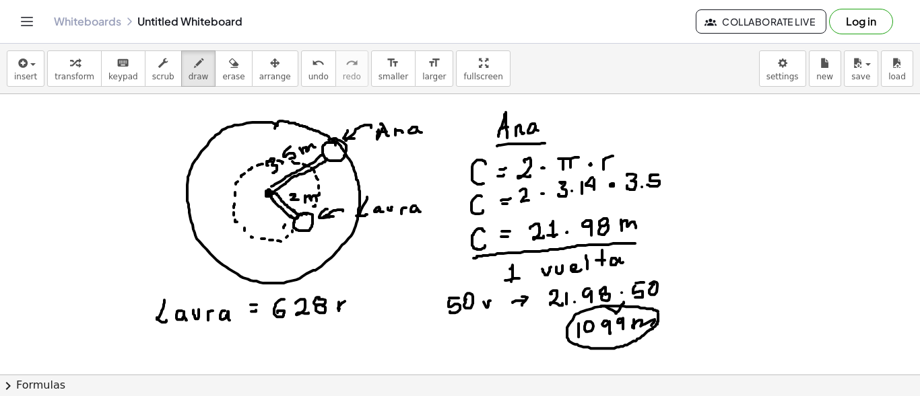
drag, startPoint x: 270, startPoint y: 327, endPoint x: 376, endPoint y: 314, distance: 107.1
drag, startPoint x: 574, startPoint y: 358, endPoint x: 668, endPoint y: 349, distance: 94.6
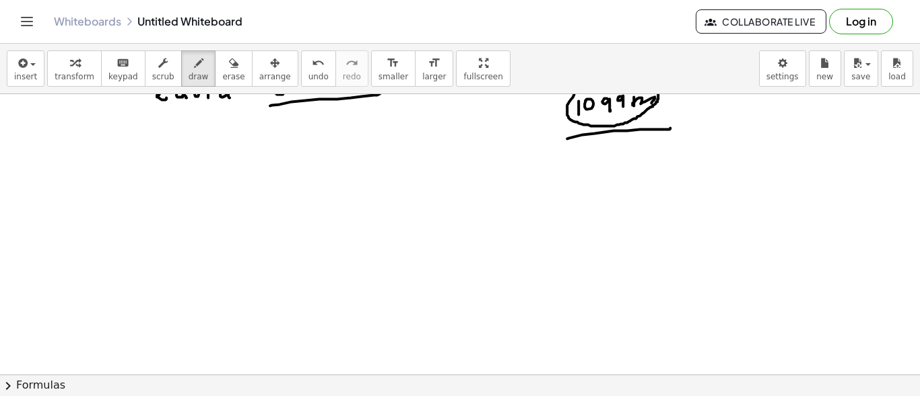
scroll to position [1194, 0]
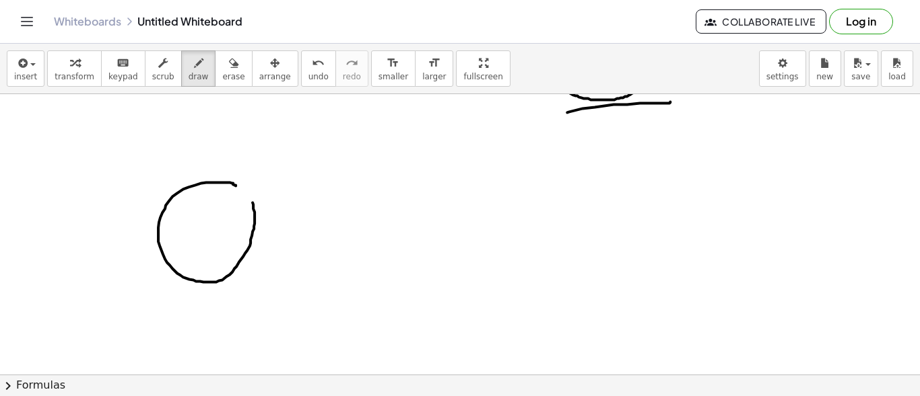
drag, startPoint x: 205, startPoint y: 209, endPoint x: 201, endPoint y: 218, distance: 10.5
drag, startPoint x: 209, startPoint y: 214, endPoint x: 203, endPoint y: 223, distance: 10.3
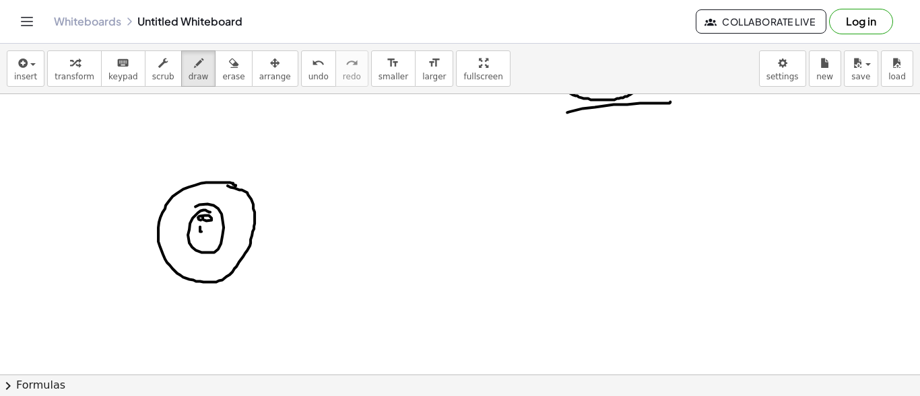
drag, startPoint x: 199, startPoint y: 240, endPoint x: 211, endPoint y: 237, distance: 12.6
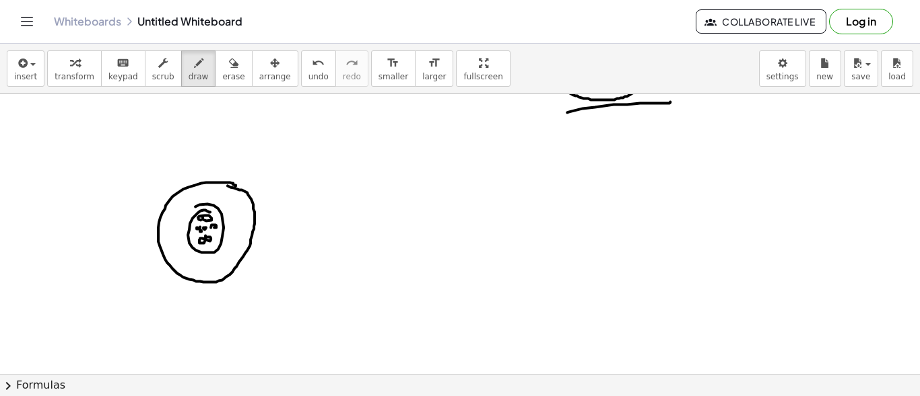
drag, startPoint x: 205, startPoint y: 226, endPoint x: 242, endPoint y: 198, distance: 46.2
drag, startPoint x: 235, startPoint y: 197, endPoint x: 244, endPoint y: 199, distance: 9.0
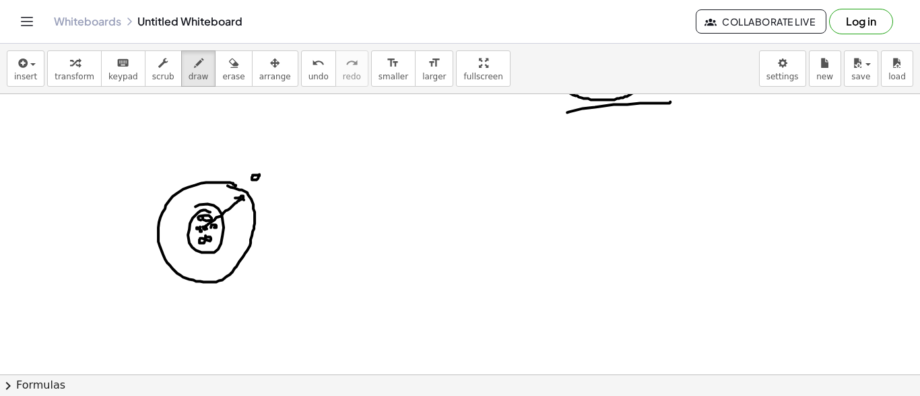
drag, startPoint x: 258, startPoint y: 174, endPoint x: 260, endPoint y: 186, distance: 12.3
drag, startPoint x: 280, startPoint y: 182, endPoint x: 297, endPoint y: 182, distance: 16.8
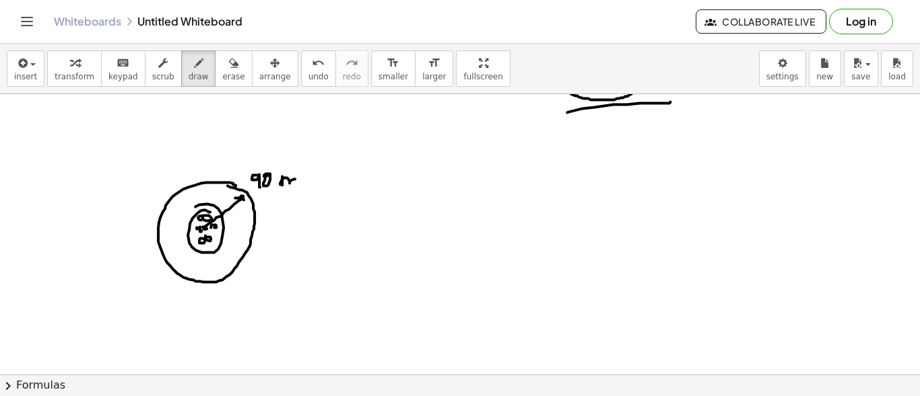
drag, startPoint x: 334, startPoint y: 134, endPoint x: 368, endPoint y: 149, distance: 37.7
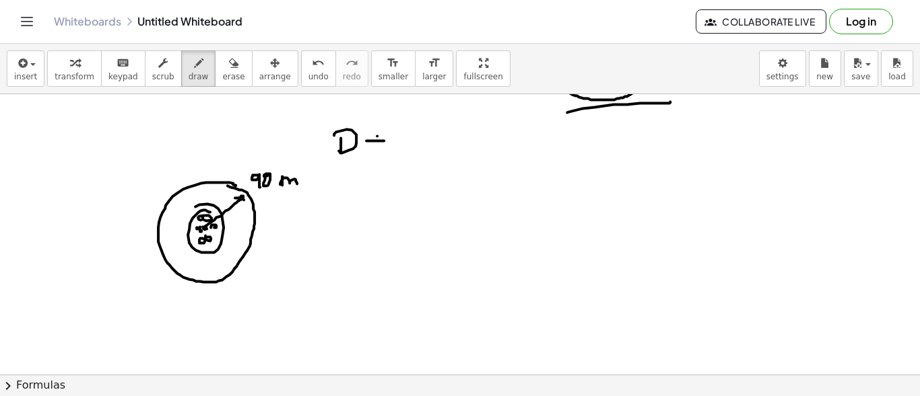
drag, startPoint x: 377, startPoint y: 135, endPoint x: 385, endPoint y: 145, distance: 13.5
drag, startPoint x: 409, startPoint y: 142, endPoint x: 417, endPoint y: 133, distance: 11.5
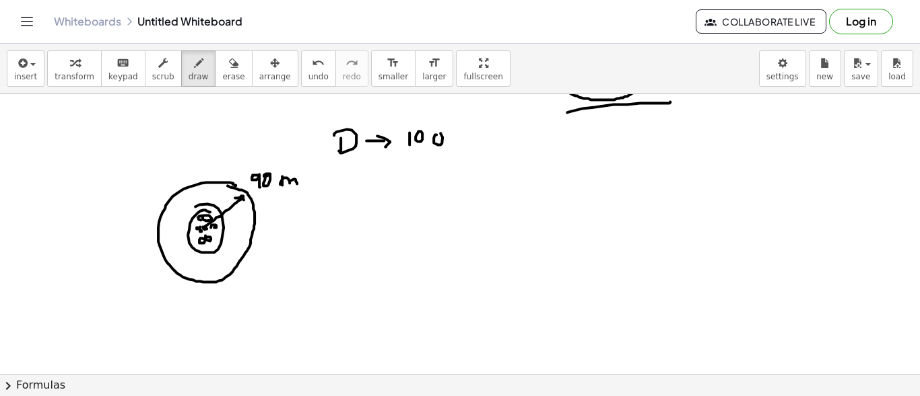
drag, startPoint x: 434, startPoint y: 141, endPoint x: 436, endPoint y: 133, distance: 9.0
drag, startPoint x: 454, startPoint y: 133, endPoint x: 462, endPoint y: 129, distance: 8.4
drag, startPoint x: 468, startPoint y: 135, endPoint x: 477, endPoint y: 131, distance: 10.0
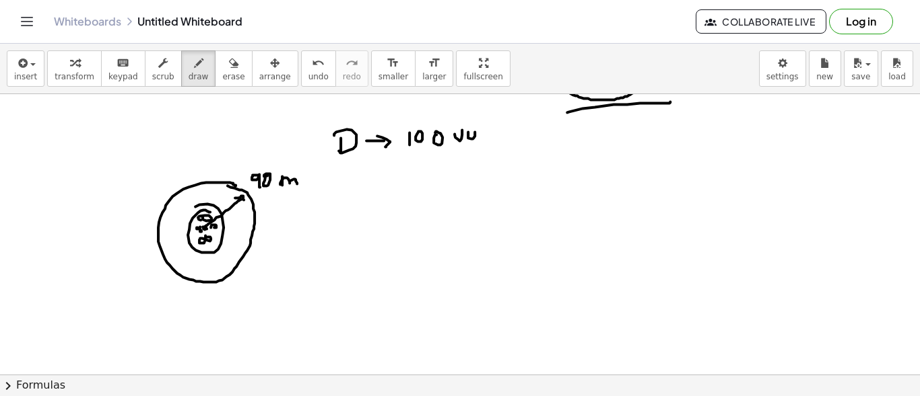
drag, startPoint x: 482, startPoint y: 135, endPoint x: 497, endPoint y: 123, distance: 20.1
drag, startPoint x: 497, startPoint y: 125, endPoint x: 518, endPoint y: 135, distance: 23.5
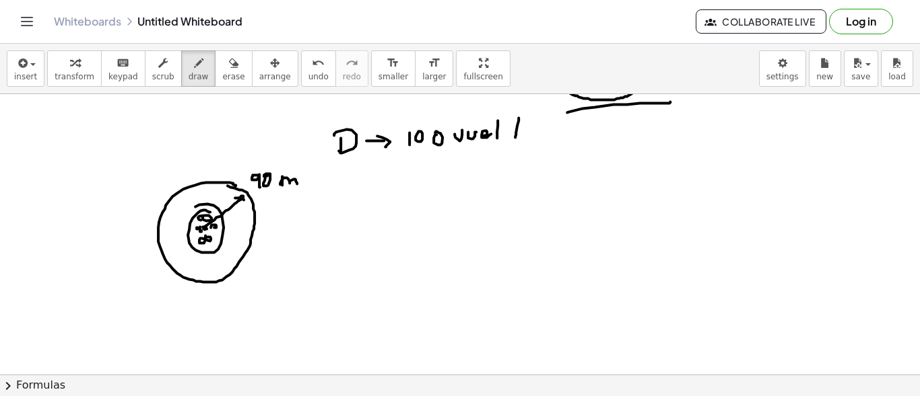
drag, startPoint x: 518, startPoint y: 116, endPoint x: 515, endPoint y: 136, distance: 19.8
drag, startPoint x: 508, startPoint y: 129, endPoint x: 524, endPoint y: 129, distance: 16.2
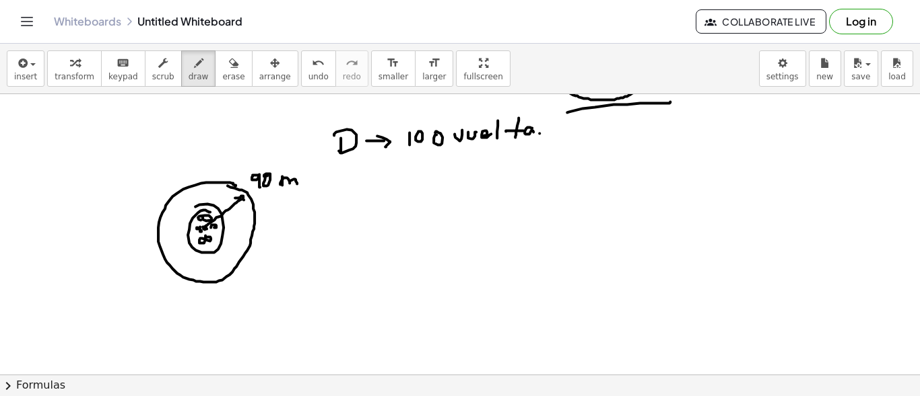
drag, startPoint x: 539, startPoint y: 132, endPoint x: 546, endPoint y: 129, distance: 7.3
drag, startPoint x: 357, startPoint y: 188, endPoint x: 376, endPoint y: 185, distance: 19.8
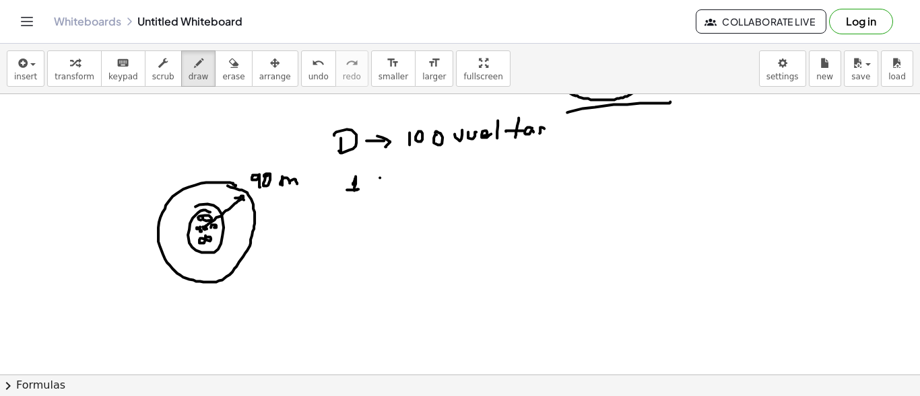
drag, startPoint x: 380, startPoint y: 176, endPoint x: 386, endPoint y: 174, distance: 7.3
drag, startPoint x: 393, startPoint y: 176, endPoint x: 401, endPoint y: 174, distance: 7.5
drag, startPoint x: 413, startPoint y: 176, endPoint x: 422, endPoint y: 174, distance: 9.0
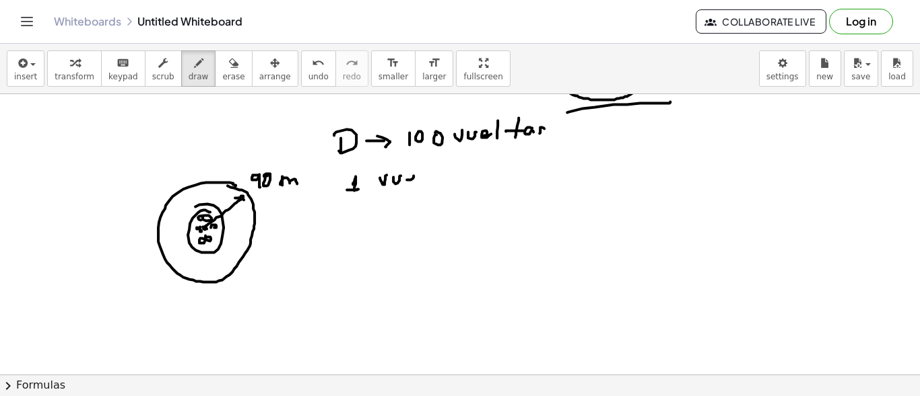
drag, startPoint x: 423, startPoint y: 168, endPoint x: 427, endPoint y: 178, distance: 10.9
drag, startPoint x: 446, startPoint y: 172, endPoint x: 454, endPoint y: 171, distance: 7.4
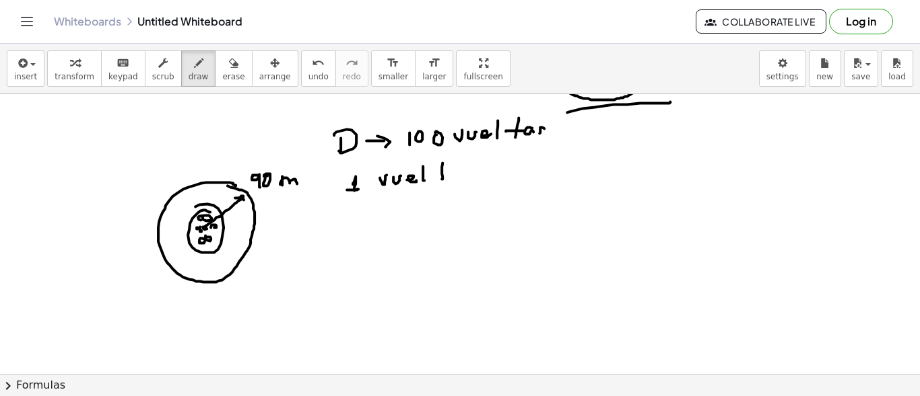
drag, startPoint x: 454, startPoint y: 168, endPoint x: 461, endPoint y: 174, distance: 9.2
drag, startPoint x: 359, startPoint y: 200, endPoint x: 467, endPoint y: 191, distance: 108.1
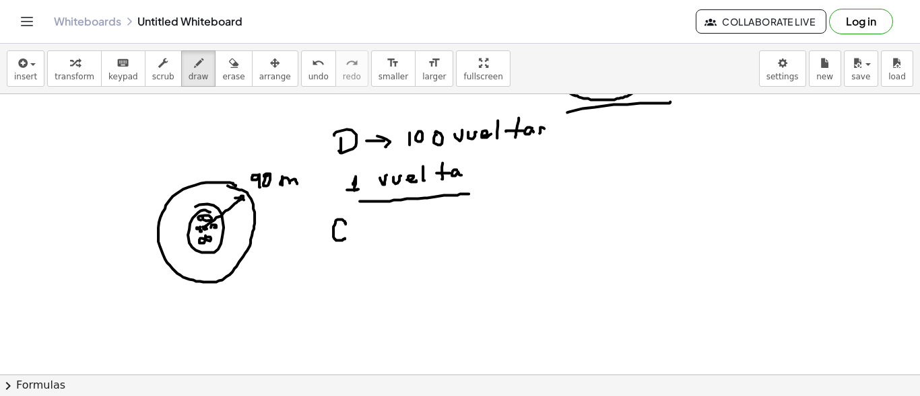
drag, startPoint x: 345, startPoint y: 223, endPoint x: 345, endPoint y: 237, distance: 14.2
drag, startPoint x: 365, startPoint y: 226, endPoint x: 377, endPoint y: 225, distance: 12.2
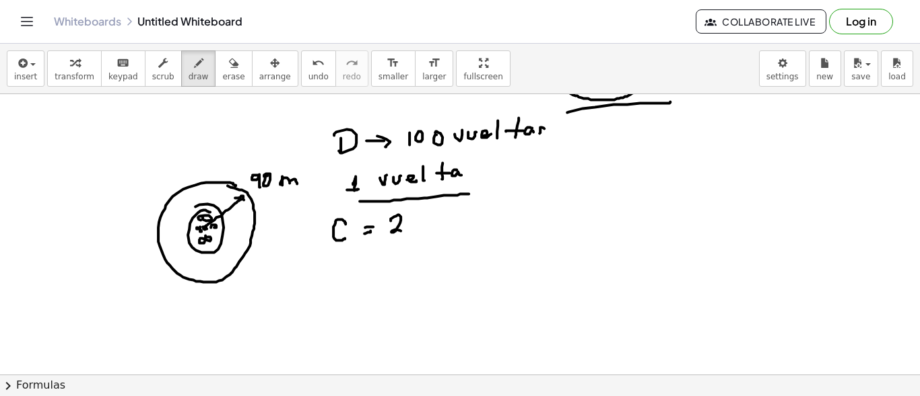
drag, startPoint x: 390, startPoint y: 217, endPoint x: 401, endPoint y: 230, distance: 16.2
drag, startPoint x: 434, startPoint y: 223, endPoint x: 434, endPoint y: 214, distance: 8.8
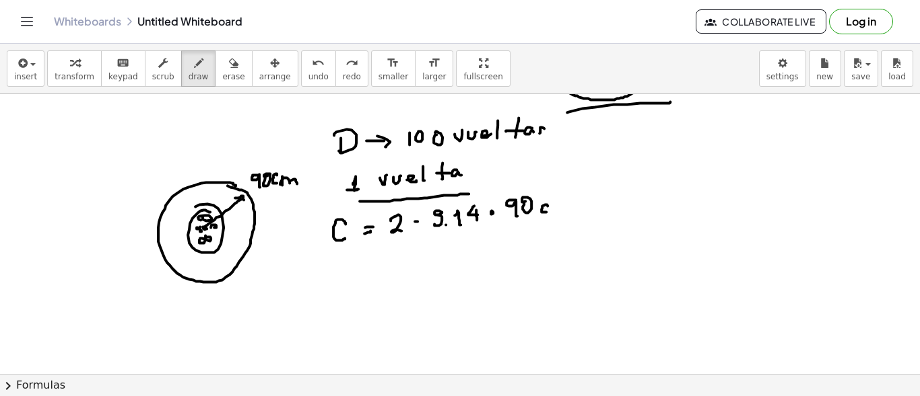
drag, startPoint x: 348, startPoint y: 258, endPoint x: 349, endPoint y: 271, distance: 13.5
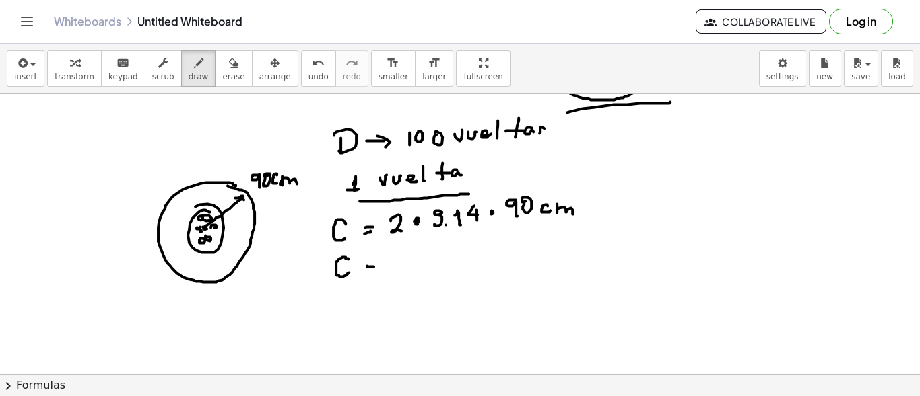
drag, startPoint x: 398, startPoint y: 253, endPoint x: 398, endPoint y: 264, distance: 10.8
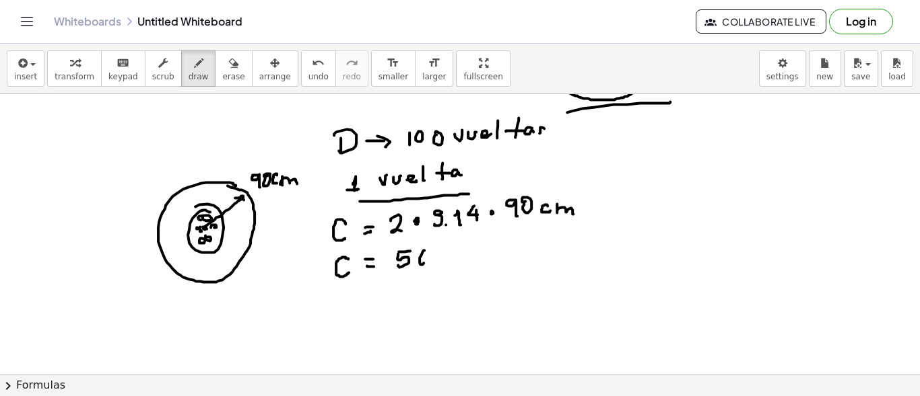
drag, startPoint x: 424, startPoint y: 249, endPoint x: 421, endPoint y: 260, distance: 11.1
drag, startPoint x: 436, startPoint y: 250, endPoint x: 446, endPoint y: 248, distance: 10.2
drag, startPoint x: 435, startPoint y: 254, endPoint x: 455, endPoint y: 258, distance: 20.6
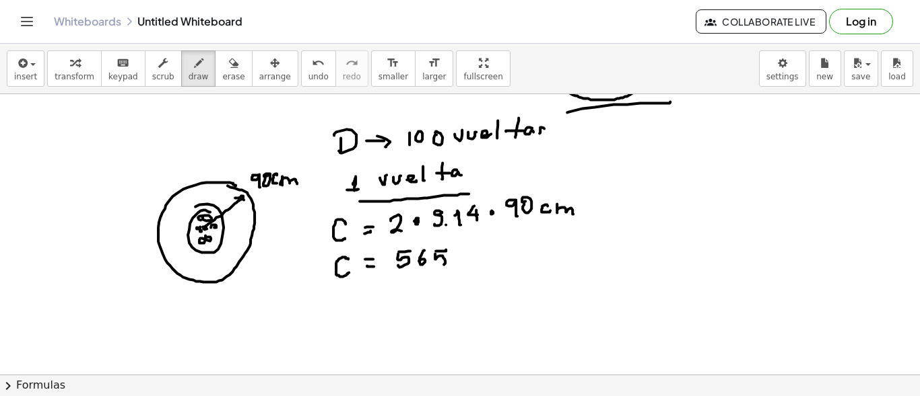
drag, startPoint x: 471, startPoint y: 250, endPoint x: 484, endPoint y: 255, distance: 13.6
drag, startPoint x: 499, startPoint y: 251, endPoint x: 504, endPoint y: 256, distance: 7.2
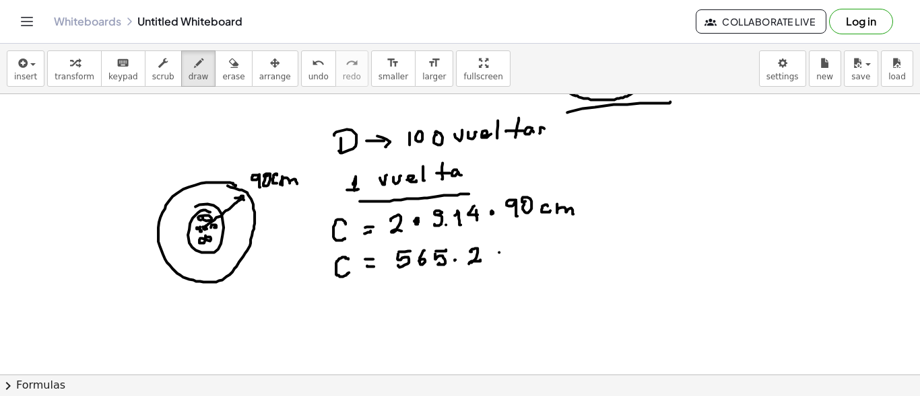
drag, startPoint x: 512, startPoint y: 253, endPoint x: 529, endPoint y: 253, distance: 17.5
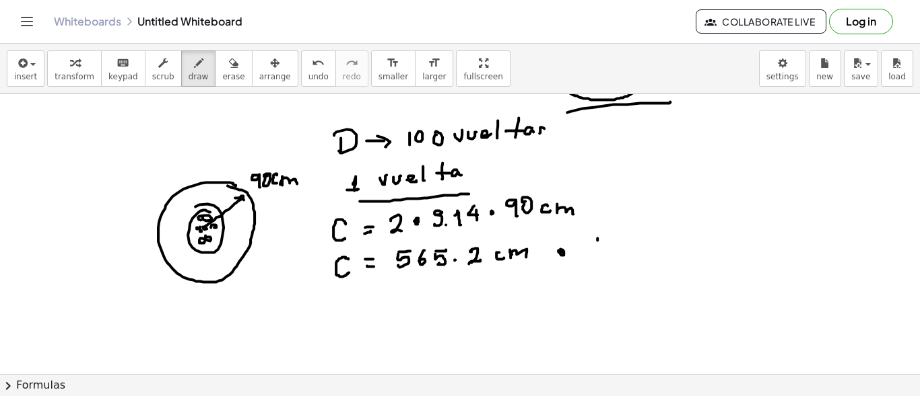
drag, startPoint x: 606, startPoint y: 236, endPoint x: 619, endPoint y: 238, distance: 13.1
drag, startPoint x: 348, startPoint y: 293, endPoint x: 352, endPoint y: 304, distance: 11.5
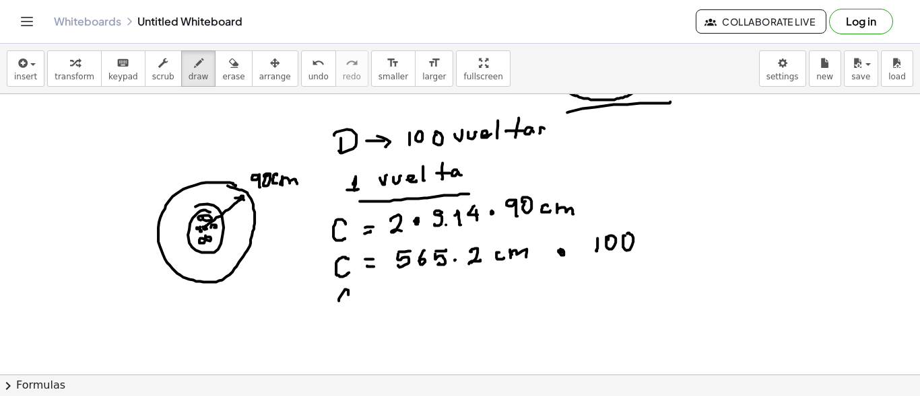
drag, startPoint x: 368, startPoint y: 300, endPoint x: 372, endPoint y: 291, distance: 10.3
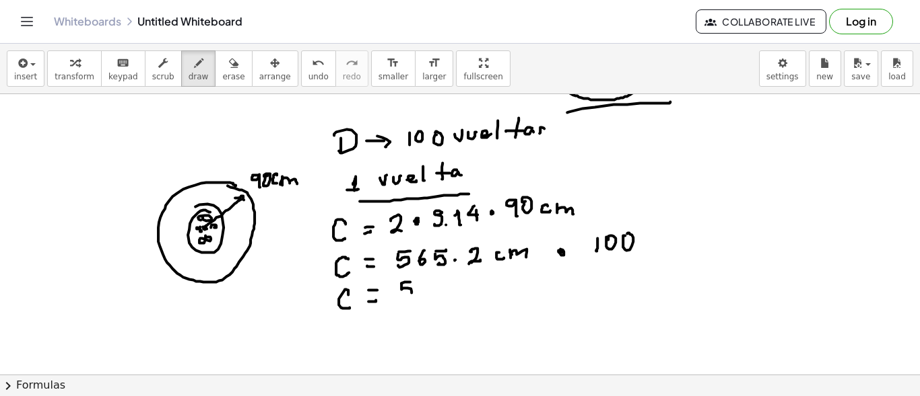
drag, startPoint x: 401, startPoint y: 284, endPoint x: 406, endPoint y: 294, distance: 11.1
drag, startPoint x: 423, startPoint y: 282, endPoint x: 419, endPoint y: 292, distance: 10.9
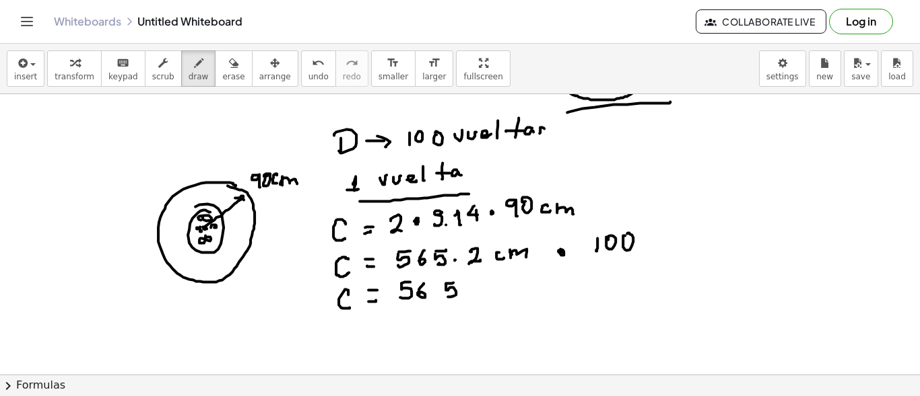
drag, startPoint x: 446, startPoint y: 283, endPoint x: 454, endPoint y: 291, distance: 11.0
drag, startPoint x: 464, startPoint y: 282, endPoint x: 479, endPoint y: 287, distance: 15.8
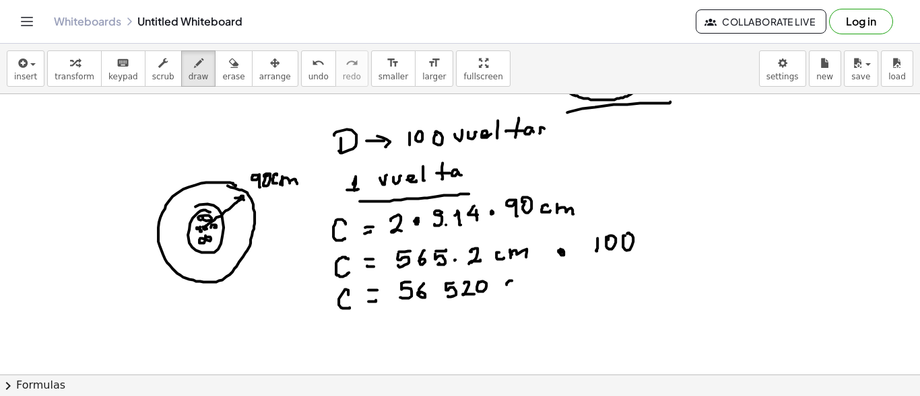
drag, startPoint x: 506, startPoint y: 283, endPoint x: 516, endPoint y: 287, distance: 10.9
drag, startPoint x: 524, startPoint y: 283, endPoint x: 521, endPoint y: 289, distance: 7.3
drag, startPoint x: 522, startPoint y: 286, endPoint x: 534, endPoint y: 287, distance: 12.1
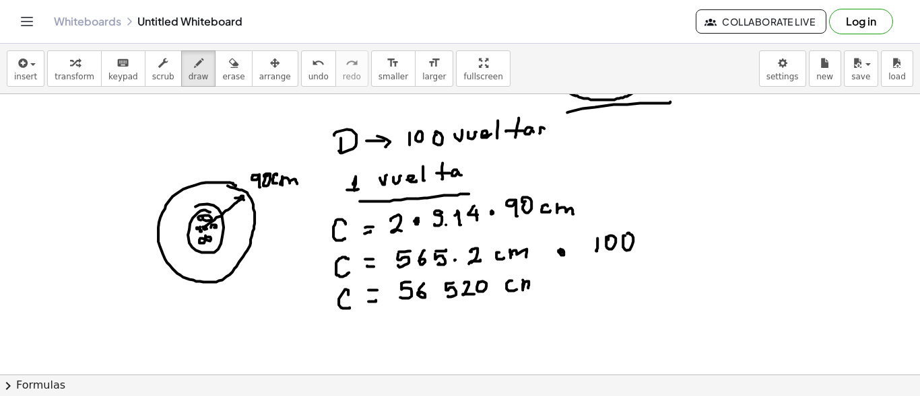
drag, startPoint x: 429, startPoint y: 175, endPoint x: 382, endPoint y: 269, distance: 104.8
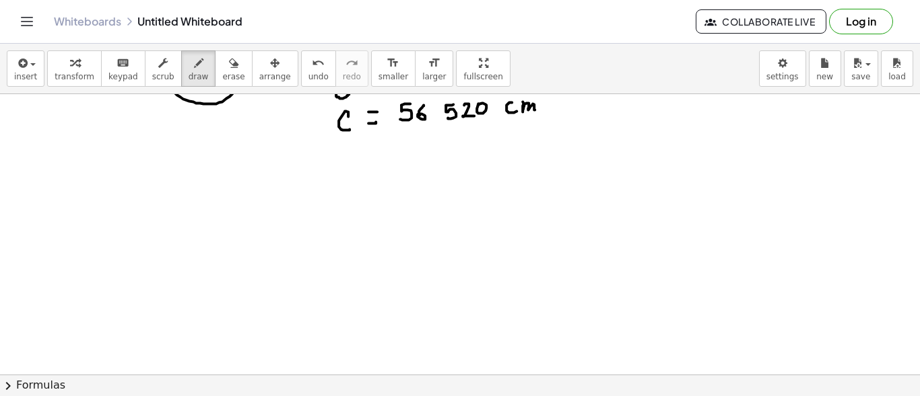
drag, startPoint x: 382, startPoint y: 269, endPoint x: 348, endPoint y: 302, distance: 47.6
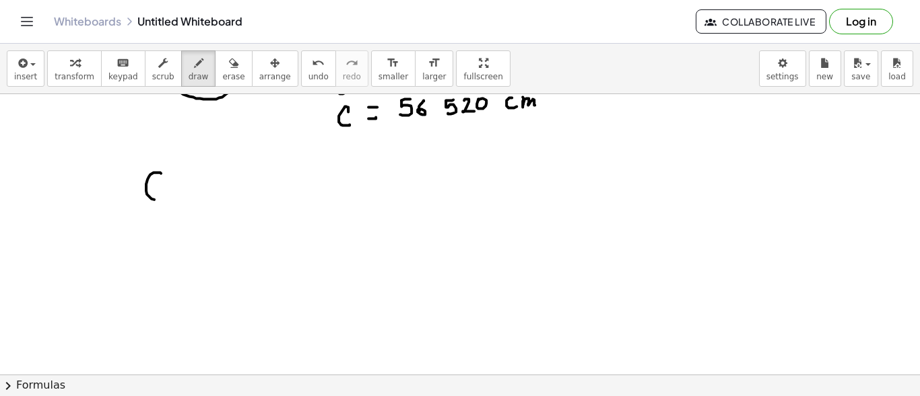
drag, startPoint x: 161, startPoint y: 172, endPoint x: 188, endPoint y: 192, distance: 33.8
drag, startPoint x: 184, startPoint y: 180, endPoint x: 204, endPoint y: 177, distance: 20.5
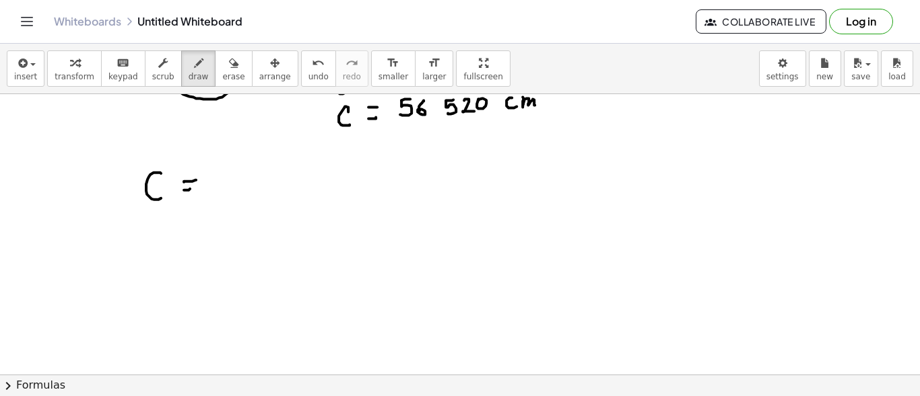
drag, startPoint x: 213, startPoint y: 172, endPoint x: 221, endPoint y: 182, distance: 13.5
drag, startPoint x: 252, startPoint y: 174, endPoint x: 254, endPoint y: 186, distance: 11.6
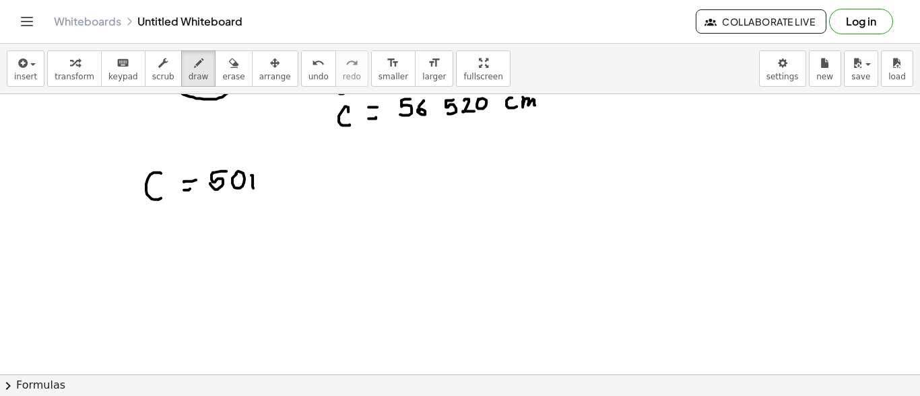
drag, startPoint x: 253, startPoint y: 177, endPoint x: 273, endPoint y: 185, distance: 21.1
drag, startPoint x: 329, startPoint y: 176, endPoint x: 335, endPoint y: 184, distance: 10.1
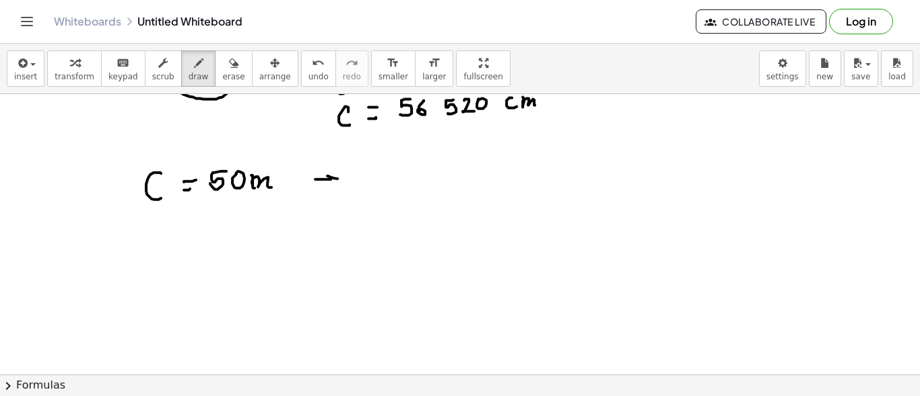
drag, startPoint x: 361, startPoint y: 174, endPoint x: 372, endPoint y: 171, distance: 10.6
drag, startPoint x: 381, startPoint y: 172, endPoint x: 401, endPoint y: 169, distance: 20.5
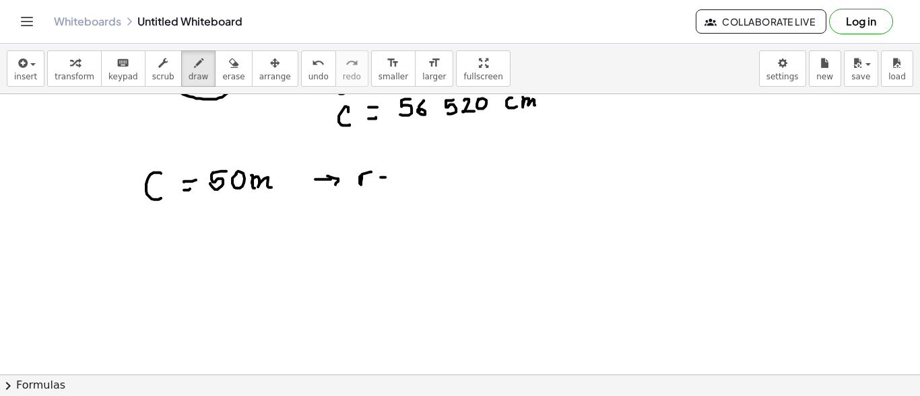
drag, startPoint x: 403, startPoint y: 158, endPoint x: 402, endPoint y: 182, distance: 24.3
drag, startPoint x: 182, startPoint y: 229, endPoint x: 184, endPoint y: 248, distance: 19.0
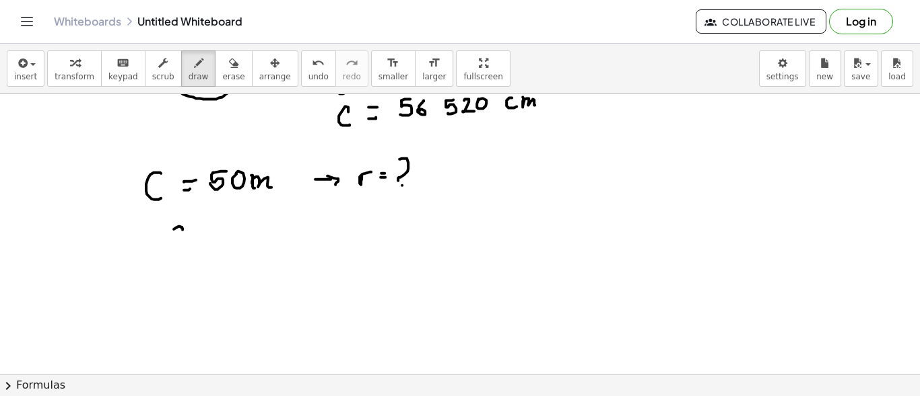
drag, startPoint x: 202, startPoint y: 234, endPoint x: 211, endPoint y: 234, distance: 8.8
drag, startPoint x: 240, startPoint y: 227, endPoint x: 241, endPoint y: 242, distance: 15.5
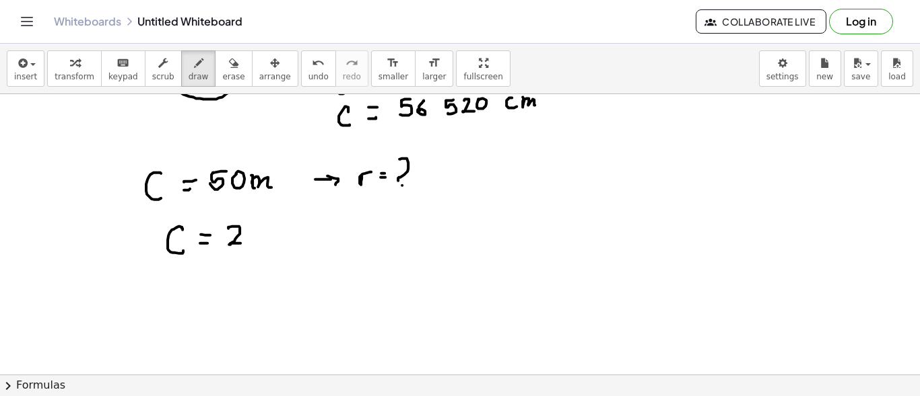
drag, startPoint x: 273, startPoint y: 237, endPoint x: 284, endPoint y: 230, distance: 12.7
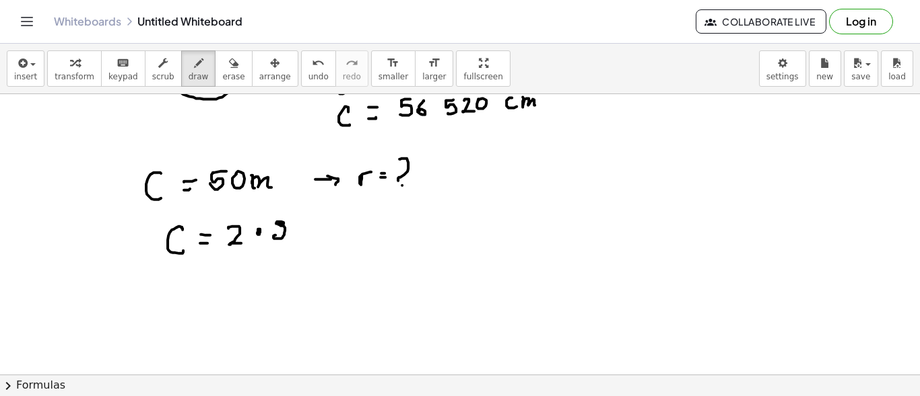
drag, startPoint x: 279, startPoint y: 234, endPoint x: 276, endPoint y: 223, distance: 11.8
drag, startPoint x: 314, startPoint y: 222, endPoint x: 318, endPoint y: 236, distance: 14.7
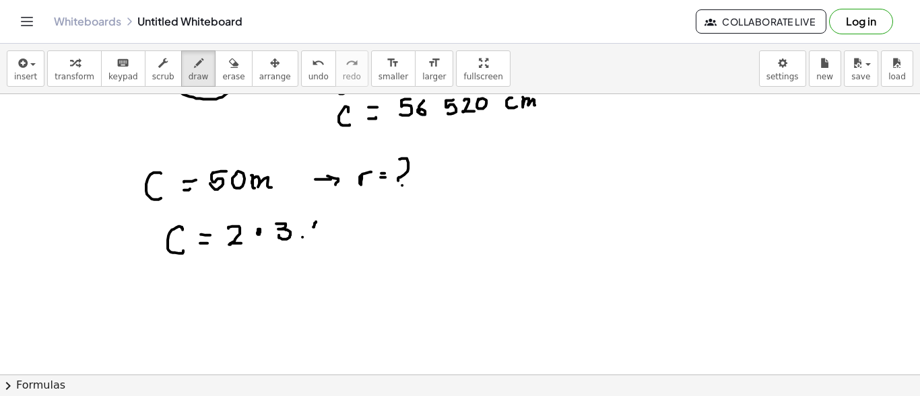
drag, startPoint x: 312, startPoint y: 236, endPoint x: 331, endPoint y: 229, distance: 20.0
drag, startPoint x: 333, startPoint y: 225, endPoint x: 335, endPoint y: 234, distance: 9.0
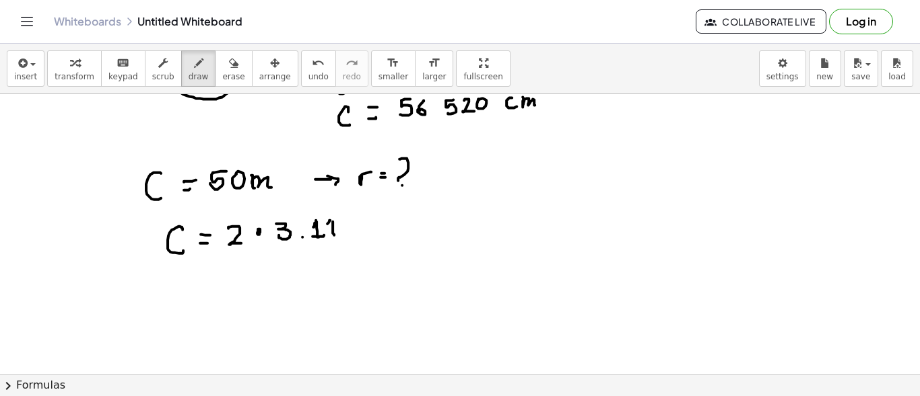
drag, startPoint x: 329, startPoint y: 221, endPoint x: 333, endPoint y: 228, distance: 7.3
drag, startPoint x: 368, startPoint y: 215, endPoint x: 382, endPoint y: 215, distance: 14.1
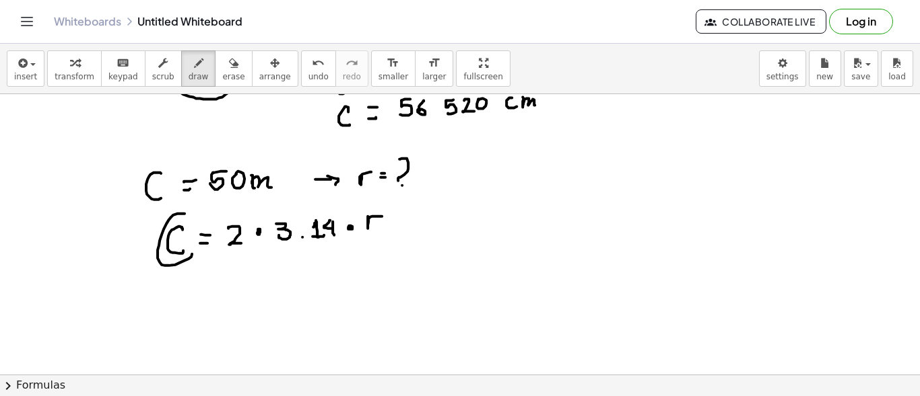
drag, startPoint x: 179, startPoint y: 213, endPoint x: 168, endPoint y: 232, distance: 22.1
click at [215, 69] on button "erase" at bounding box center [233, 68] width 37 height 36
drag, startPoint x: 166, startPoint y: 221, endPoint x: 154, endPoint y: 237, distance: 19.8
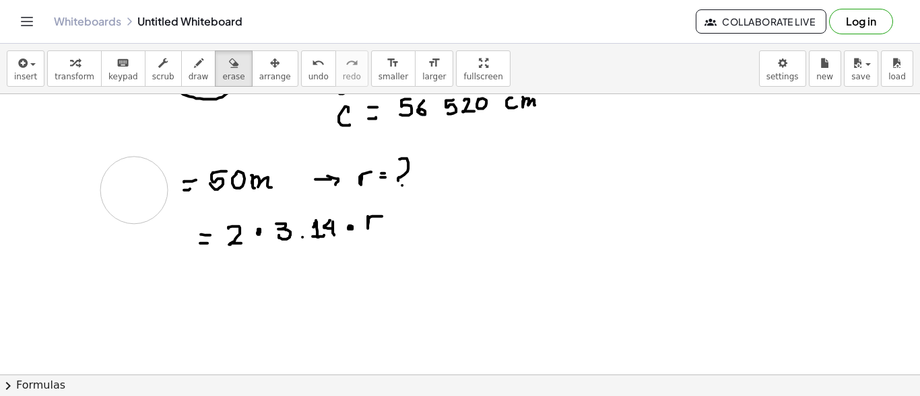
drag, startPoint x: 136, startPoint y: 199, endPoint x: 135, endPoint y: 182, distance: 16.2
click at [188, 75] on span "draw" at bounding box center [198, 76] width 20 height 9
drag, startPoint x: 164, startPoint y: 166, endPoint x: 163, endPoint y: 187, distance: 20.9
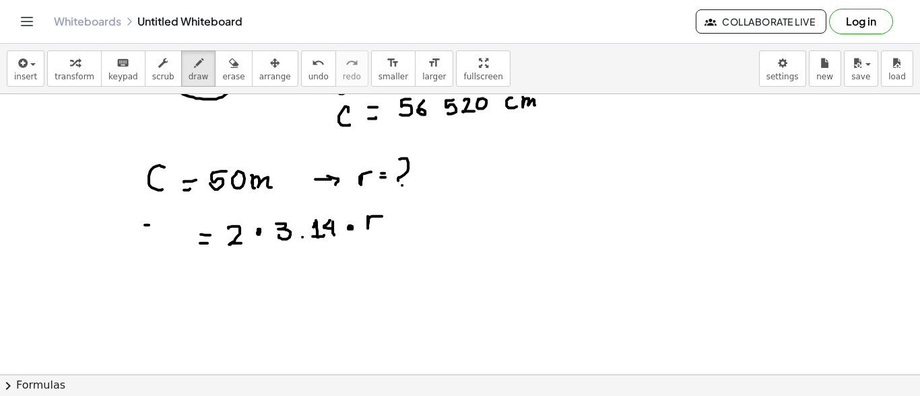
drag, startPoint x: 145, startPoint y: 224, endPoint x: 156, endPoint y: 225, distance: 11.5
drag, startPoint x: 144, startPoint y: 226, endPoint x: 144, endPoint y: 241, distance: 14.8
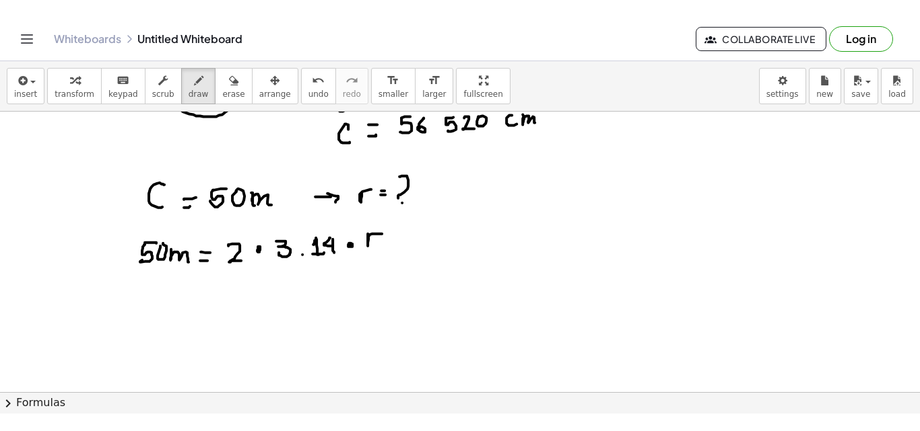
scroll to position [1379, 0]
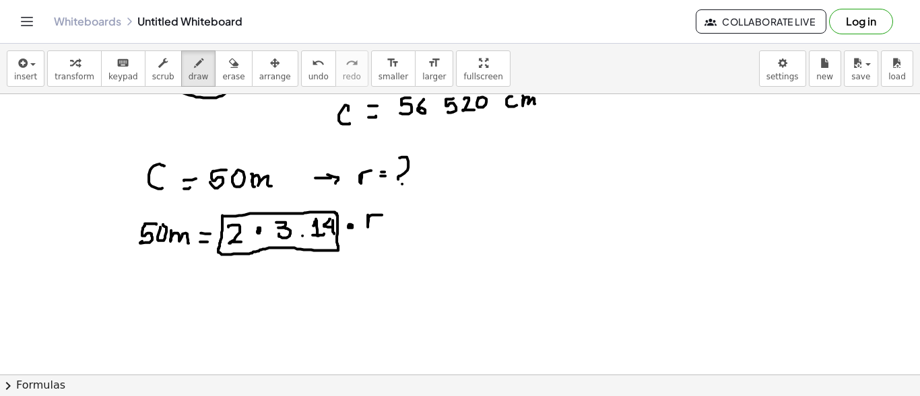
drag, startPoint x: 228, startPoint y: 256, endPoint x: 184, endPoint y: 248, distance: 45.2
drag, startPoint x: 182, startPoint y: 251, endPoint x: 195, endPoint y: 248, distance: 12.6
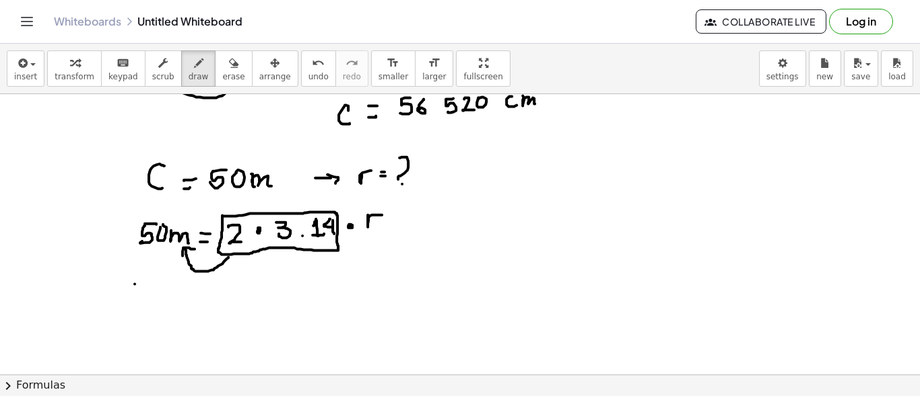
drag, startPoint x: 135, startPoint y: 283, endPoint x: 145, endPoint y: 283, distance: 10.1
drag, startPoint x: 133, startPoint y: 287, endPoint x: 149, endPoint y: 294, distance: 16.9
drag, startPoint x: 151, startPoint y: 294, endPoint x: 153, endPoint y: 287, distance: 7.7
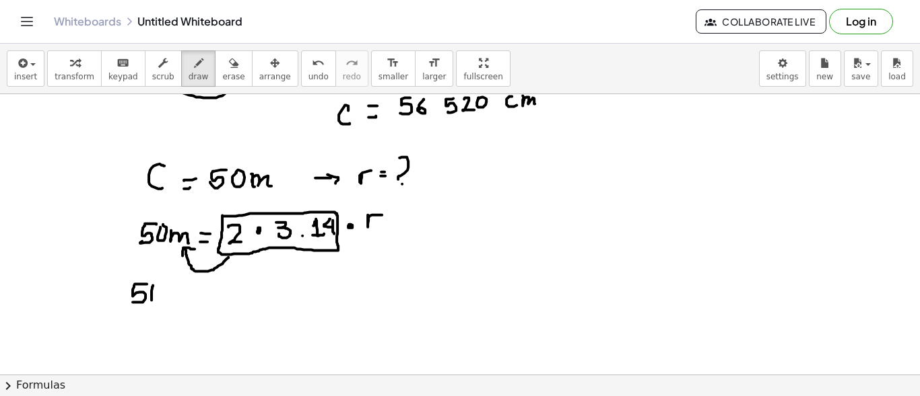
drag, startPoint x: 166, startPoint y: 286, endPoint x: 182, endPoint y: 294, distance: 18.1
drag, startPoint x: 86, startPoint y: 309, endPoint x: 213, endPoint y: 301, distance: 127.5
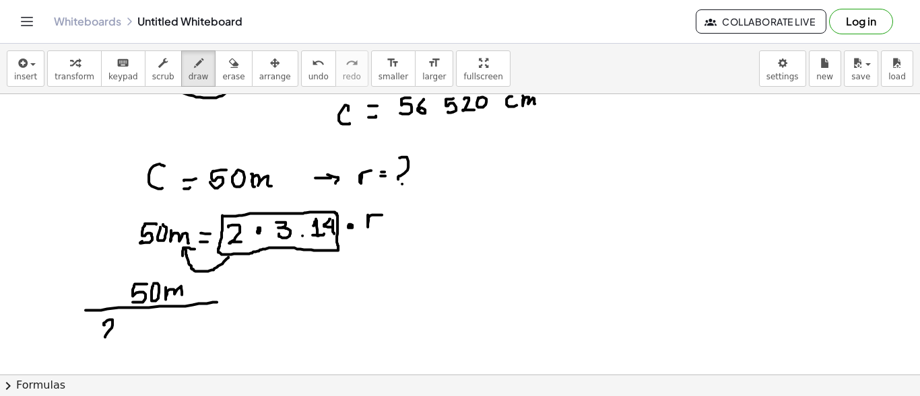
drag, startPoint x: 104, startPoint y: 324, endPoint x: 118, endPoint y: 333, distance: 16.6
drag, startPoint x: 139, startPoint y: 323, endPoint x: 170, endPoint y: 326, distance: 31.1
drag, startPoint x: 163, startPoint y: 328, endPoint x: 168, endPoint y: 318, distance: 11.1
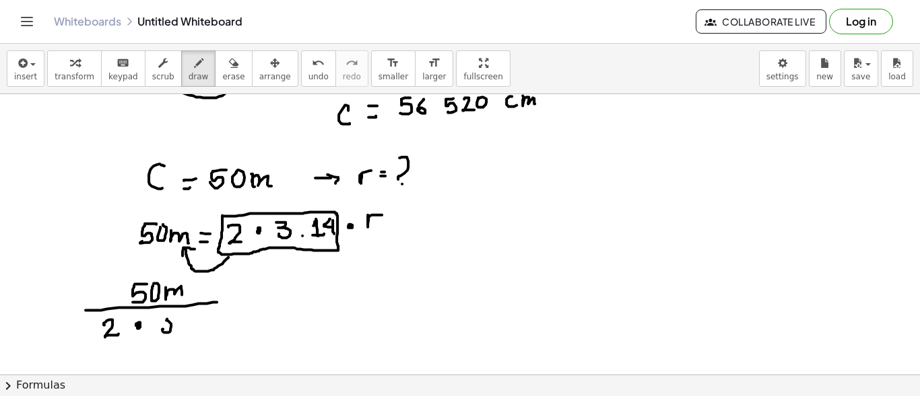
drag, startPoint x: 189, startPoint y: 318, endPoint x: 192, endPoint y: 329, distance: 11.1
drag, startPoint x: 187, startPoint y: 329, endPoint x: 201, endPoint y: 325, distance: 13.9
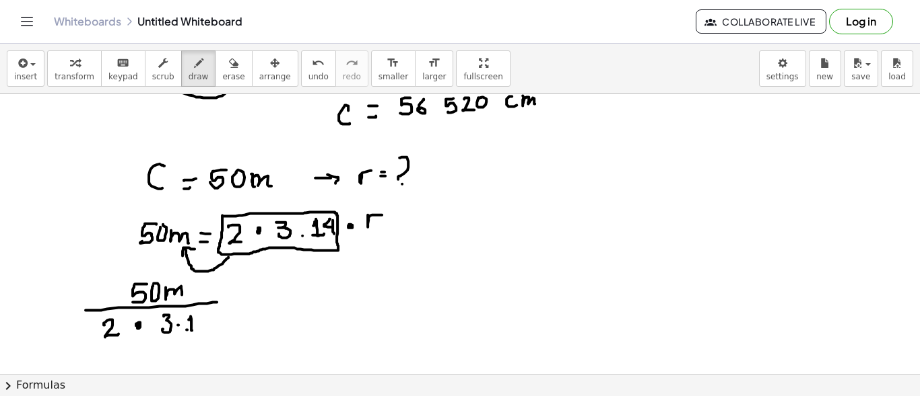
drag, startPoint x: 206, startPoint y: 312, endPoint x: 207, endPoint y: 325, distance: 13.5
drag, startPoint x: 198, startPoint y: 316, endPoint x: 206, endPoint y: 319, distance: 8.5
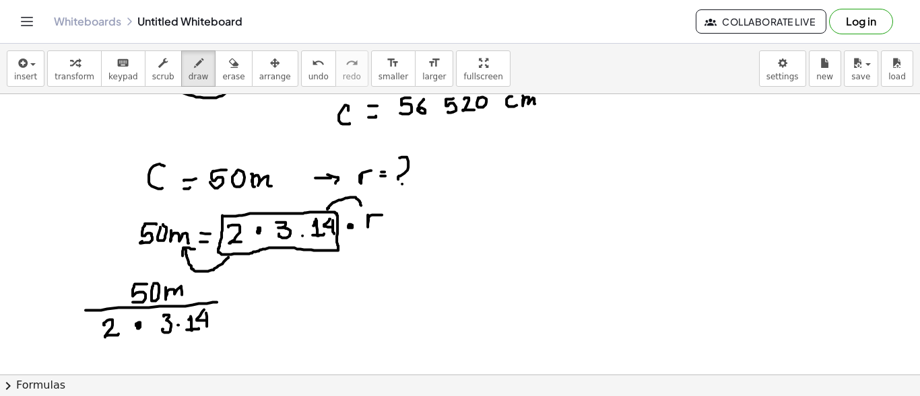
drag, startPoint x: 327, startPoint y: 208, endPoint x: 361, endPoint y: 204, distance: 33.9
drag, startPoint x: 354, startPoint y: 203, endPoint x: 364, endPoint y: 197, distance: 11.4
drag, startPoint x: 238, startPoint y: 296, endPoint x: 246, endPoint y: 296, distance: 8.1
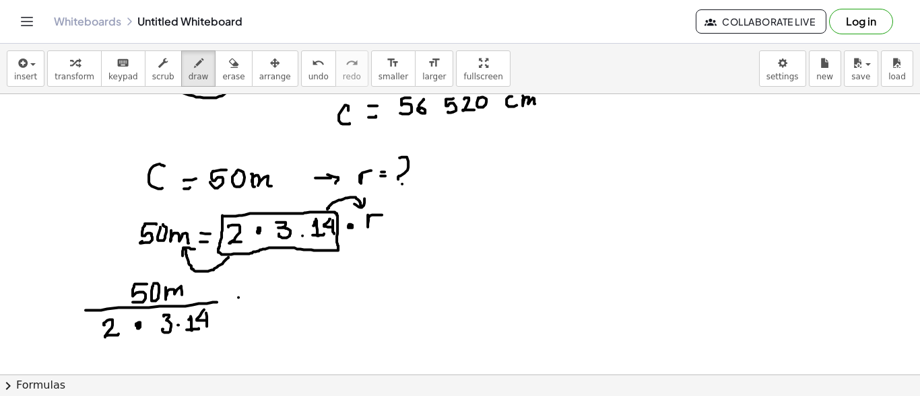
drag, startPoint x: 240, startPoint y: 289, endPoint x: 255, endPoint y: 288, distance: 15.5
drag, startPoint x: 267, startPoint y: 285, endPoint x: 278, endPoint y: 284, distance: 10.8
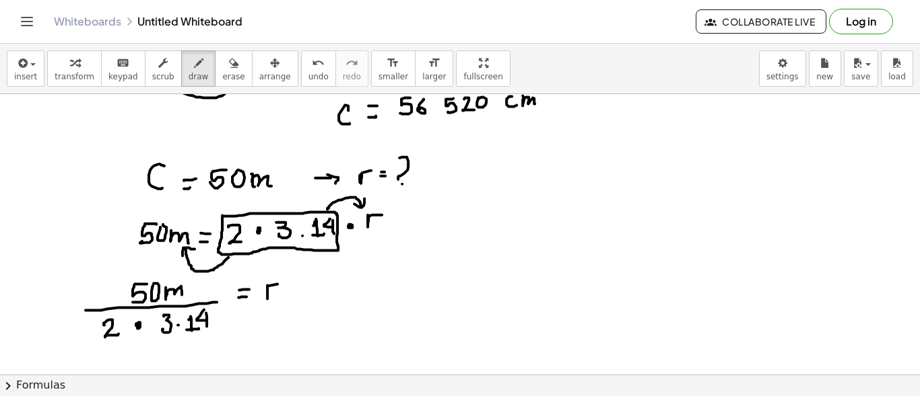
drag, startPoint x: 267, startPoint y: 284, endPoint x: 279, endPoint y: 283, distance: 12.2
drag, startPoint x: 337, startPoint y: 284, endPoint x: 346, endPoint y: 280, distance: 10.3
drag, startPoint x: 361, startPoint y: 289, endPoint x: 369, endPoint y: 289, distance: 8.1
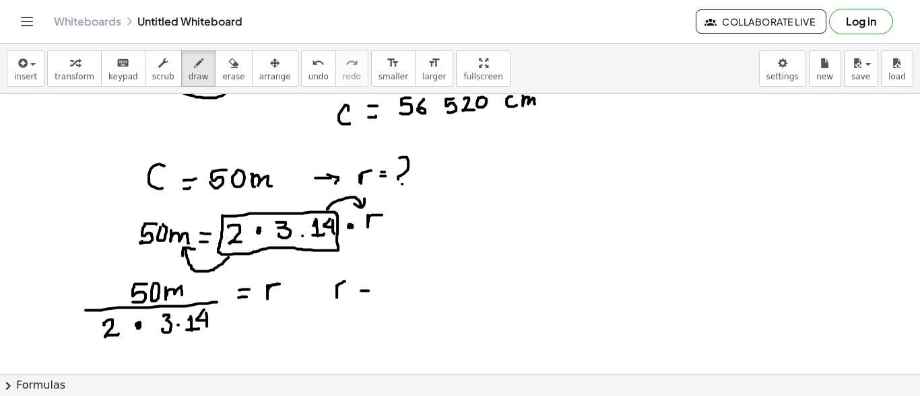
drag, startPoint x: 364, startPoint y: 283, endPoint x: 374, endPoint y: 283, distance: 10.1
drag, startPoint x: 413, startPoint y: 270, endPoint x: 425, endPoint y: 270, distance: 12.1
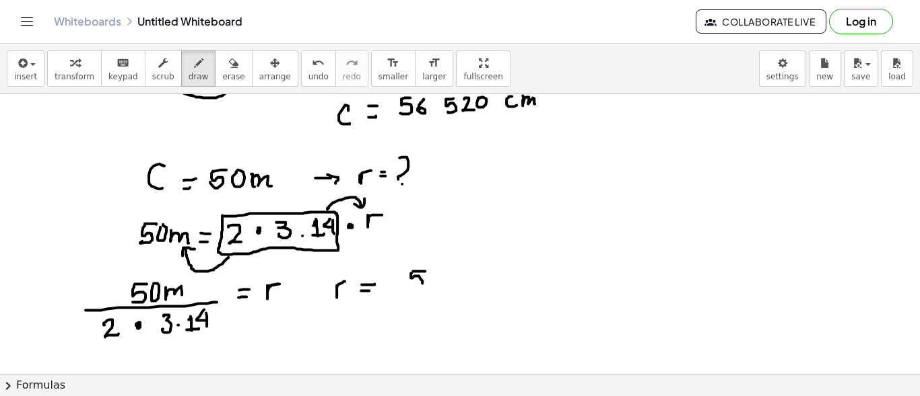
drag, startPoint x: 411, startPoint y: 274, endPoint x: 425, endPoint y: 281, distance: 15.7
drag, startPoint x: 460, startPoint y: 274, endPoint x: 461, endPoint y: 283, distance: 9.4
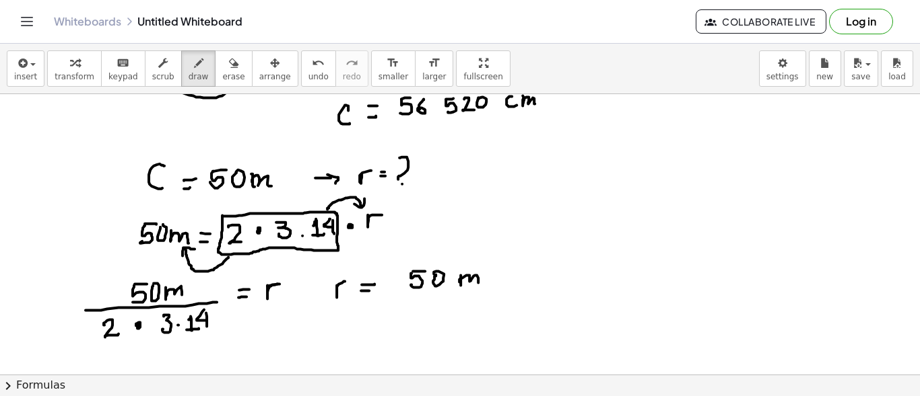
drag, startPoint x: 459, startPoint y: 281, endPoint x: 466, endPoint y: 286, distance: 8.6
drag, startPoint x: 396, startPoint y: 304, endPoint x: 504, endPoint y: 298, distance: 107.9
drag, startPoint x: 424, startPoint y: 317, endPoint x: 423, endPoint y: 333, distance: 15.5
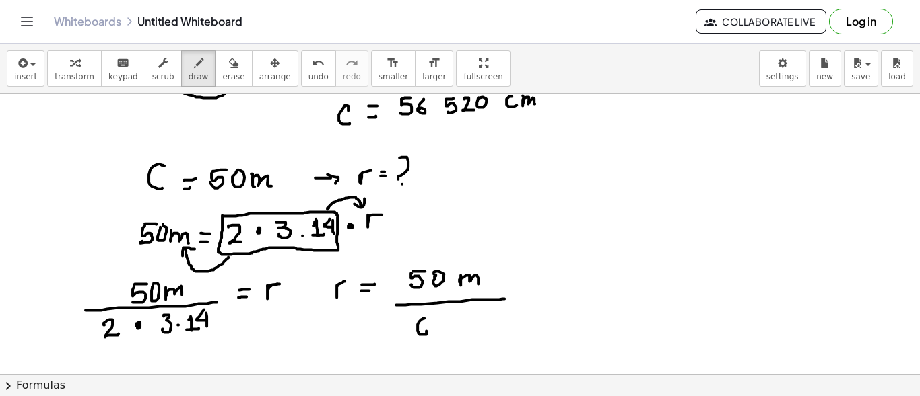
drag, startPoint x: 438, startPoint y: 329, endPoint x: 451, endPoint y: 326, distance: 13.7
drag, startPoint x: 452, startPoint y: 320, endPoint x: 469, endPoint y: 324, distance: 16.7
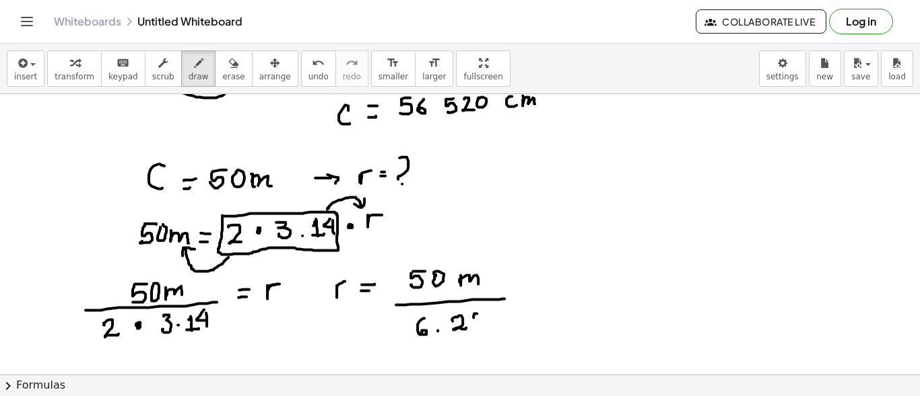
drag, startPoint x: 524, startPoint y: 291, endPoint x: 528, endPoint y: 285, distance: 7.2
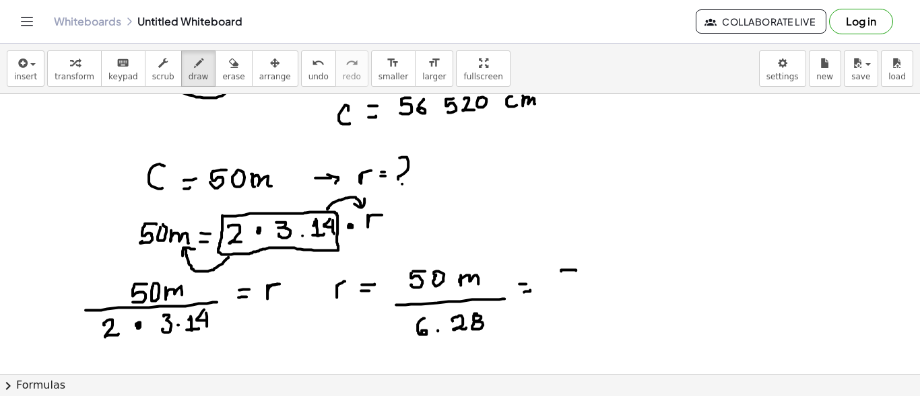
drag, startPoint x: 561, startPoint y: 270, endPoint x: 572, endPoint y: 287, distance: 20.6
drag, startPoint x: 605, startPoint y: 268, endPoint x: 610, endPoint y: 283, distance: 15.5
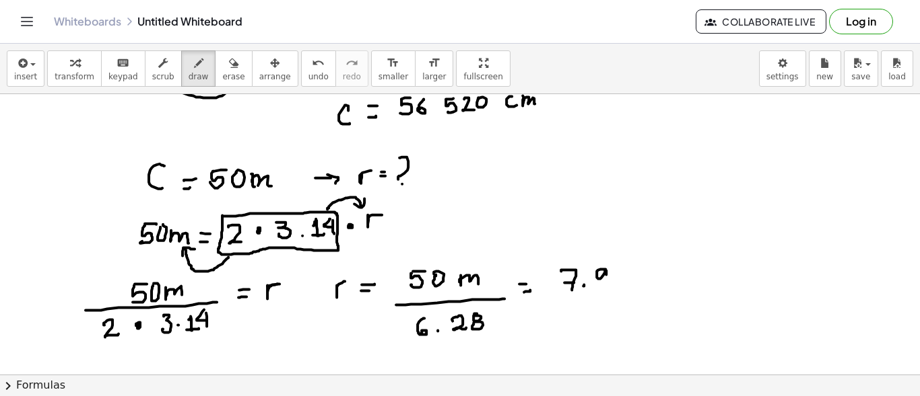
drag, startPoint x: 619, startPoint y: 269, endPoint x: 622, endPoint y: 283, distance: 14.4
drag, startPoint x: 640, startPoint y: 277, endPoint x: 640, endPoint y: 288, distance: 10.8
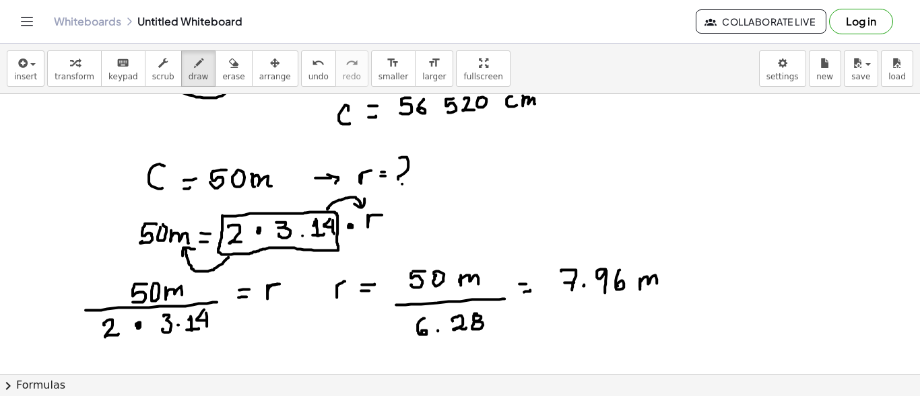
drag, startPoint x: 640, startPoint y: 285, endPoint x: 658, endPoint y: 283, distance: 18.3
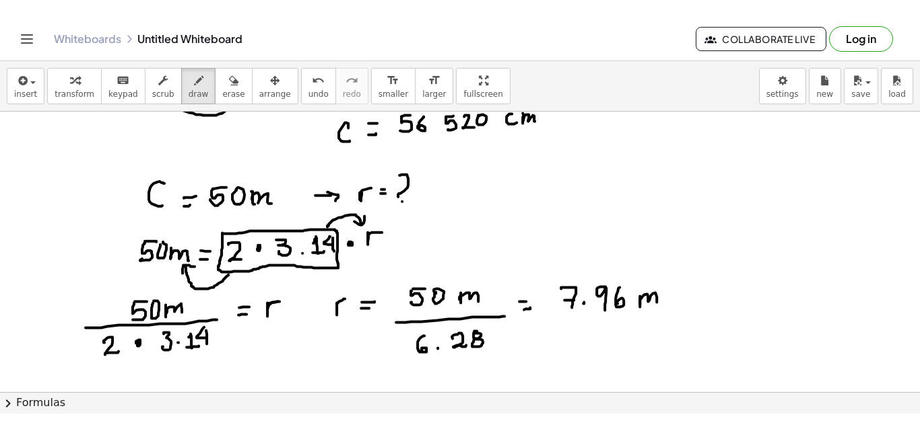
scroll to position [1375, 0]
